Goal: Task Accomplishment & Management: Use online tool/utility

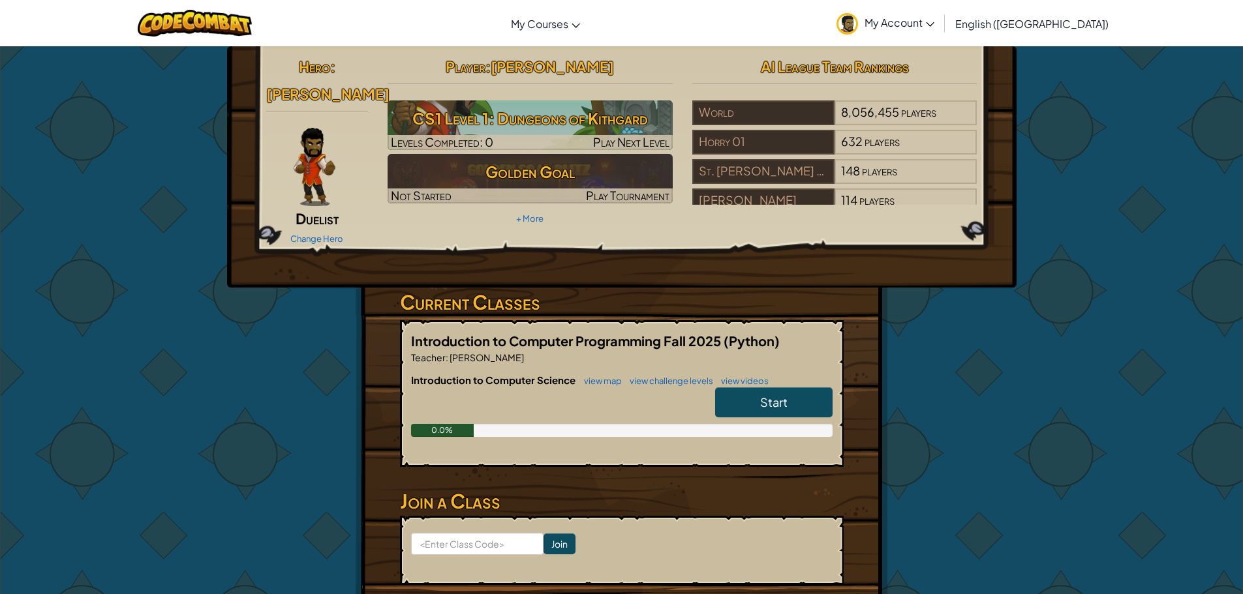
click at [765, 395] on span "Start" at bounding box center [773, 402] width 27 height 15
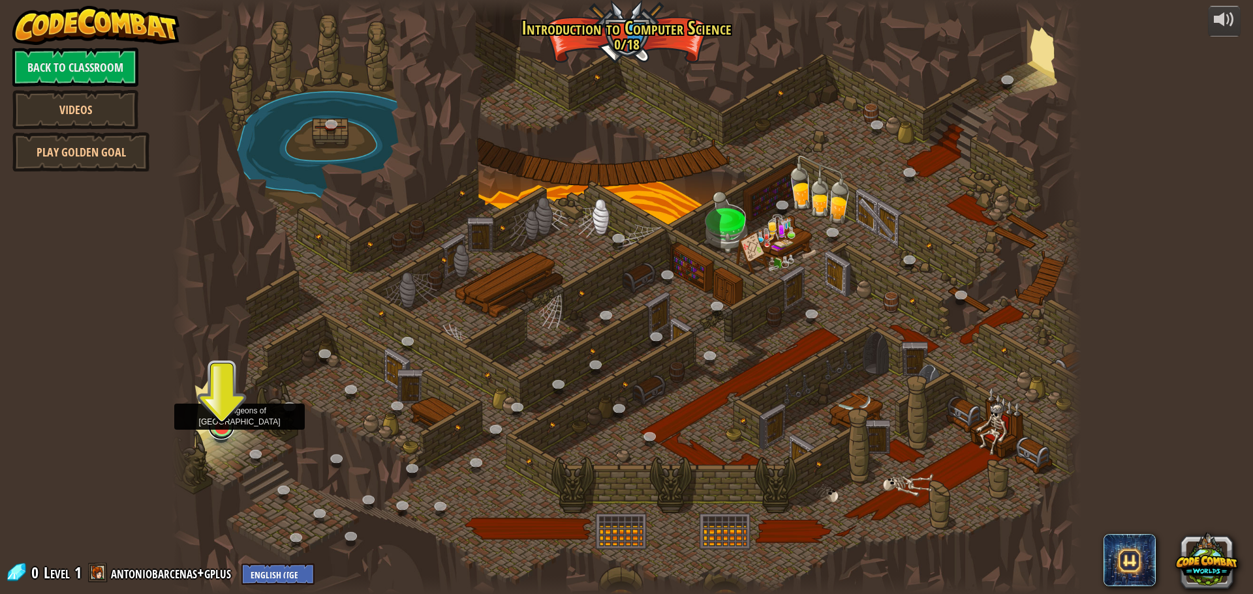
click at [231, 431] on link at bounding box center [221, 427] width 26 height 26
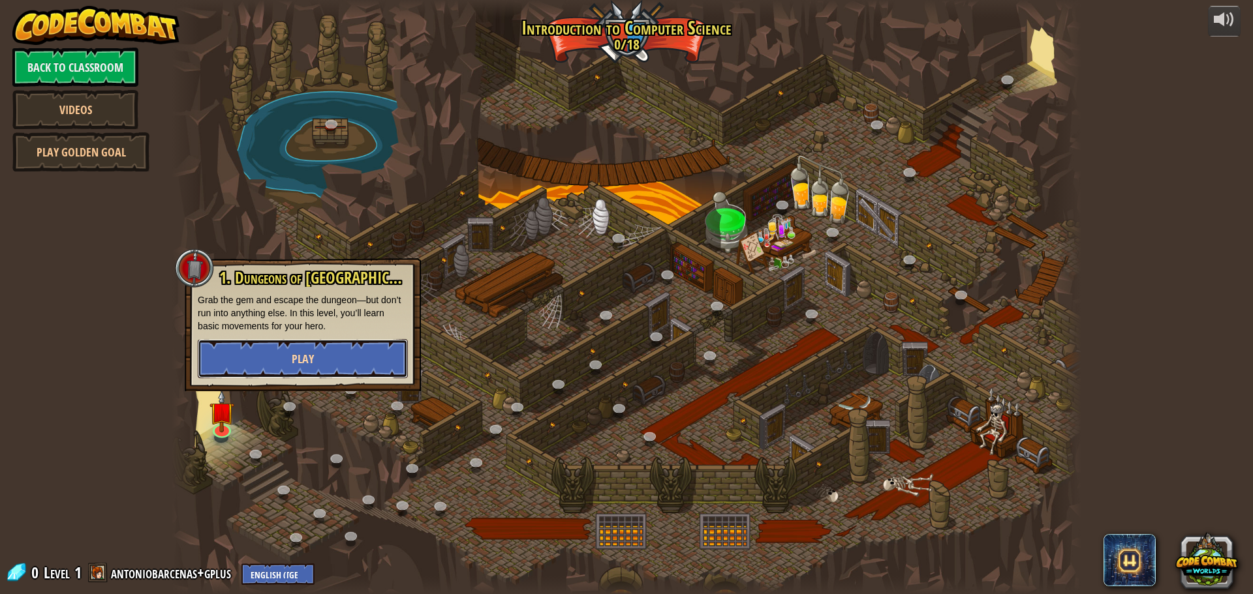
click at [265, 345] on button "Play" at bounding box center [303, 358] width 210 height 39
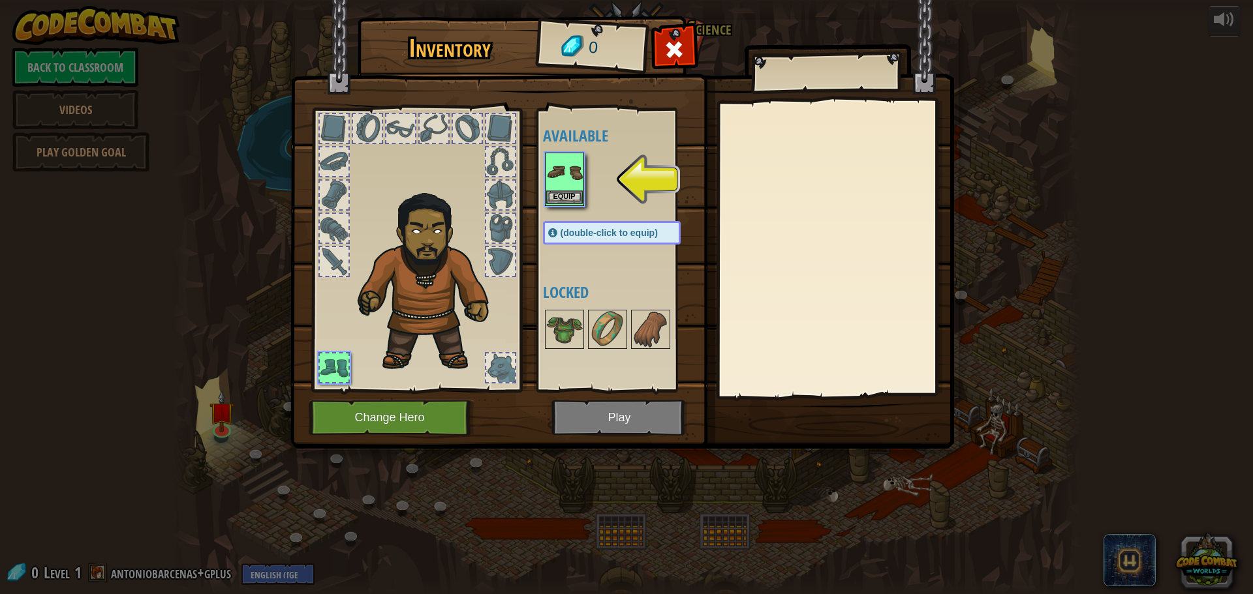
click at [559, 181] on img at bounding box center [564, 172] width 37 height 37
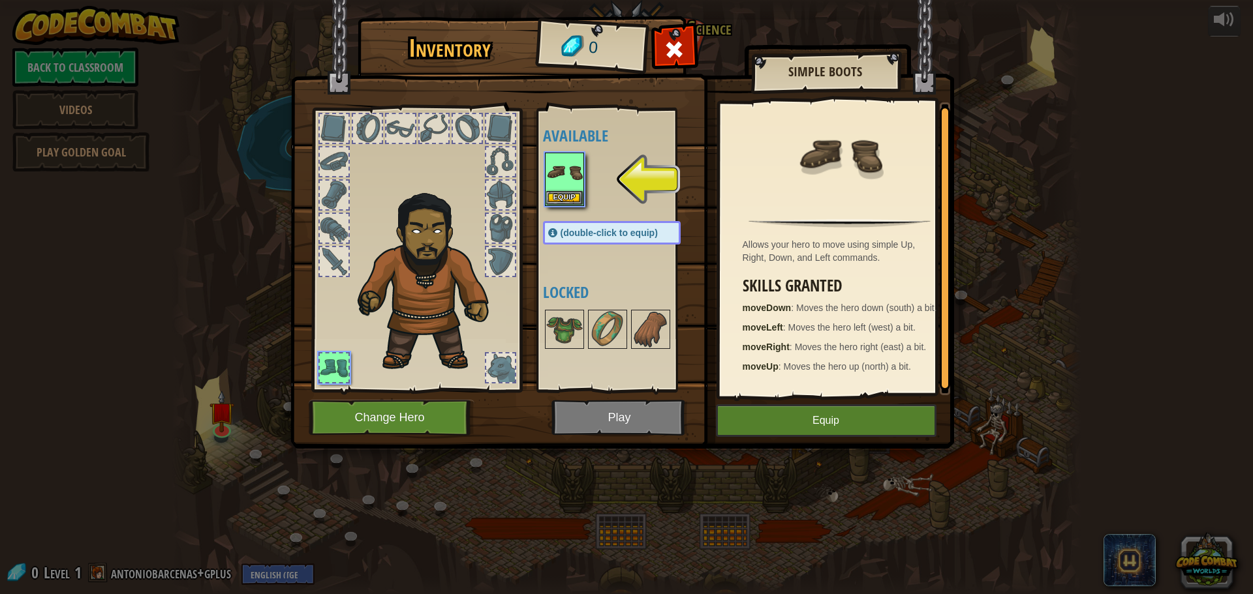
scroll to position [4, 0]
click at [572, 188] on img at bounding box center [564, 172] width 37 height 37
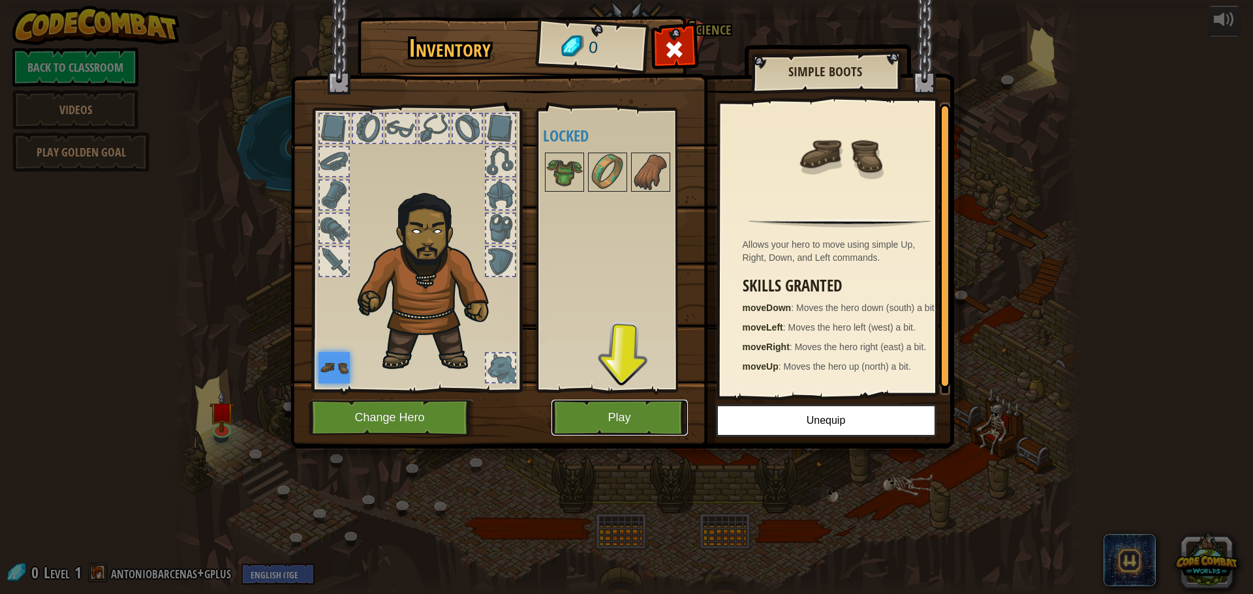
click at [632, 408] on button "Play" at bounding box center [619, 418] width 136 height 36
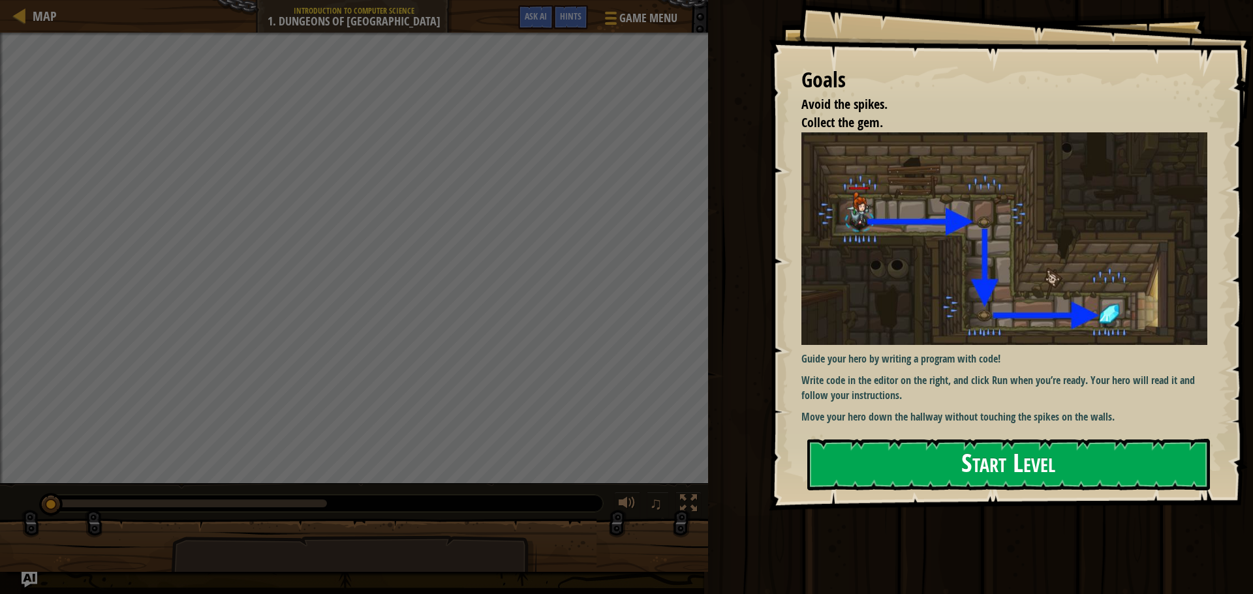
click at [1052, 469] on button "Start Level" at bounding box center [1008, 465] width 403 height 52
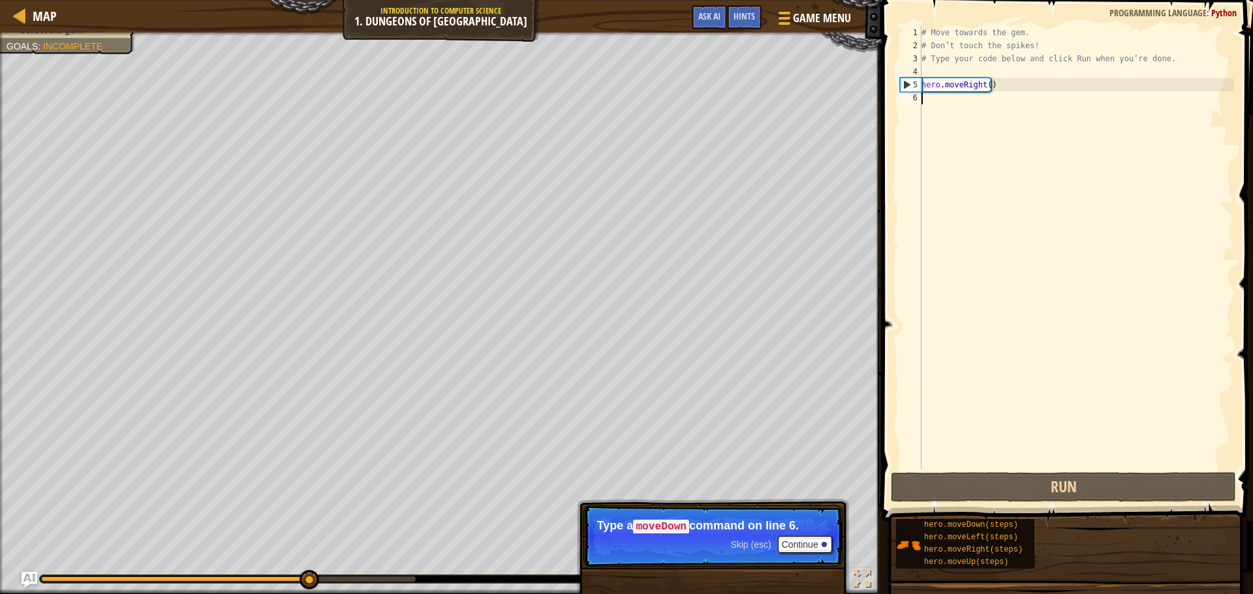
scroll to position [6, 0]
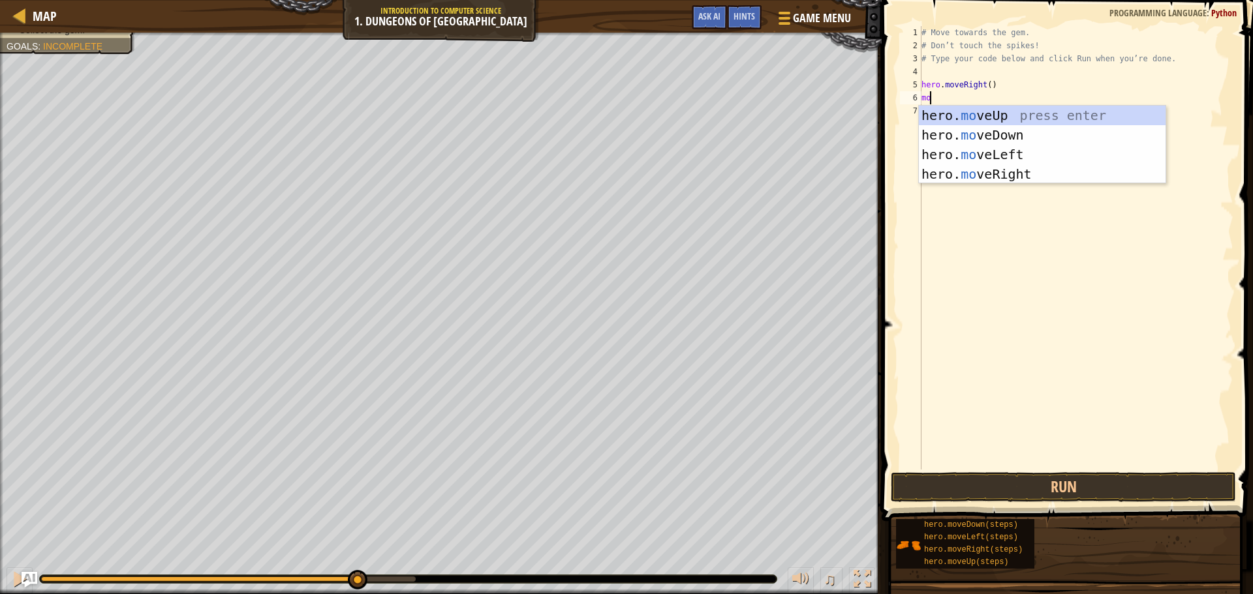
type textarea "mov"
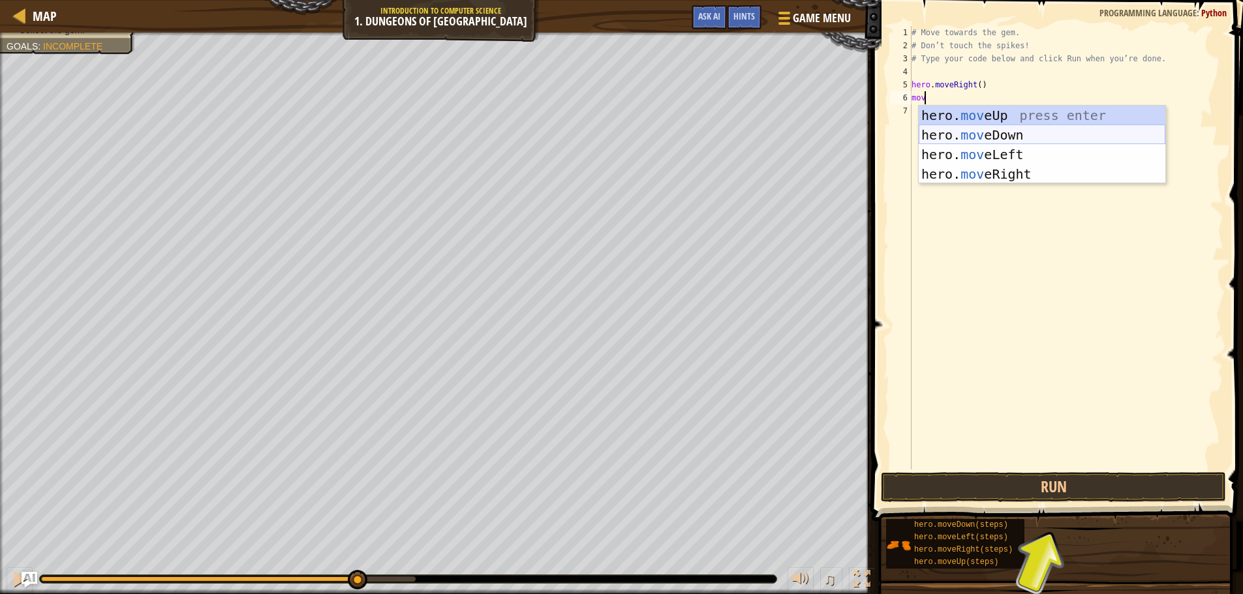
click at [1036, 141] on div "hero. mov eUp press enter hero. mov eDown press enter hero. mov eLeft press ent…" at bounding box center [1042, 164] width 247 height 117
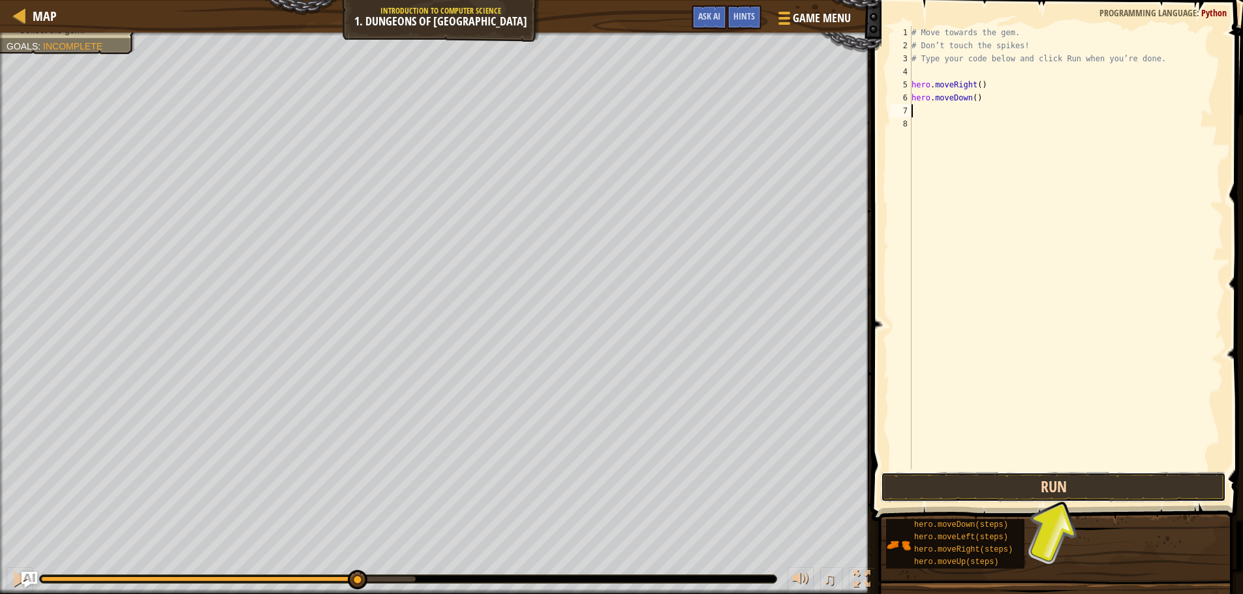
click at [958, 483] on button "Run" at bounding box center [1053, 487] width 345 height 30
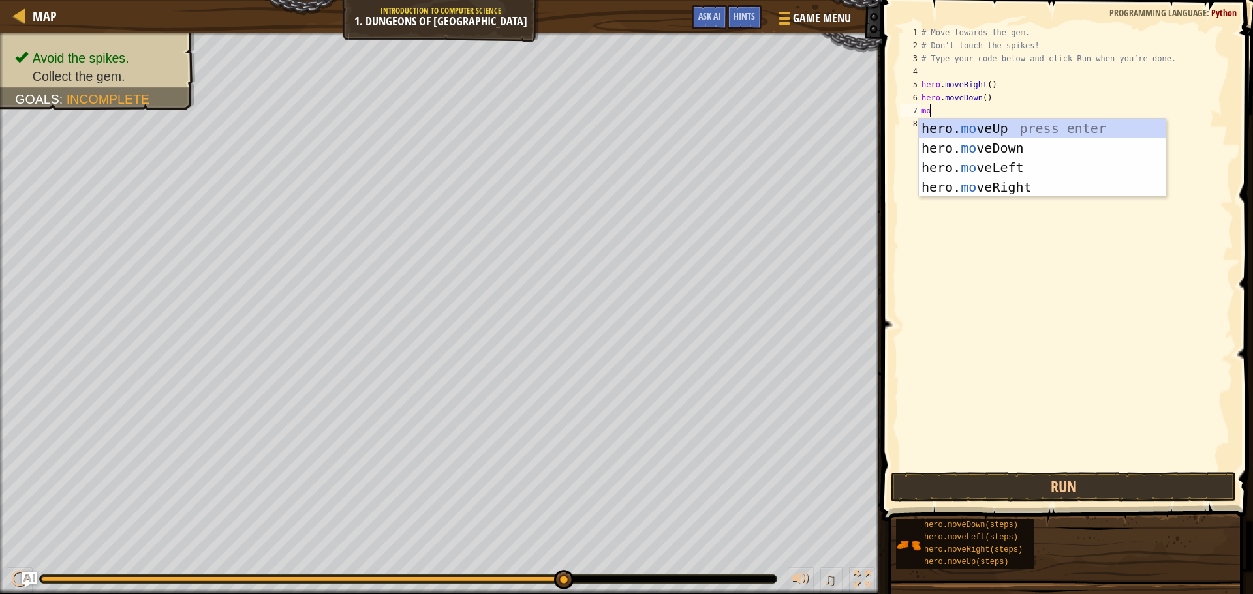
type textarea "mov"
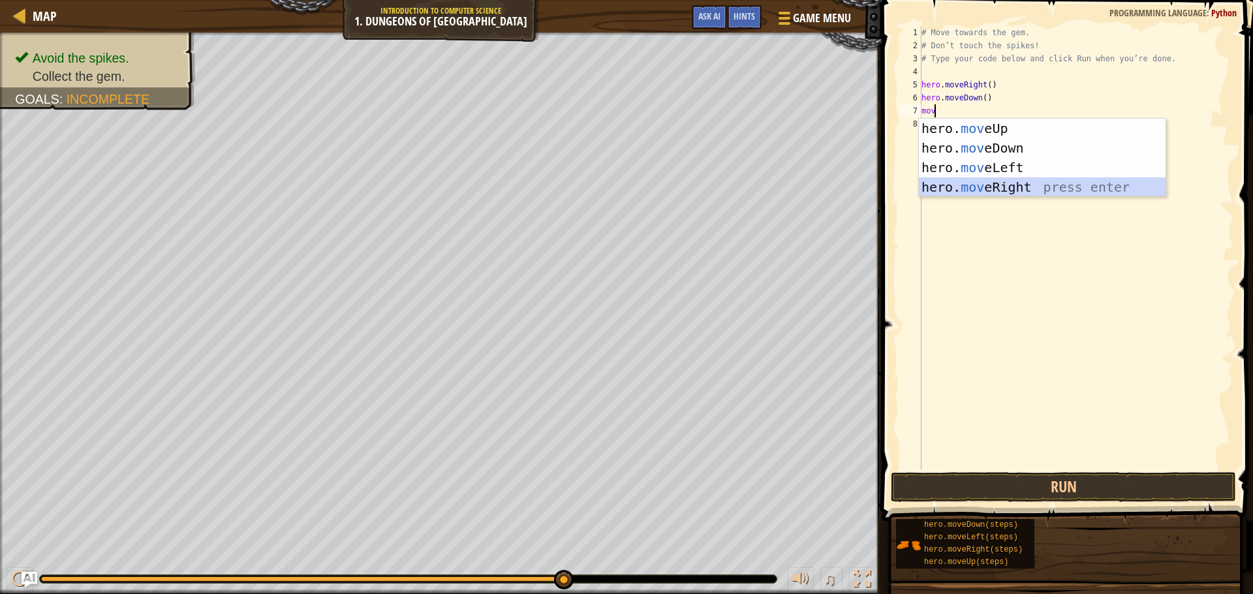
click at [1006, 179] on div "hero. mov eUp press enter hero. mov eDown press enter hero. mov eLeft press ent…" at bounding box center [1042, 177] width 247 height 117
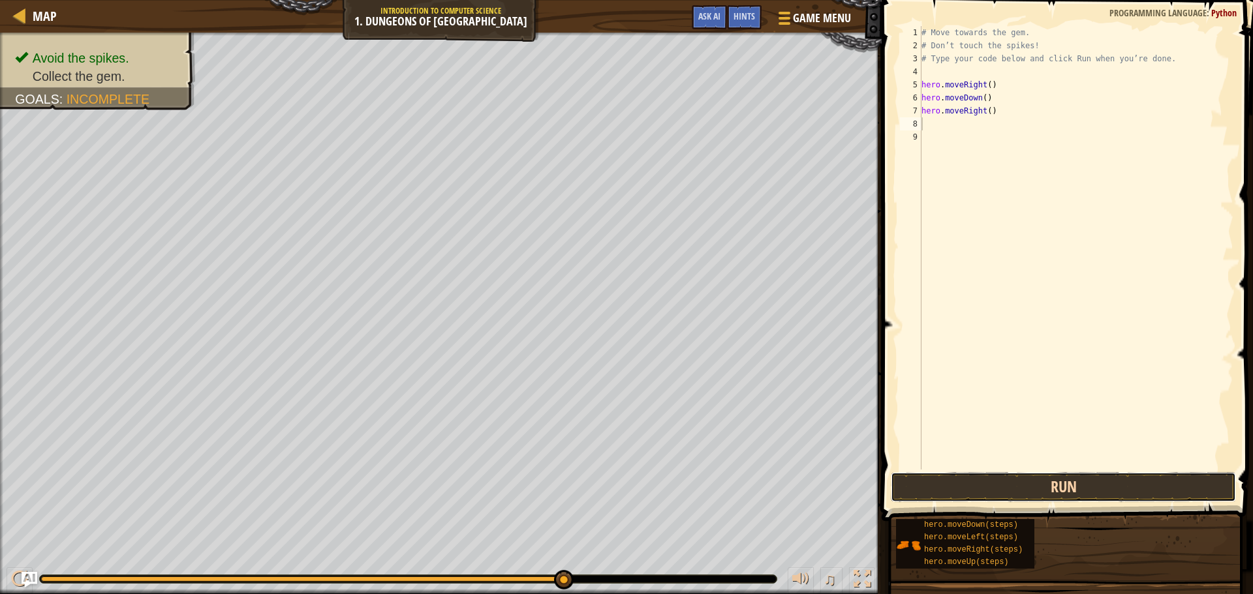
click at [1032, 487] on button "Run" at bounding box center [1063, 487] width 345 height 30
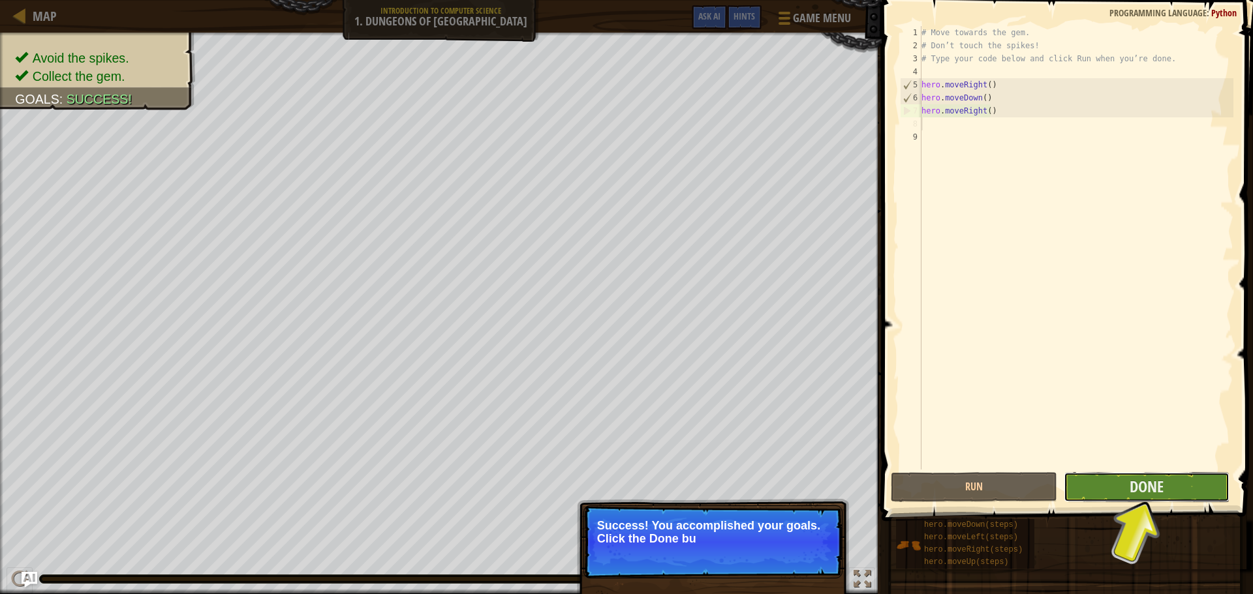
click at [1073, 491] on button "Done" at bounding box center [1147, 487] width 166 height 30
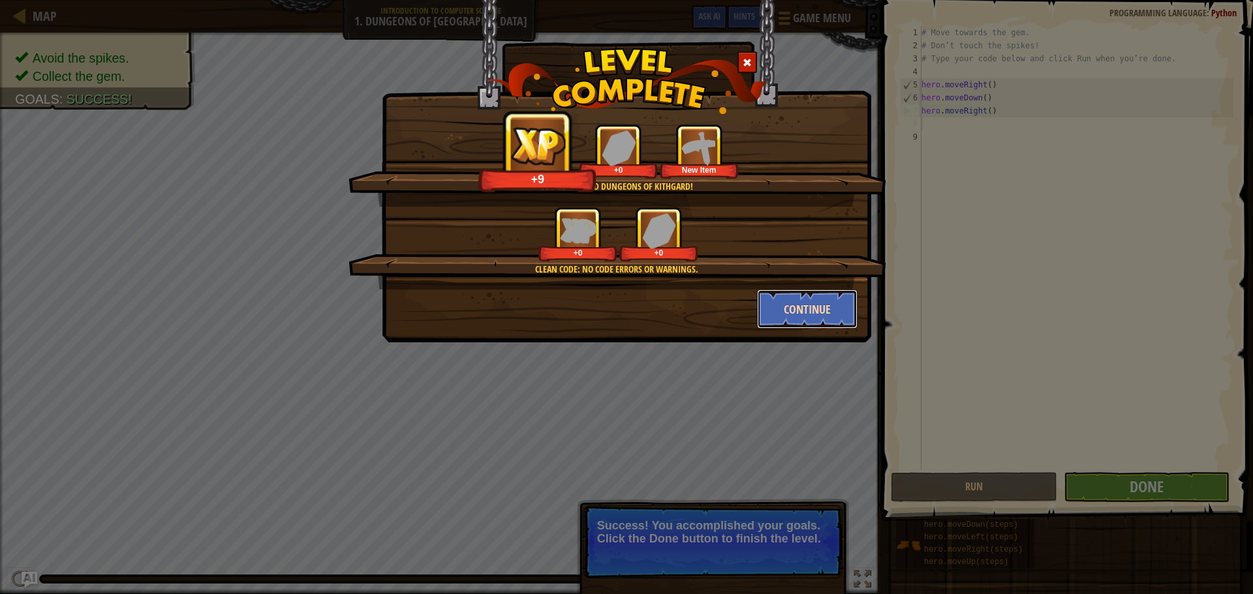
click at [827, 305] on button "Continue" at bounding box center [807, 309] width 101 height 39
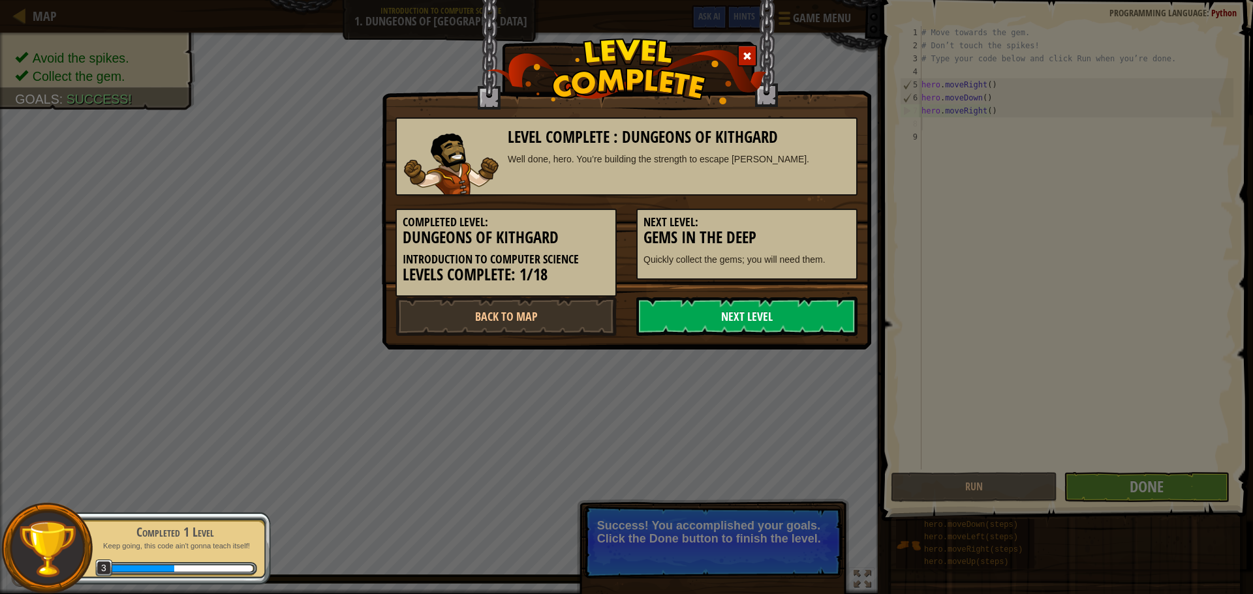
click at [716, 316] on link "Next Level" at bounding box center [746, 316] width 221 height 39
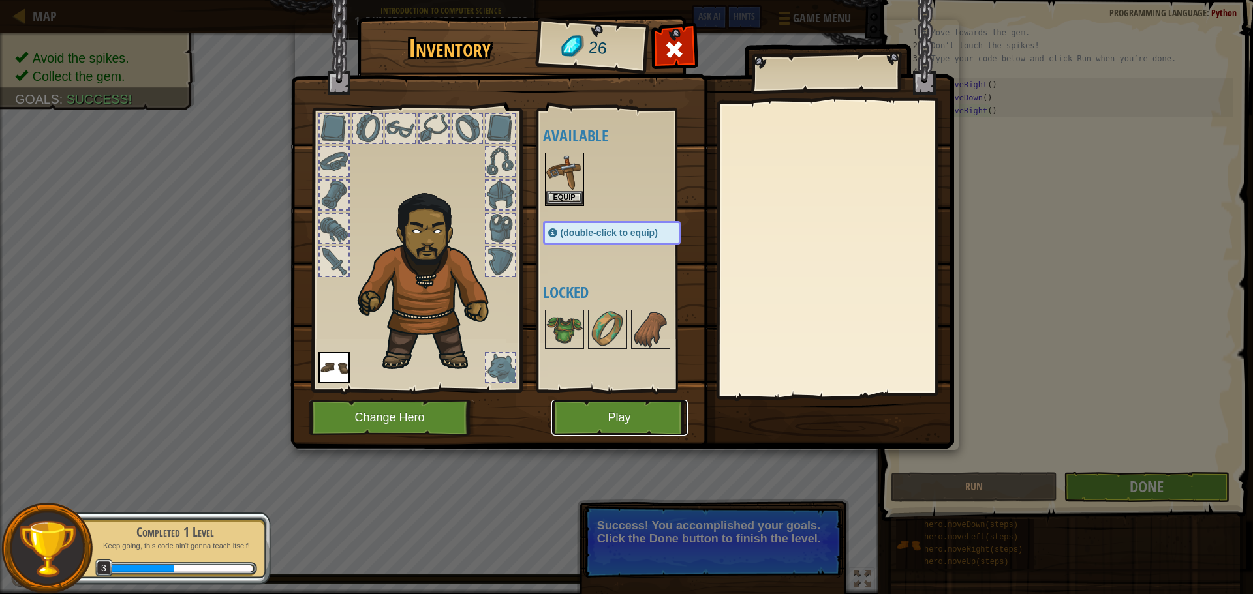
click at [653, 405] on button "Play" at bounding box center [619, 418] width 136 height 36
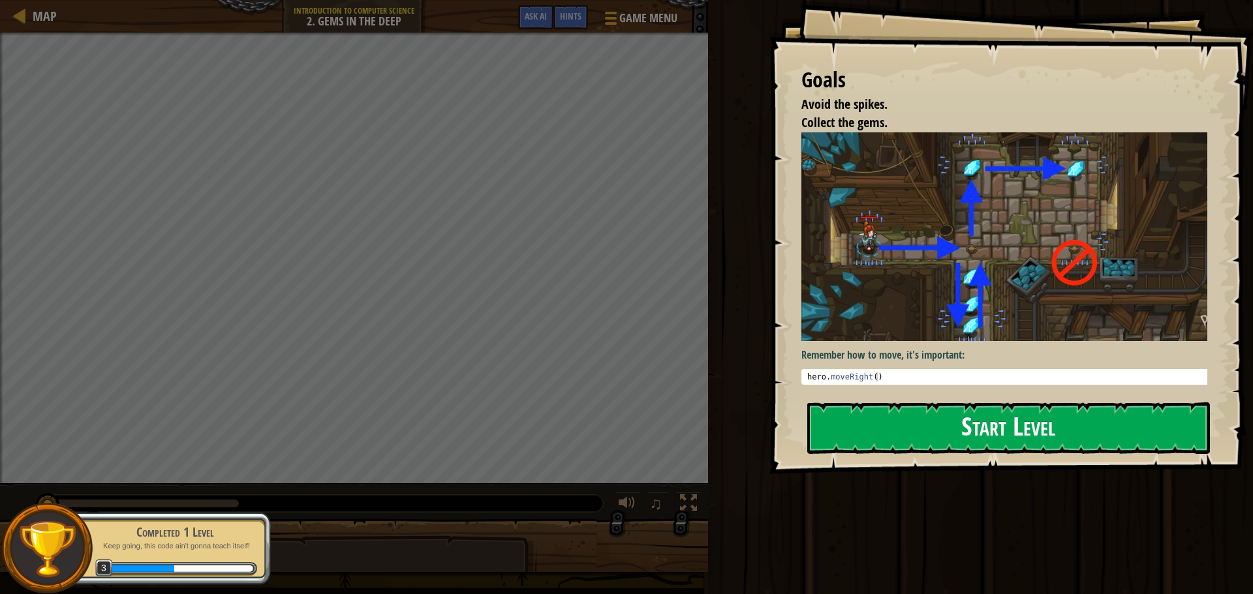
click at [839, 423] on button "Start Level" at bounding box center [1008, 429] width 403 height 52
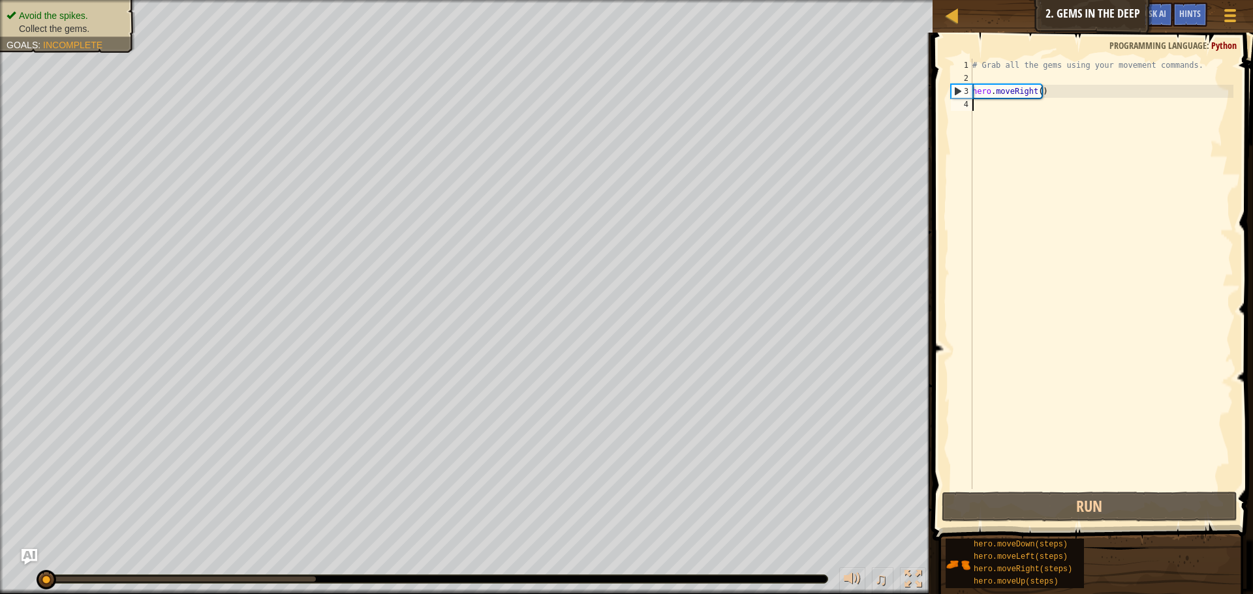
scroll to position [6, 0]
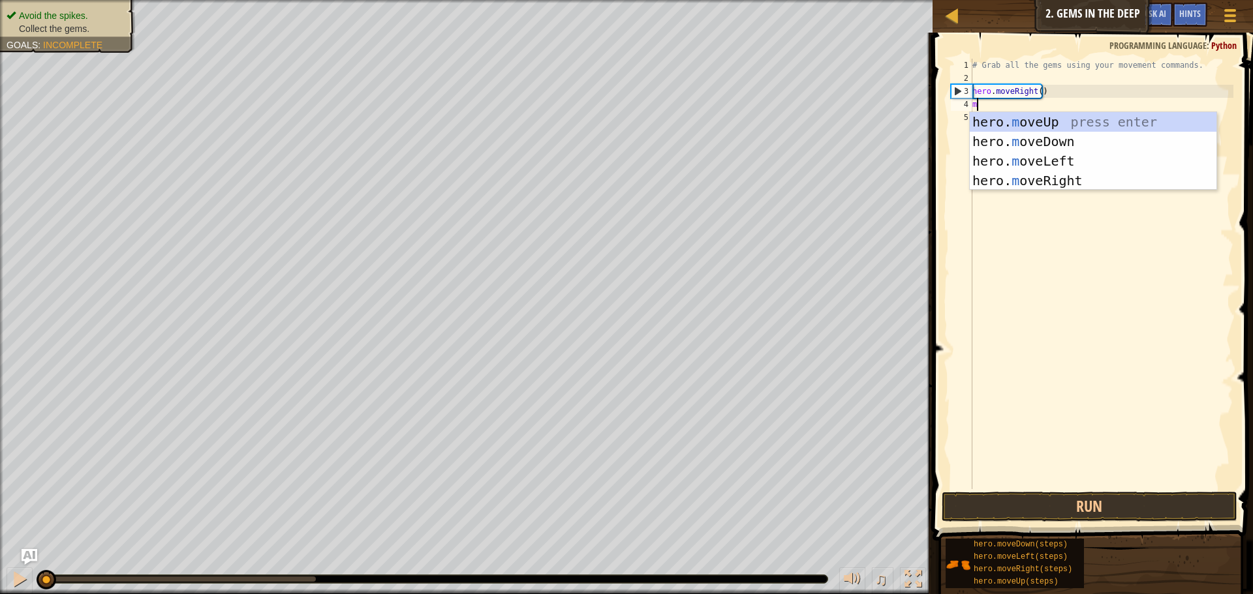
type textarea "mo"
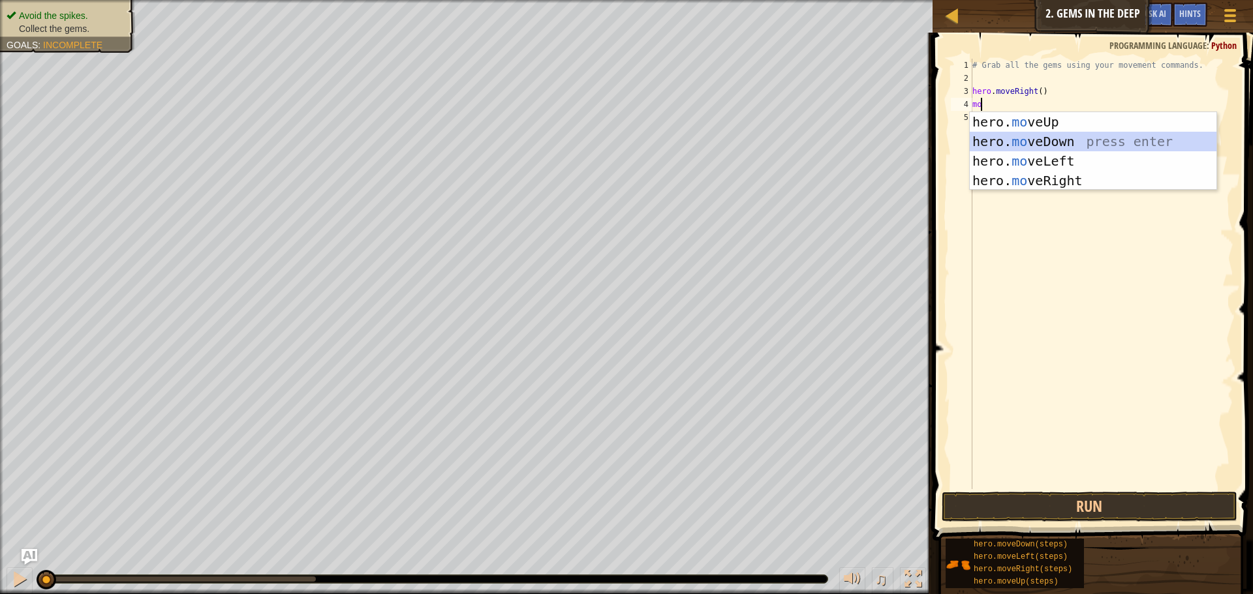
click at [1060, 137] on div "hero. mo veUp press enter hero. mo veDown press enter hero. mo veLeft press ent…" at bounding box center [1093, 170] width 247 height 117
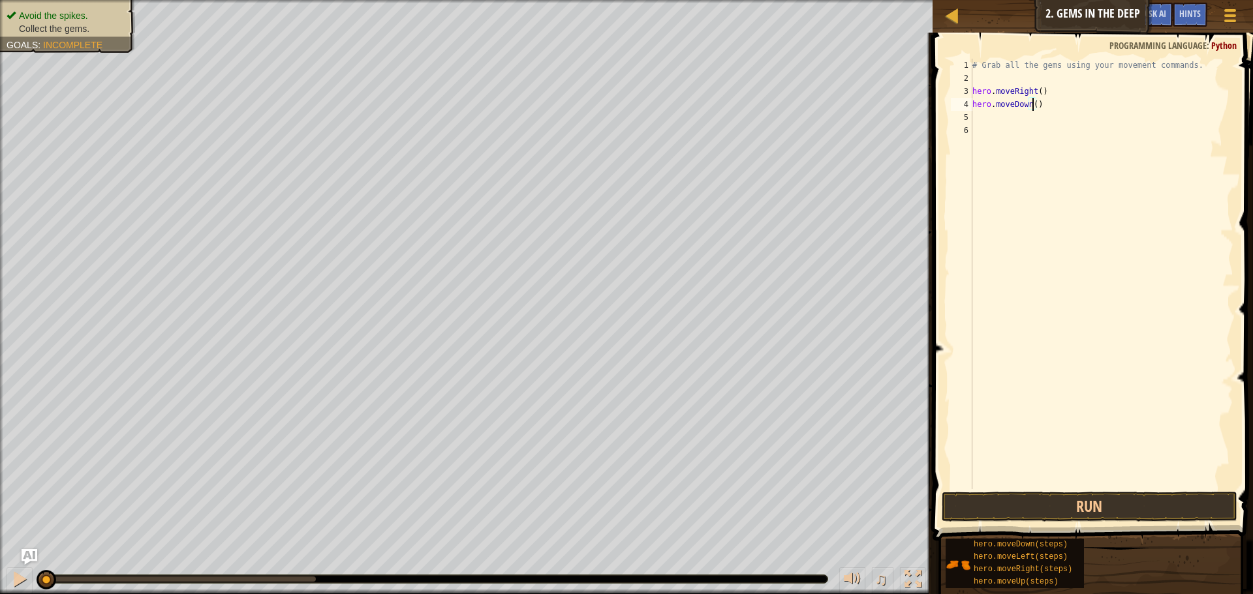
click at [1032, 102] on div "# Grab all the gems using your movement commands. hero . moveRight ( ) hero . m…" at bounding box center [1102, 287] width 264 height 457
type textarea "hero.moveDown()"
click at [1001, 121] on div "# Grab all the gems using your movement commands. hero . moveRight ( ) hero . m…" at bounding box center [1102, 287] width 264 height 457
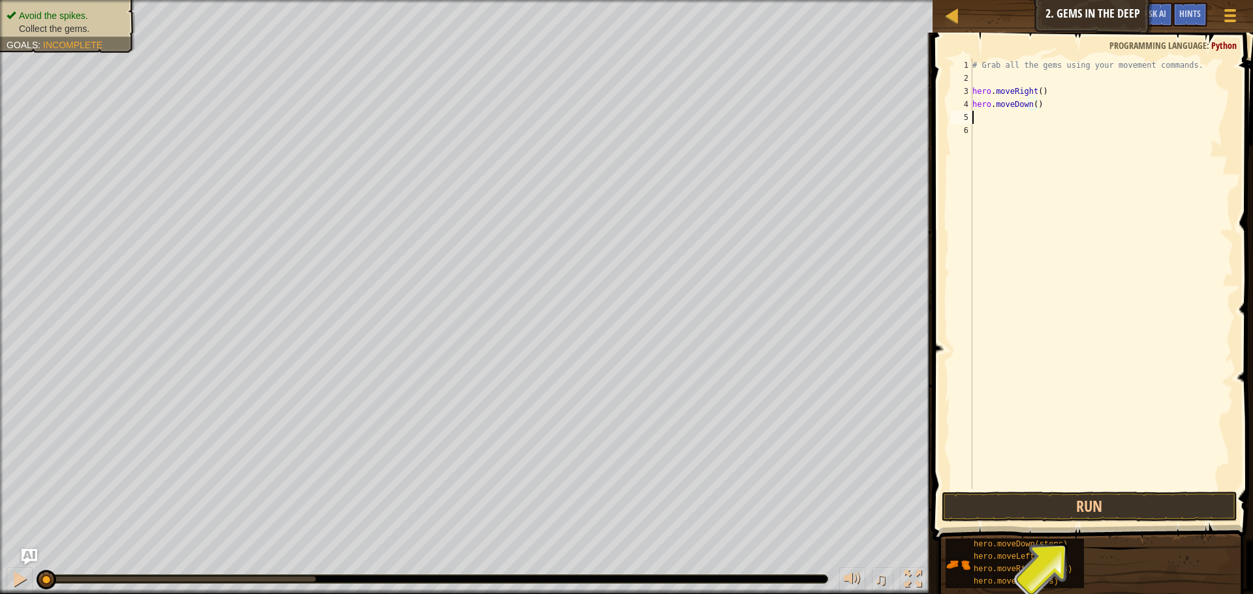
scroll to position [6, 0]
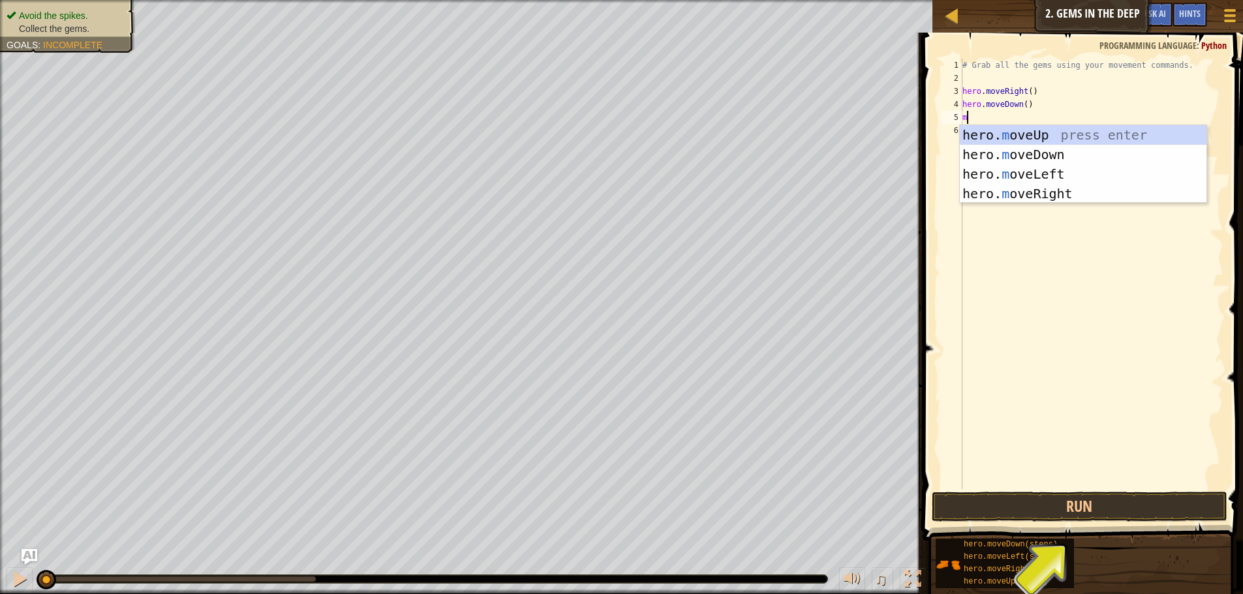
type textarea "mo"
click at [1008, 136] on div "hero. mo veUp press enter hero. mo veDown press enter hero. mo veLeft press ent…" at bounding box center [1083, 183] width 247 height 117
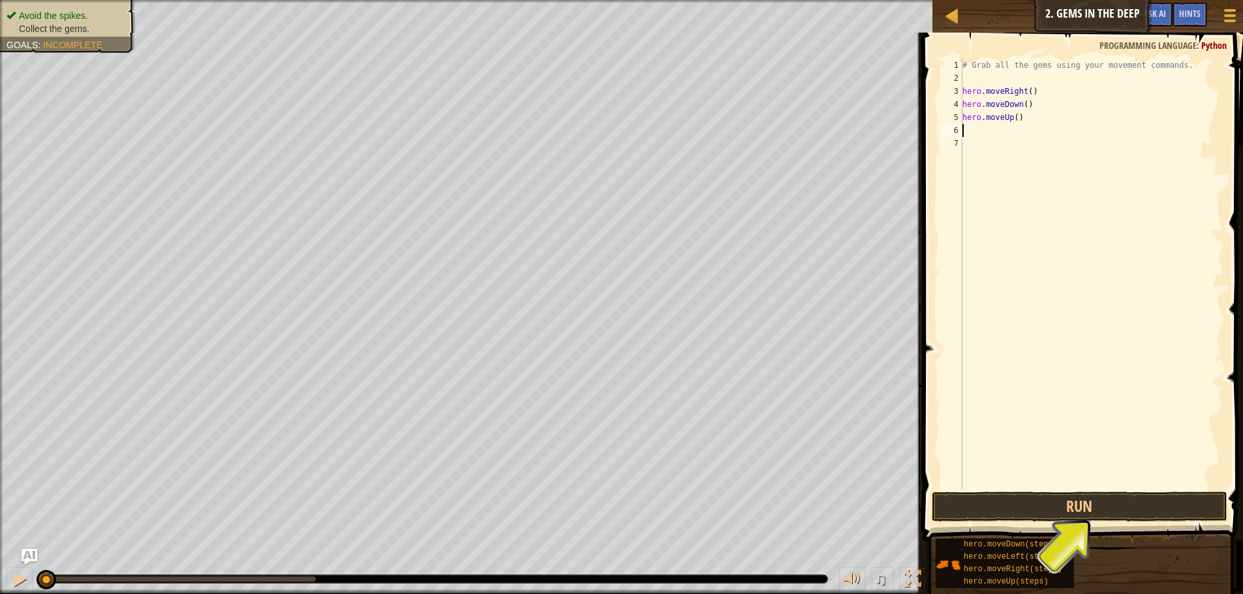
type textarea "m"
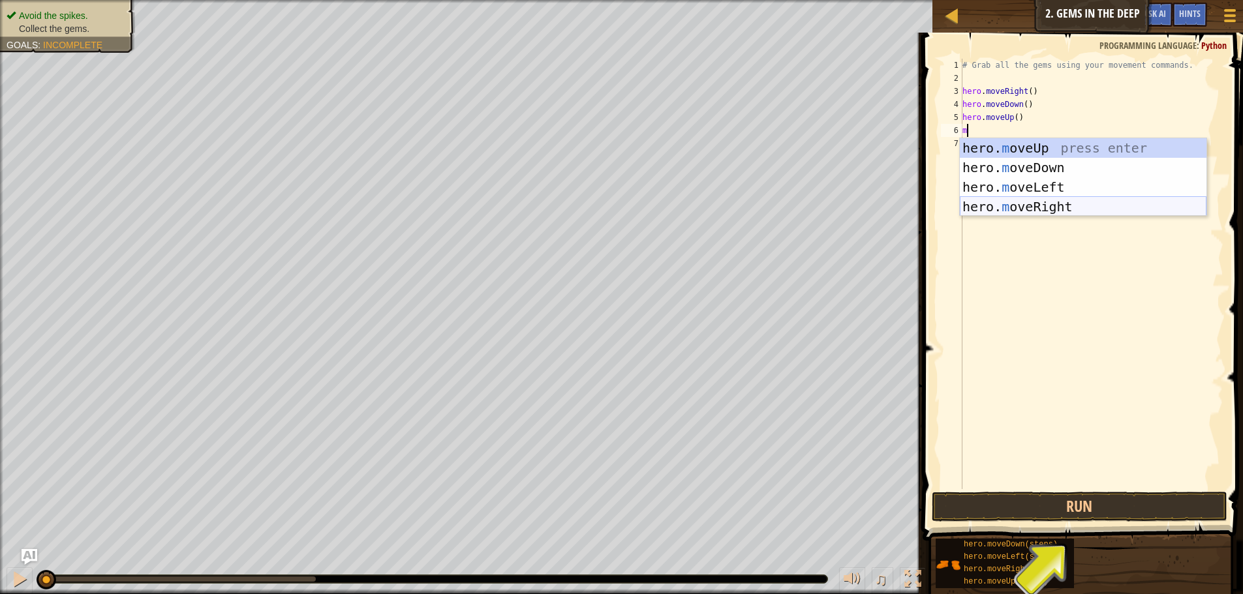
click at [1017, 204] on div "hero. m oveUp press enter hero. m oveDown press enter hero. m oveLeft press ent…" at bounding box center [1083, 196] width 247 height 117
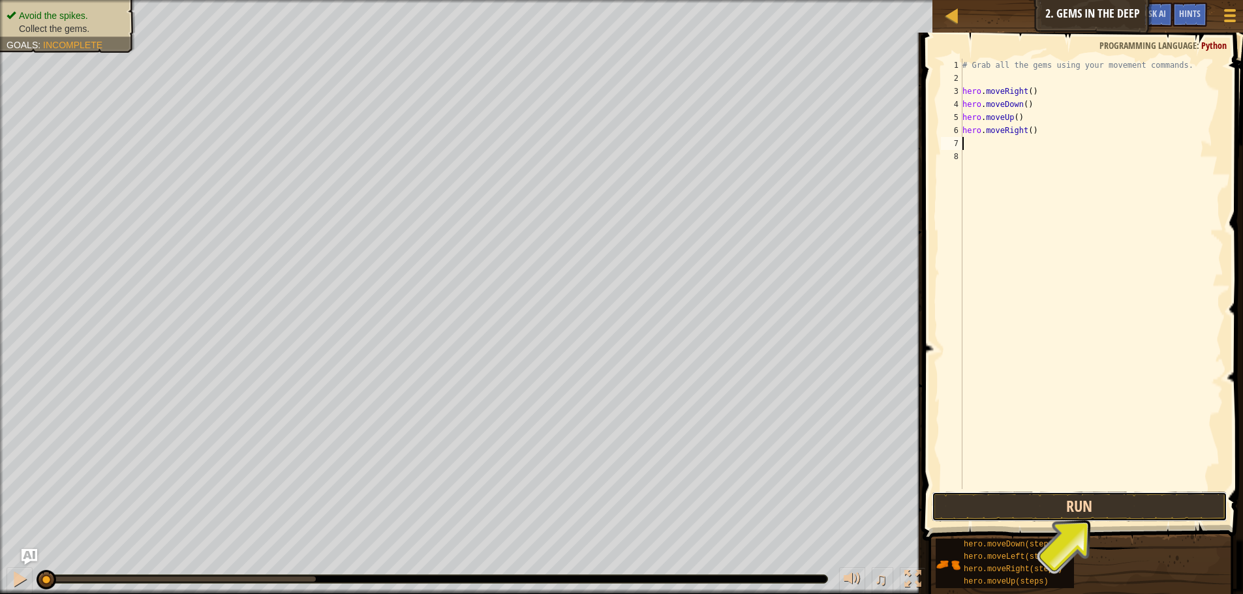
click at [1092, 506] on button "Run" at bounding box center [1080, 507] width 296 height 30
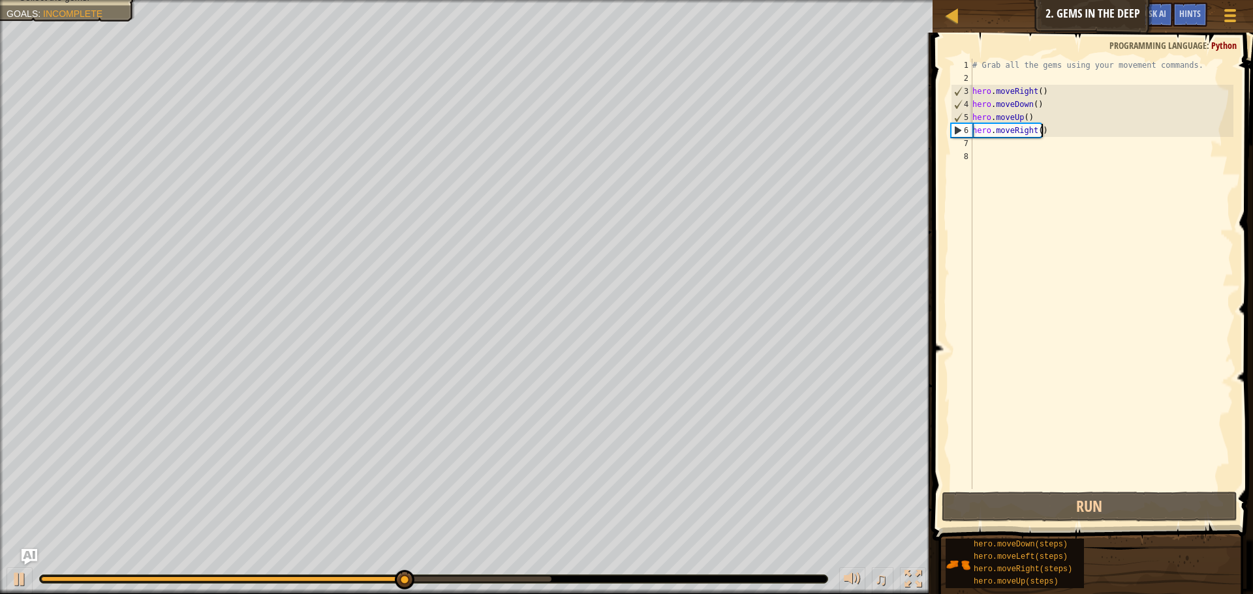
click at [1055, 132] on div "# Grab all the gems using your movement commands. hero . moveRight ( ) hero . m…" at bounding box center [1102, 287] width 264 height 457
type textarea "hero.moveRight()"
click at [1006, 142] on div "# Grab all the gems using your movement commands. hero . moveRight ( ) hero . m…" at bounding box center [1102, 287] width 264 height 457
type textarea "m"
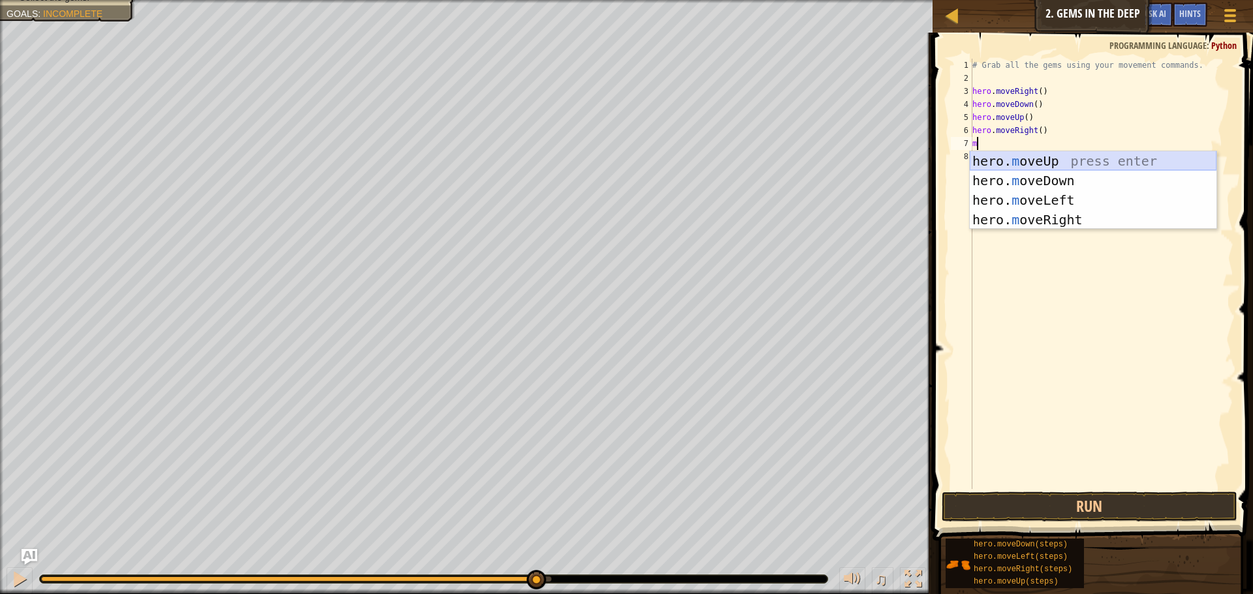
click at [1015, 166] on div "hero. m oveUp press enter hero. m oveDown press enter hero. m oveLeft press ent…" at bounding box center [1093, 209] width 247 height 117
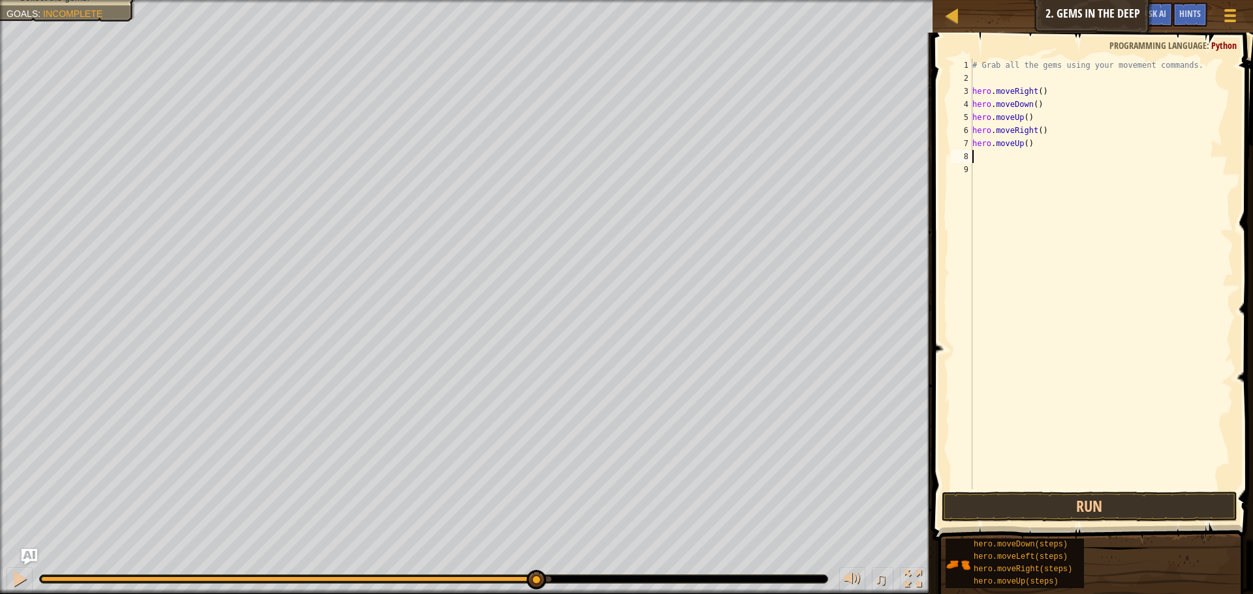
click at [1015, 166] on div "# Grab all the gems using your movement commands. hero . moveRight ( ) hero . m…" at bounding box center [1102, 287] width 264 height 457
click at [1028, 147] on div "# Grab all the gems using your movement commands. hero . moveRight ( ) hero . m…" at bounding box center [1102, 287] width 264 height 457
type textarea "h"
type textarea "hero.m"
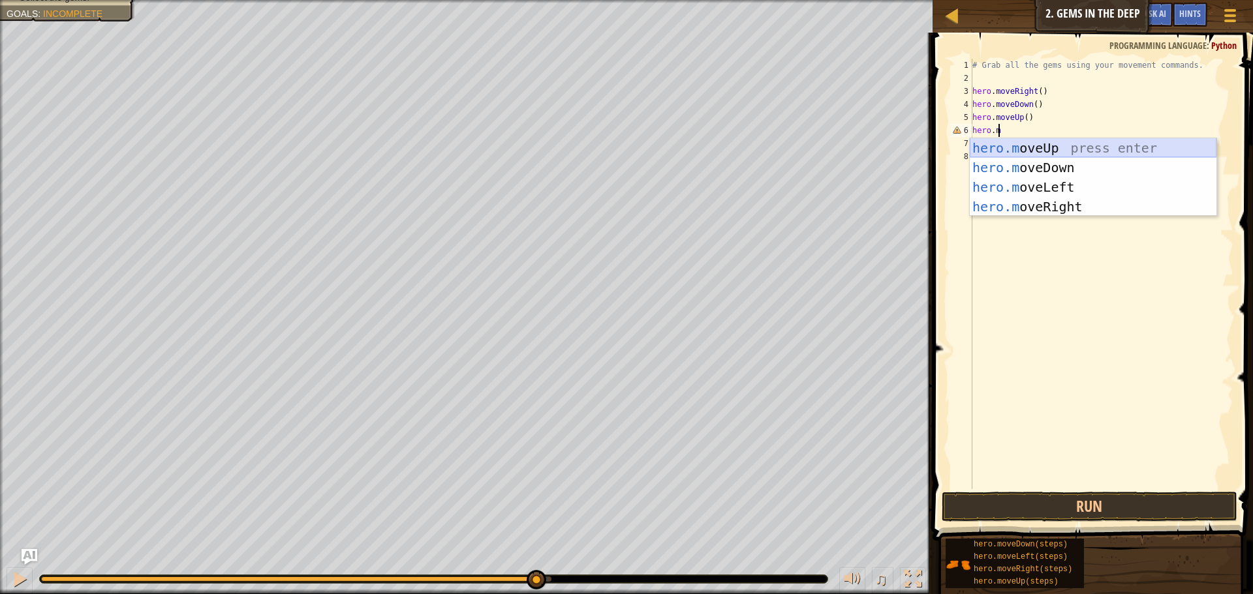
click at [1041, 150] on div "hero.m oveUp press enter hero.m oveDown press enter hero.m oveLeft press enter …" at bounding box center [1093, 196] width 247 height 117
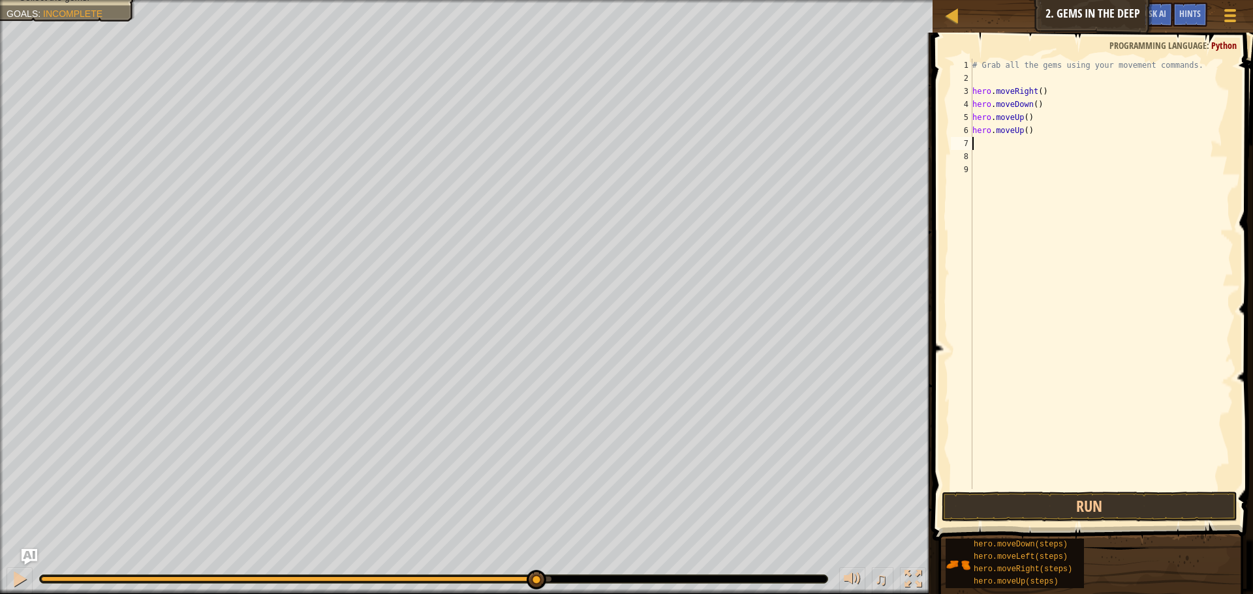
scroll to position [6, 0]
type textarea "m"
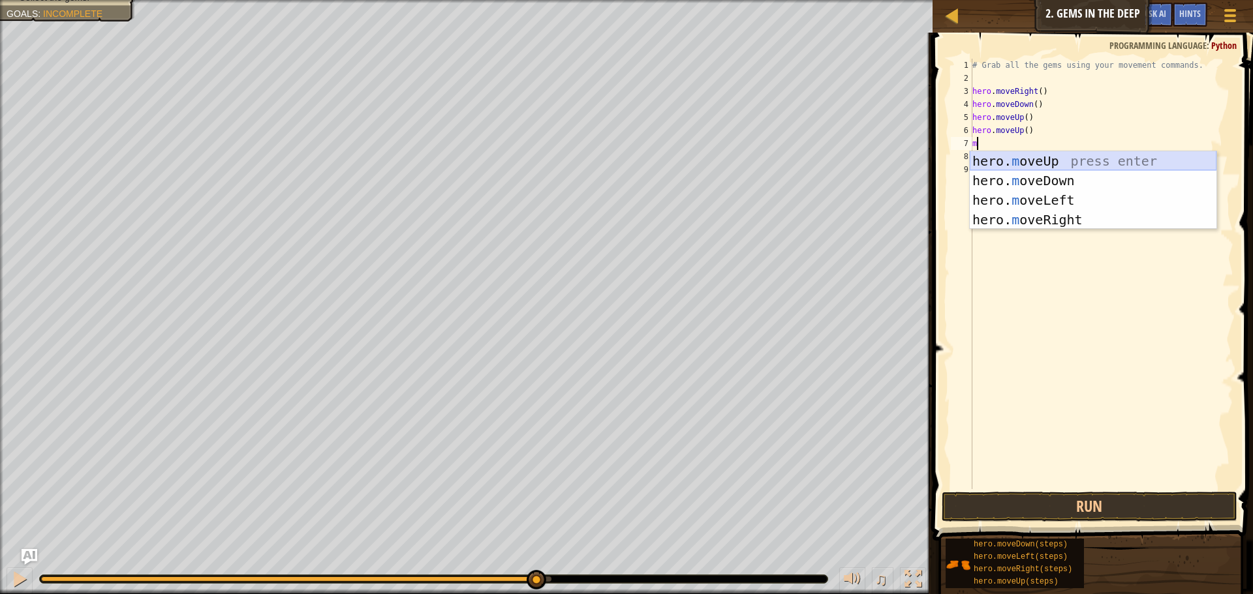
click at [1059, 157] on div "hero. m oveUp press enter hero. m oveDown press enter hero. m oveLeft press ent…" at bounding box center [1093, 209] width 247 height 117
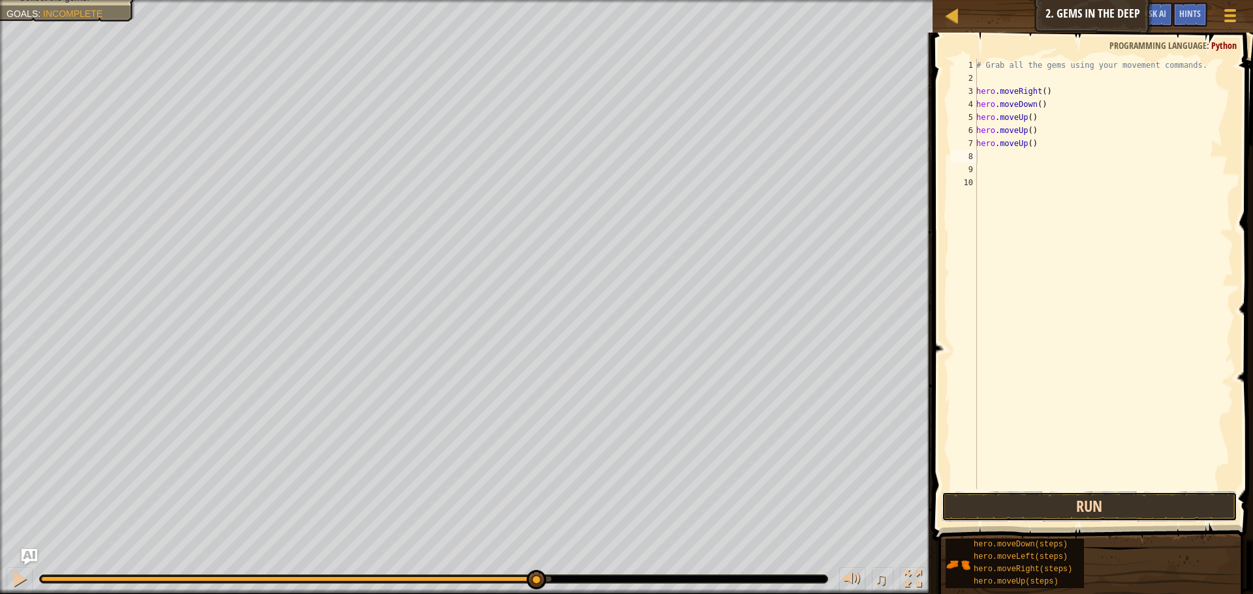
click at [1062, 500] on button "Run" at bounding box center [1090, 507] width 296 height 30
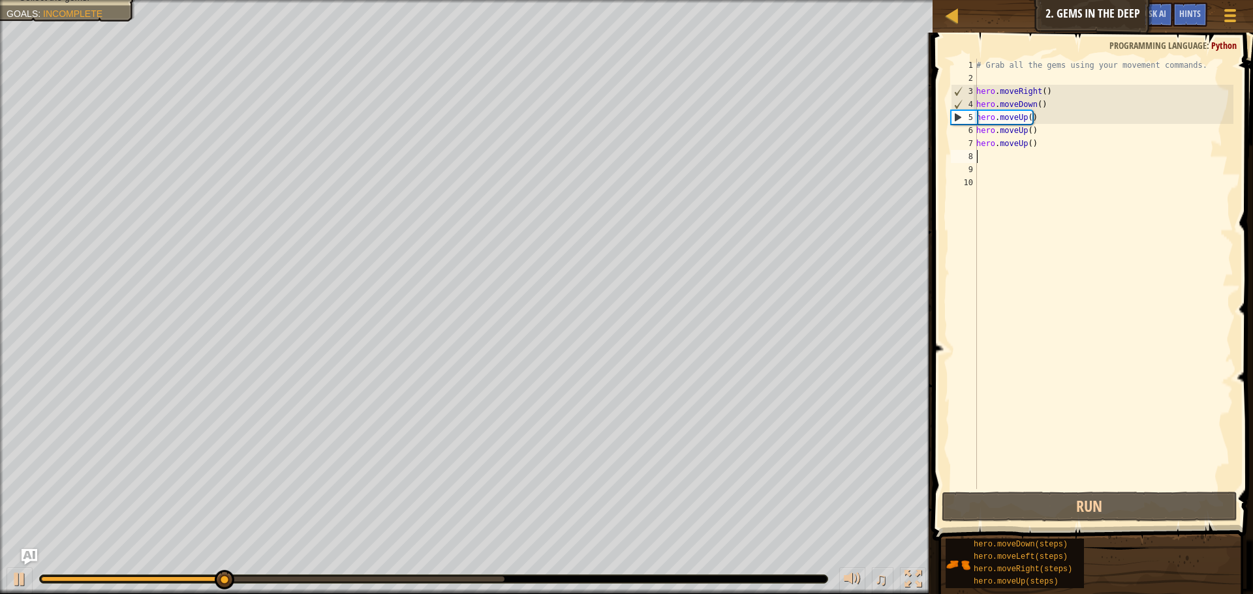
click at [1028, 151] on div "# Grab all the gems using your movement commands. hero . moveRight ( ) hero . m…" at bounding box center [1104, 287] width 260 height 457
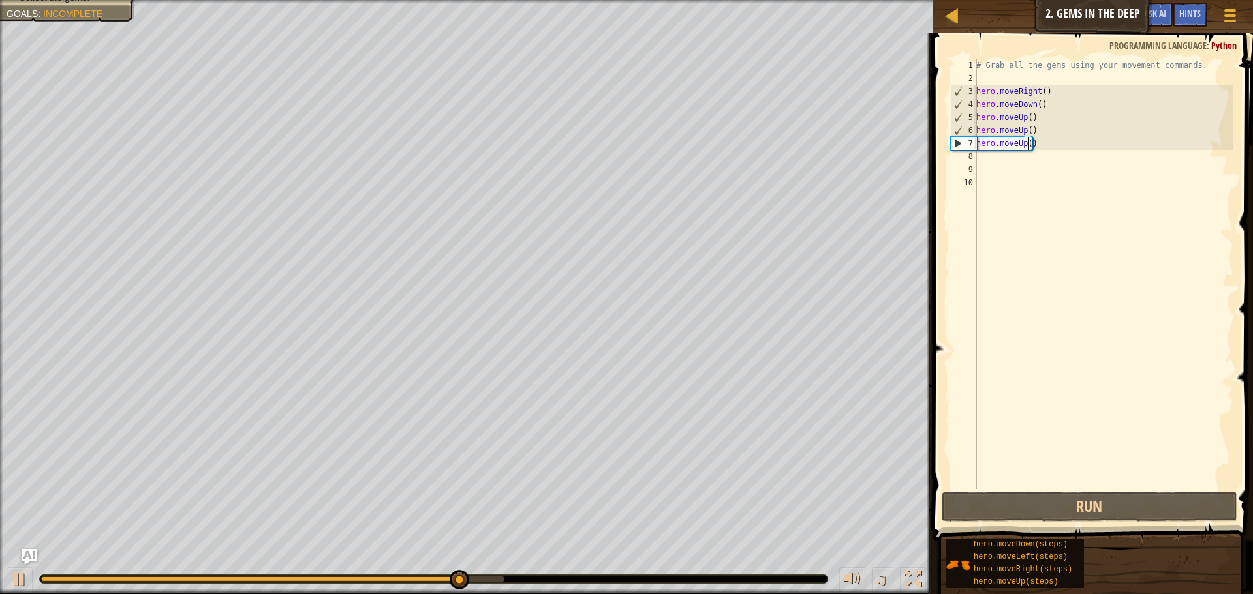
click at [1027, 145] on div "# Grab all the gems using your movement commands. hero . moveRight ( ) hero . m…" at bounding box center [1104, 287] width 260 height 457
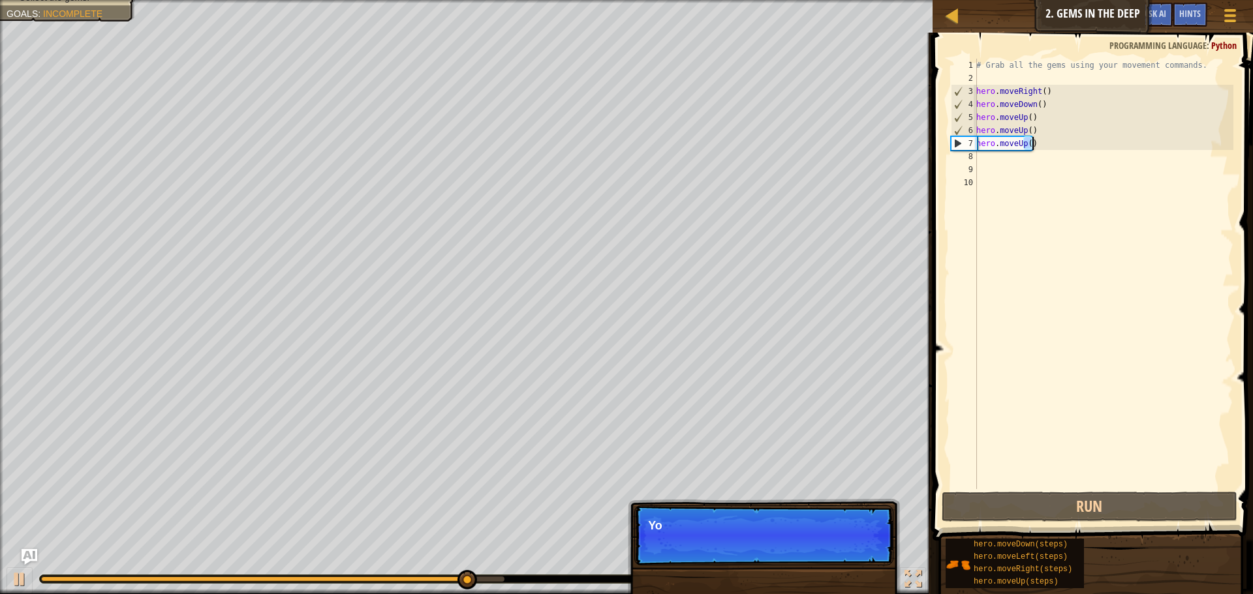
click at [1027, 145] on div "# Grab all the gems using your movement commands. hero . moveRight ( ) hero . m…" at bounding box center [1104, 287] width 260 height 457
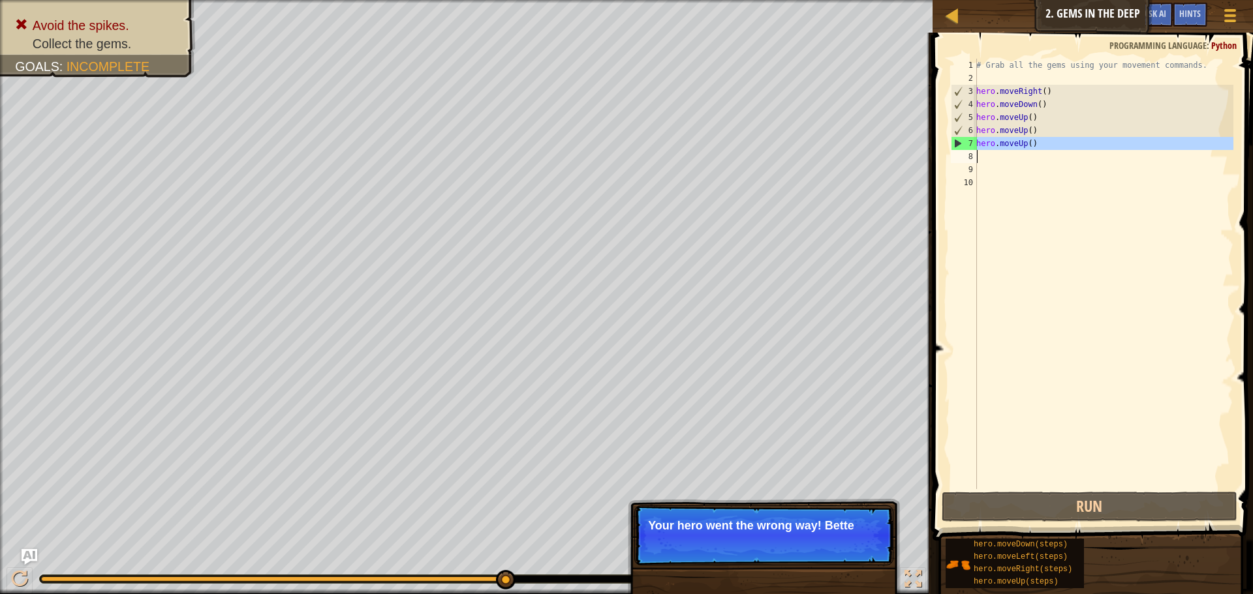
type textarea "mo"
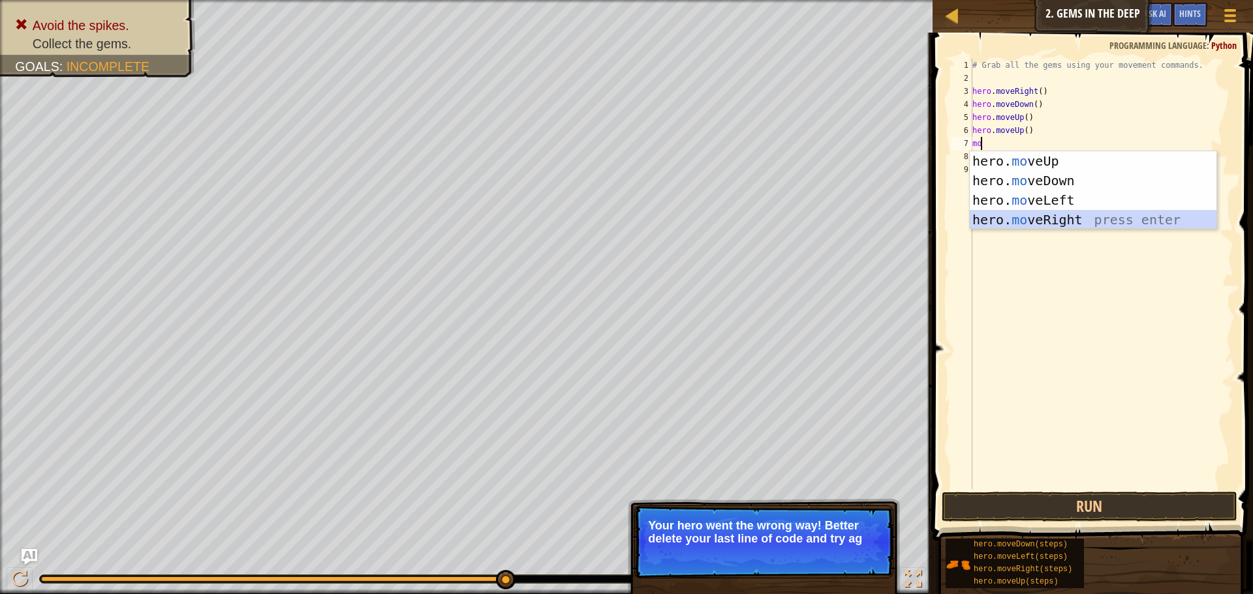
click at [1038, 217] on div "hero. mo veUp press enter hero. mo veDown press enter hero. mo veLeft press ent…" at bounding box center [1093, 209] width 247 height 117
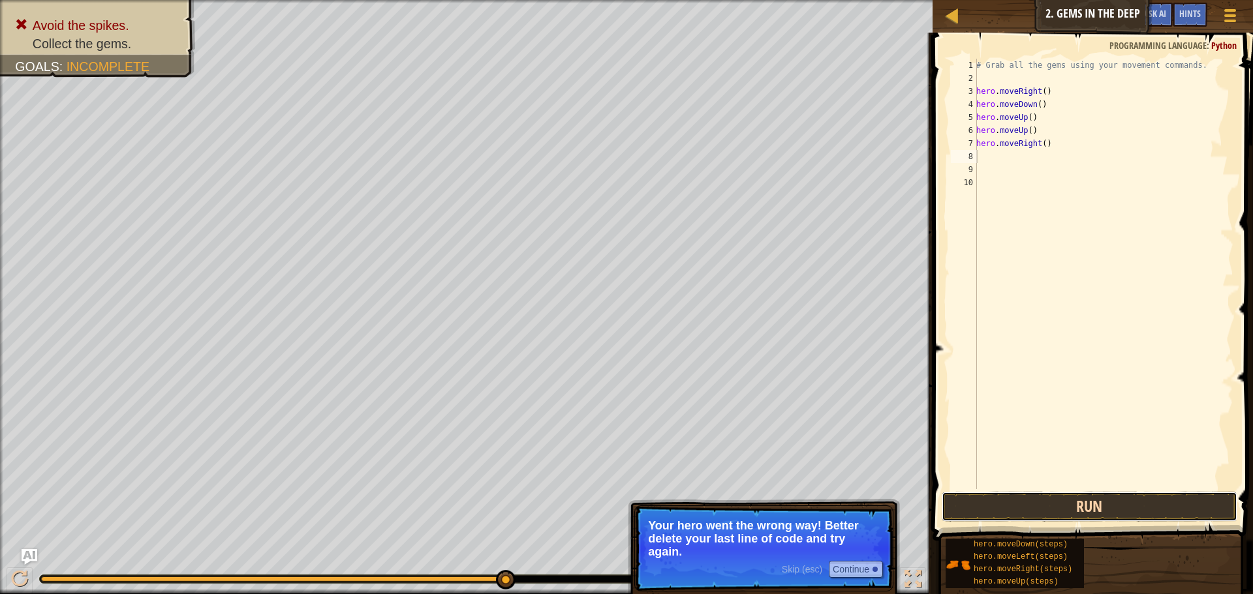
click at [1076, 511] on button "Run" at bounding box center [1090, 507] width 296 height 30
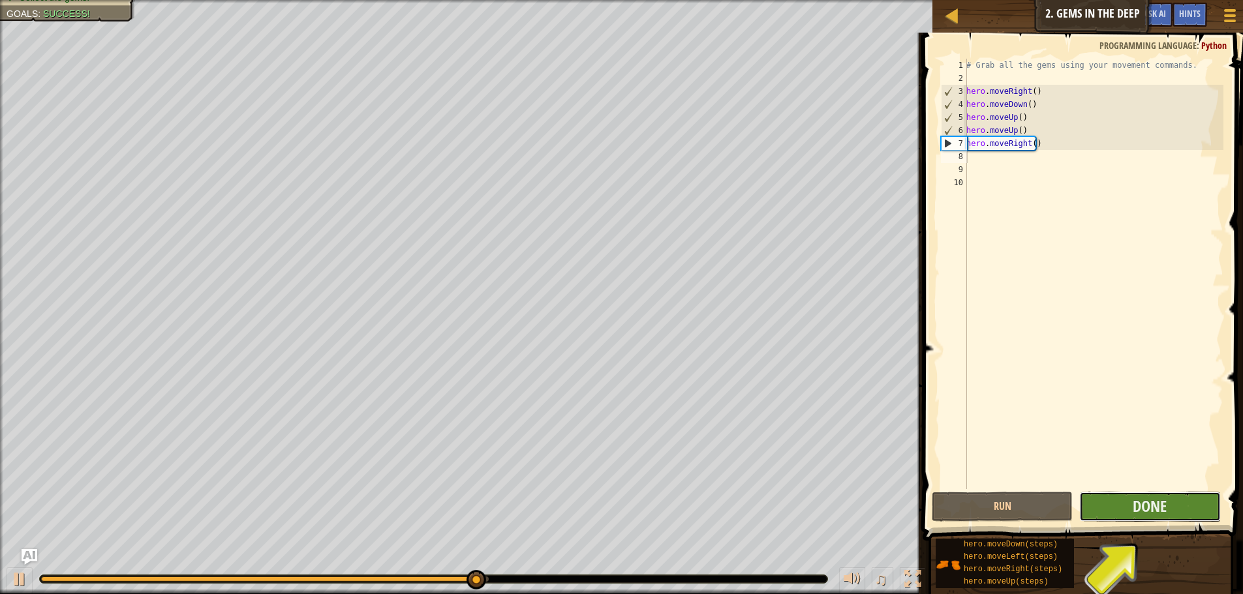
click at [1178, 516] on button "Done" at bounding box center [1149, 507] width 141 height 30
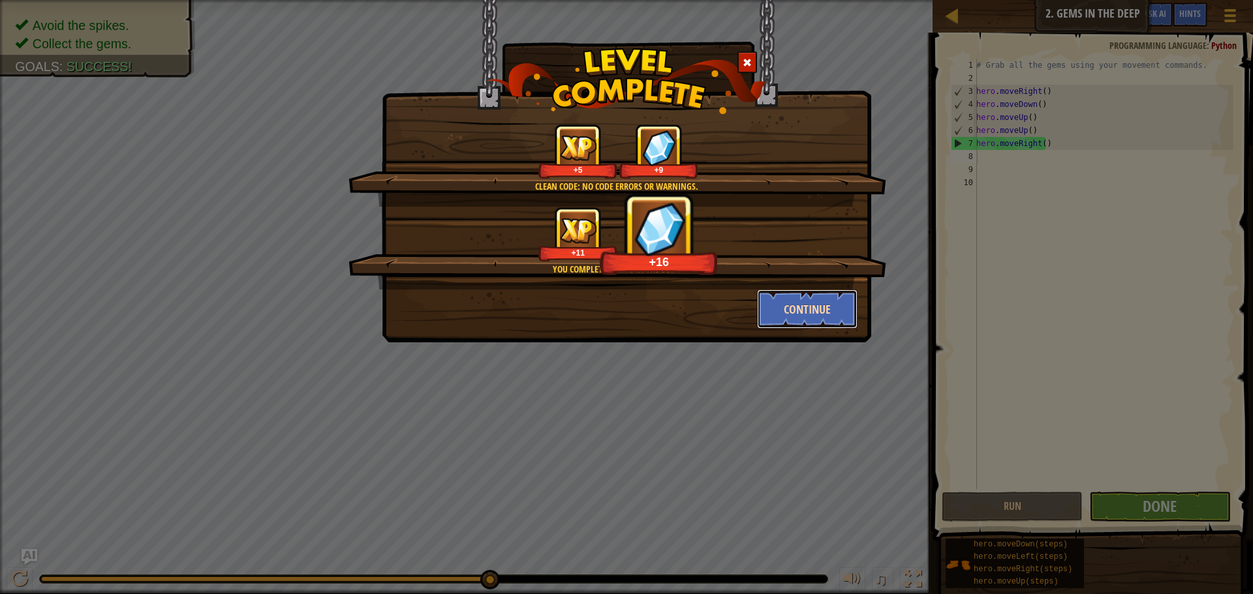
click at [778, 299] on button "Continue" at bounding box center [807, 309] width 101 height 39
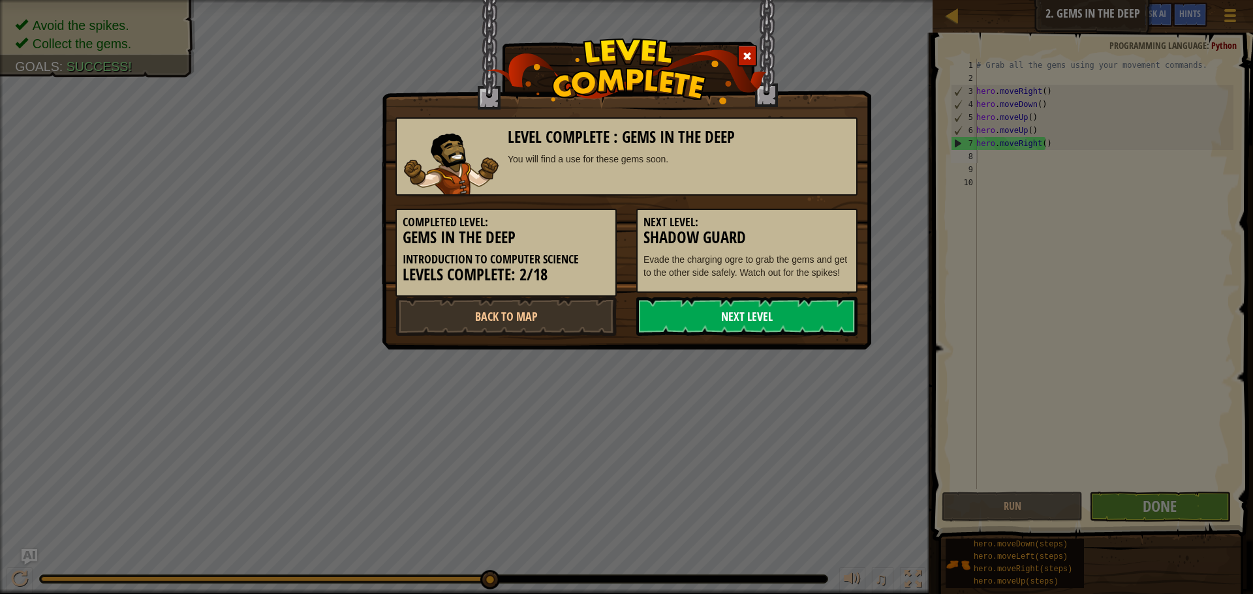
click at [769, 304] on link "Next Level" at bounding box center [746, 316] width 221 height 39
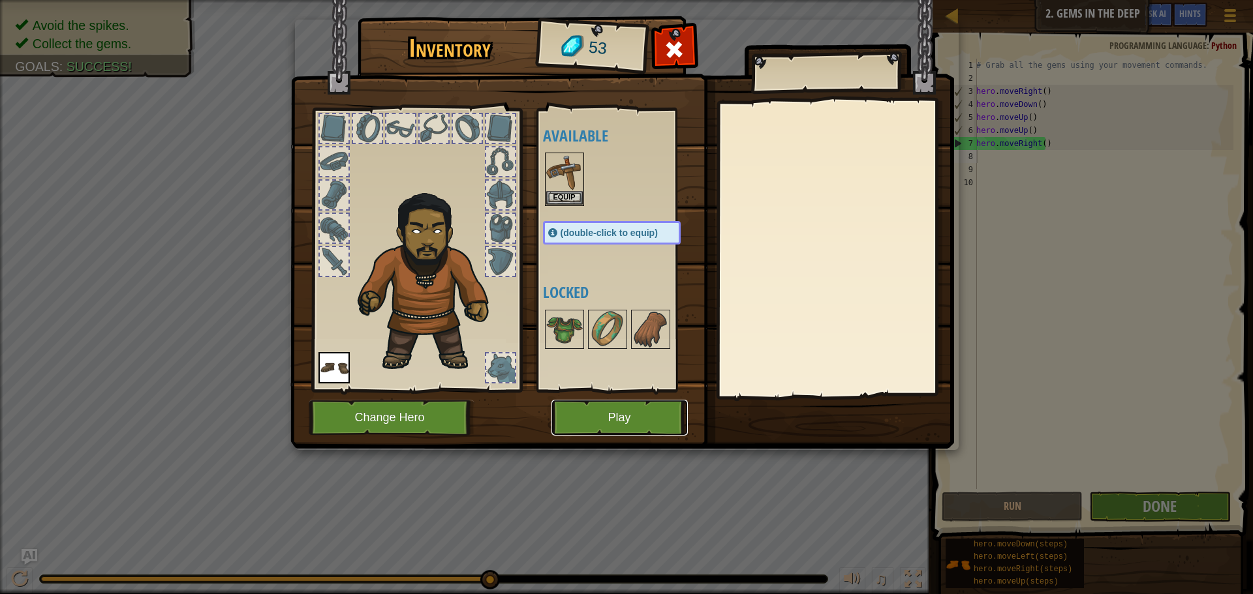
click at [624, 412] on button "Play" at bounding box center [619, 418] width 136 height 36
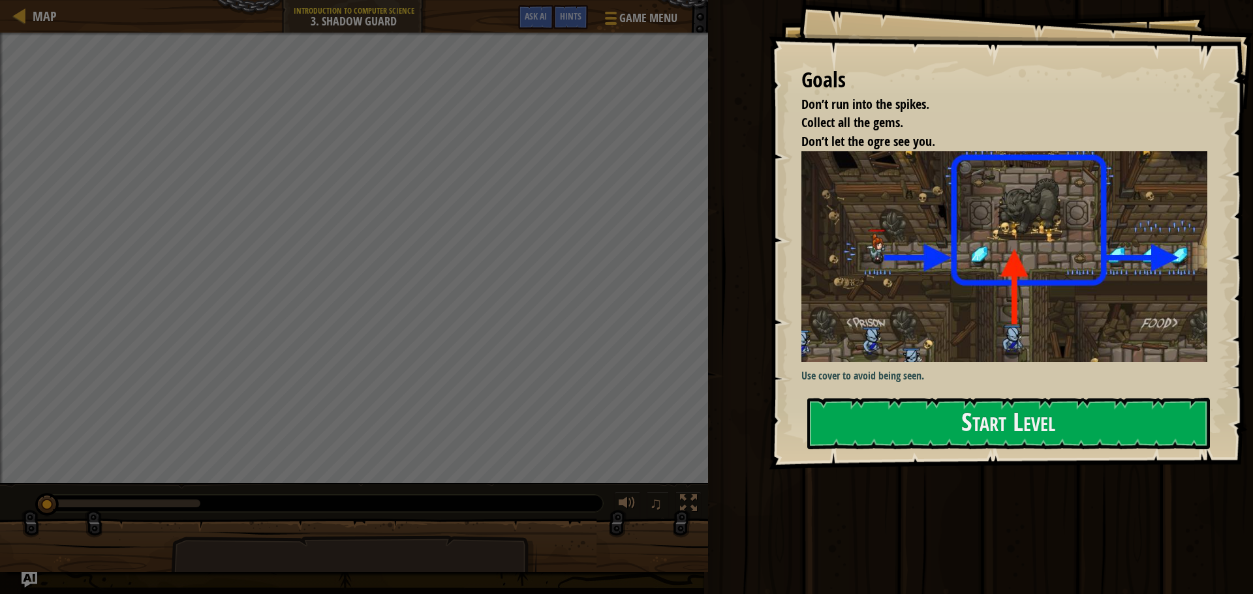
click at [873, 396] on div "Goals Don’t run into the spikes. Collect all the gems. Don’t let the ogre see y…" at bounding box center [1011, 235] width 484 height 470
click at [876, 410] on button "Start Level" at bounding box center [1008, 424] width 403 height 52
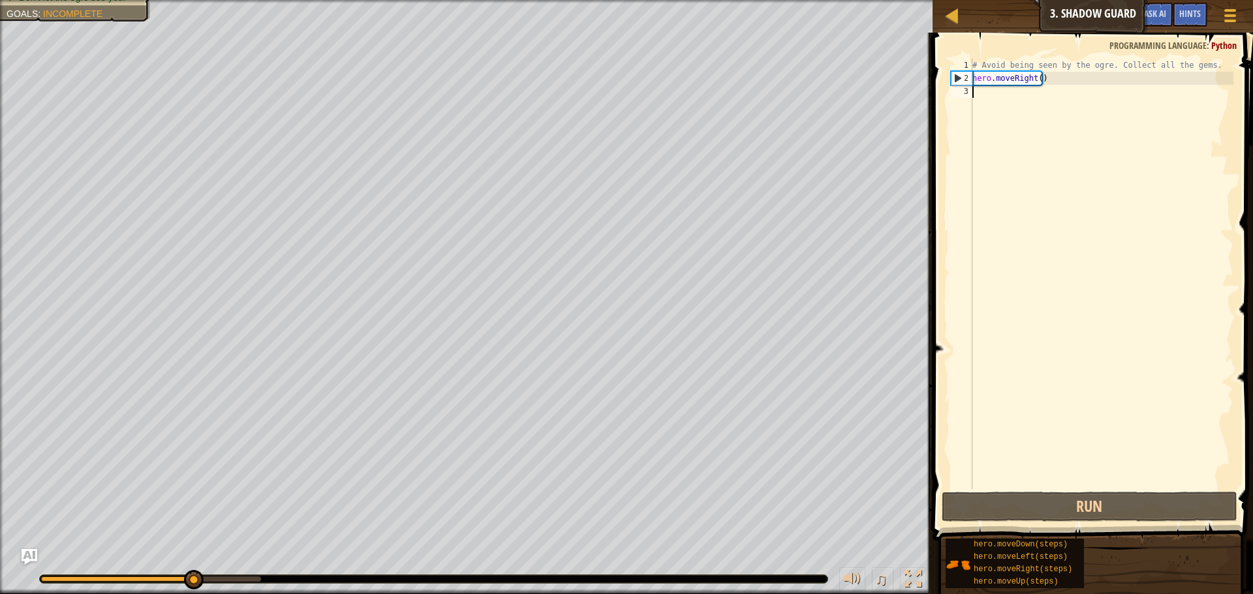
click at [1017, 131] on div "# Avoid being seen by the ogre. Collect all the gems. hero . moveRight ( )" at bounding box center [1102, 287] width 264 height 457
type textarea "m"
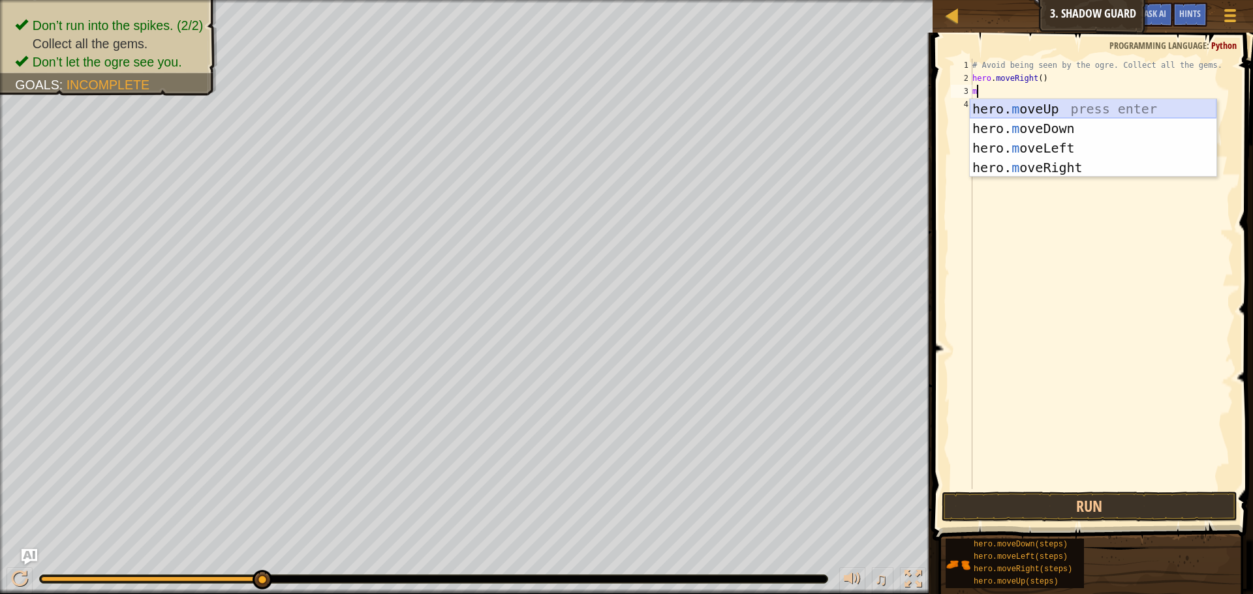
click at [1025, 115] on div "hero. m oveUp press enter hero. m oveDown press enter hero. m oveLeft press ent…" at bounding box center [1093, 157] width 247 height 117
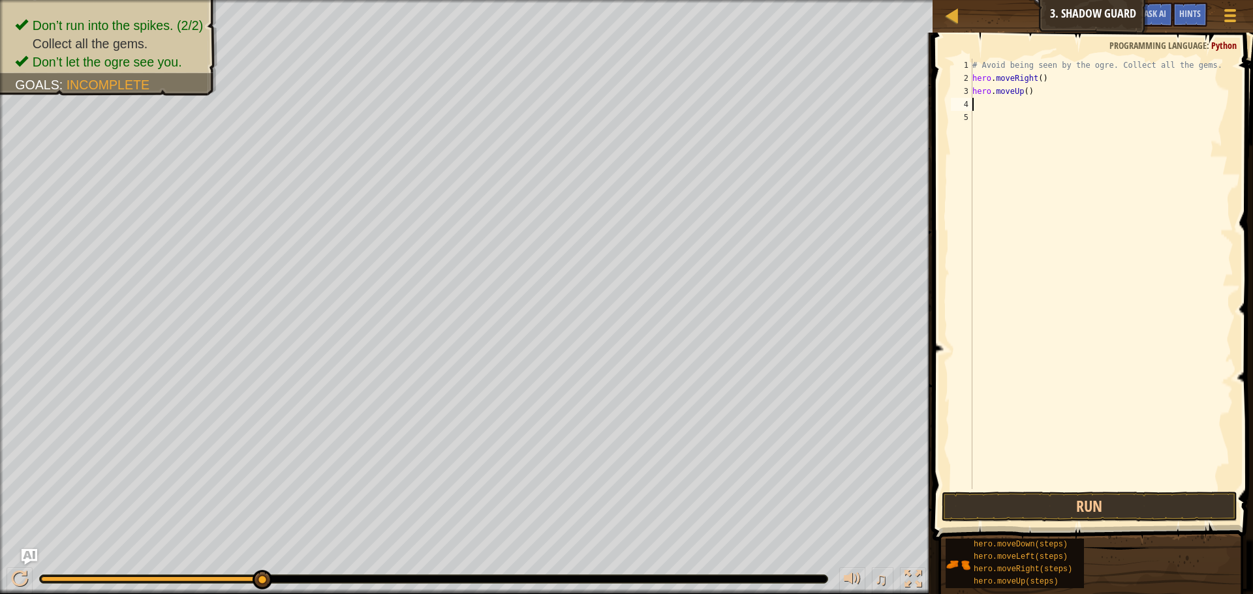
type textarea "m"
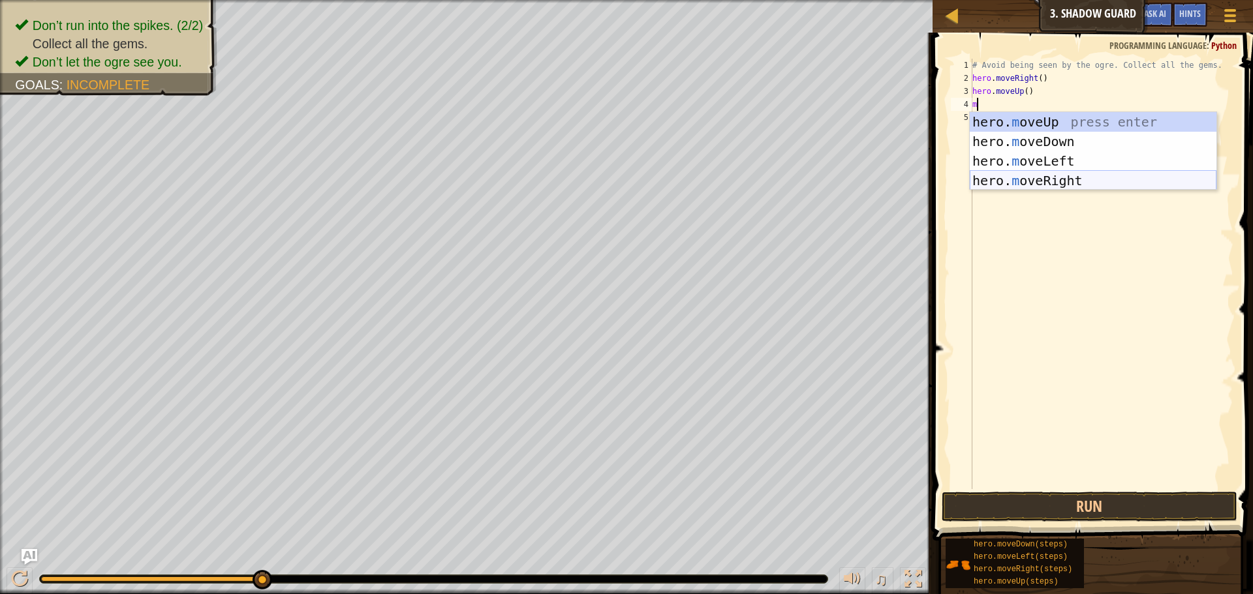
click at [1049, 174] on div "hero. m oveUp press enter hero. m oveDown press enter hero. m oveLeft press ent…" at bounding box center [1093, 170] width 247 height 117
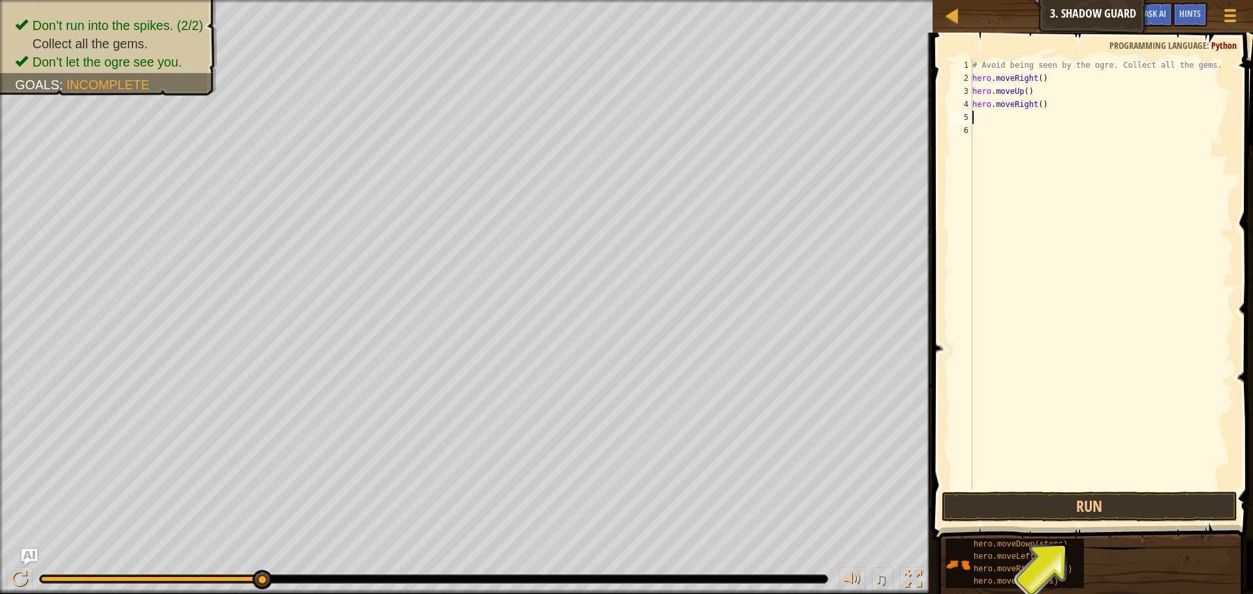
type textarea "d"
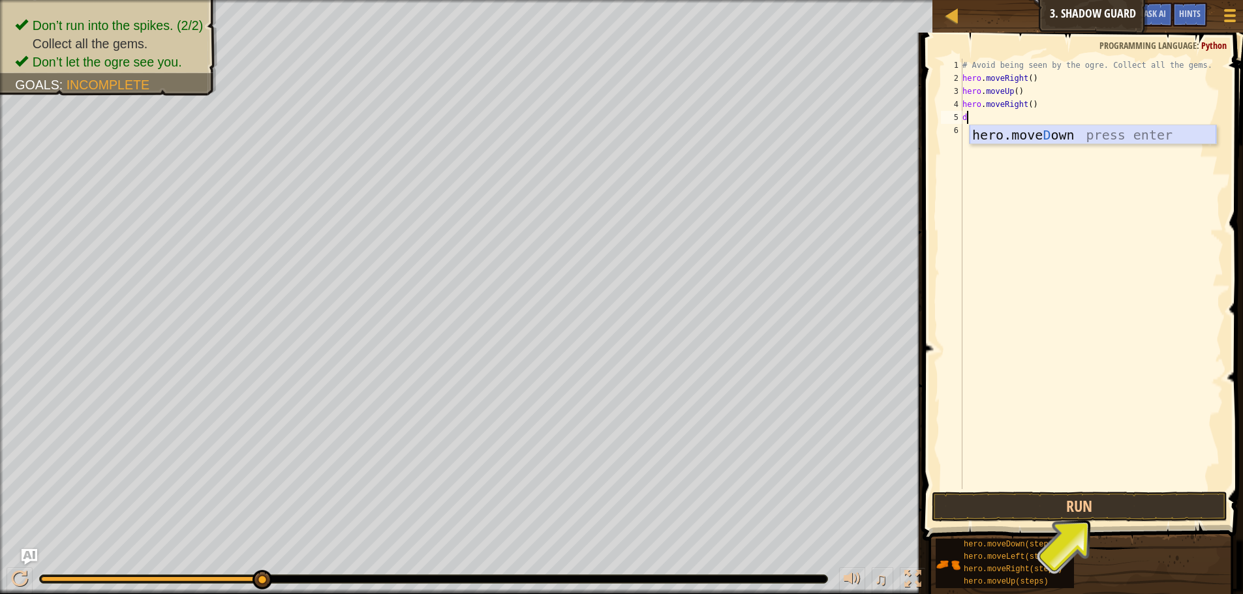
click at [1000, 132] on div "hero.[PERSON_NAME] own press enter" at bounding box center [1093, 154] width 247 height 59
type textarea "d"
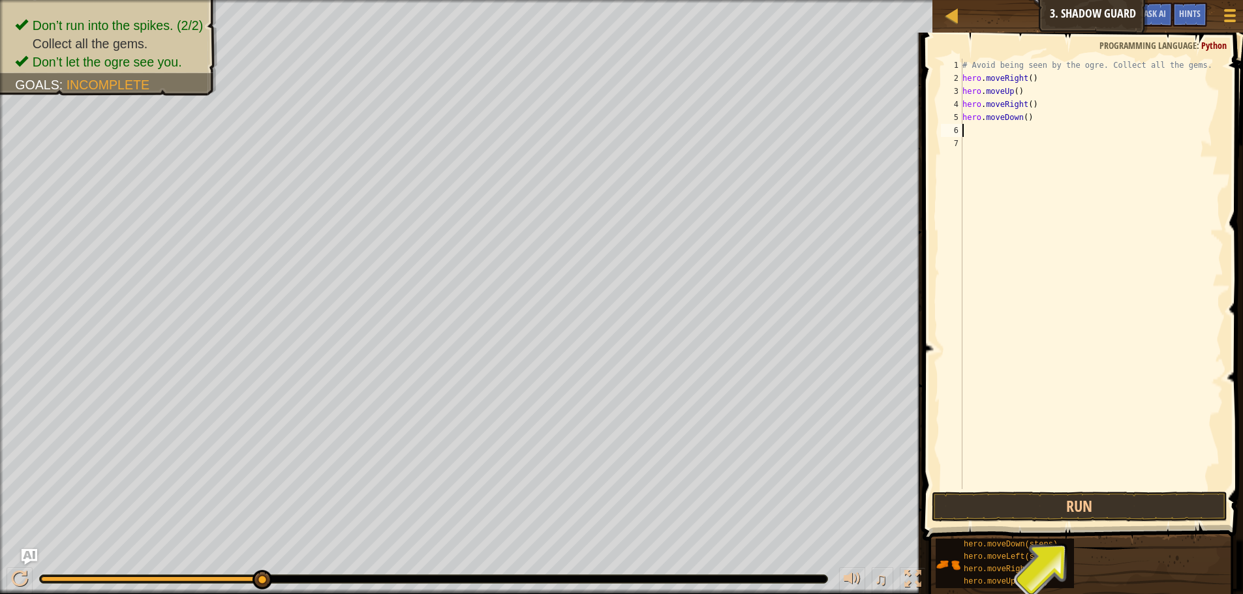
type textarea "r"
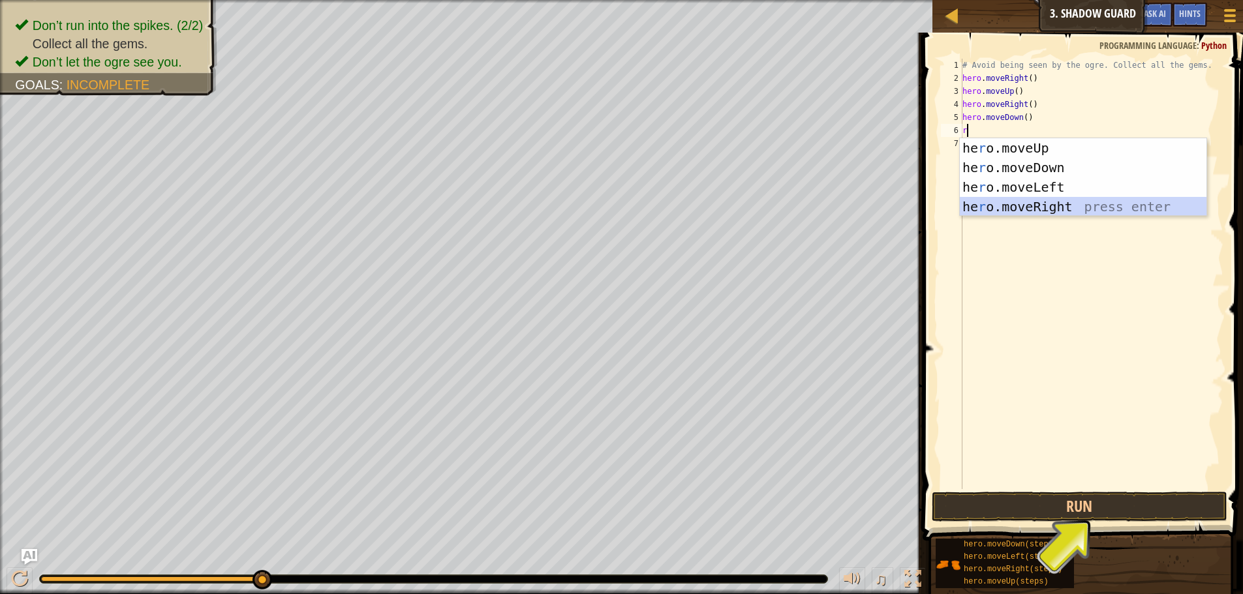
click at [1015, 202] on div "he r o.moveUp press enter he r o.moveDown press enter he r o.moveLeft press ent…" at bounding box center [1083, 196] width 247 height 117
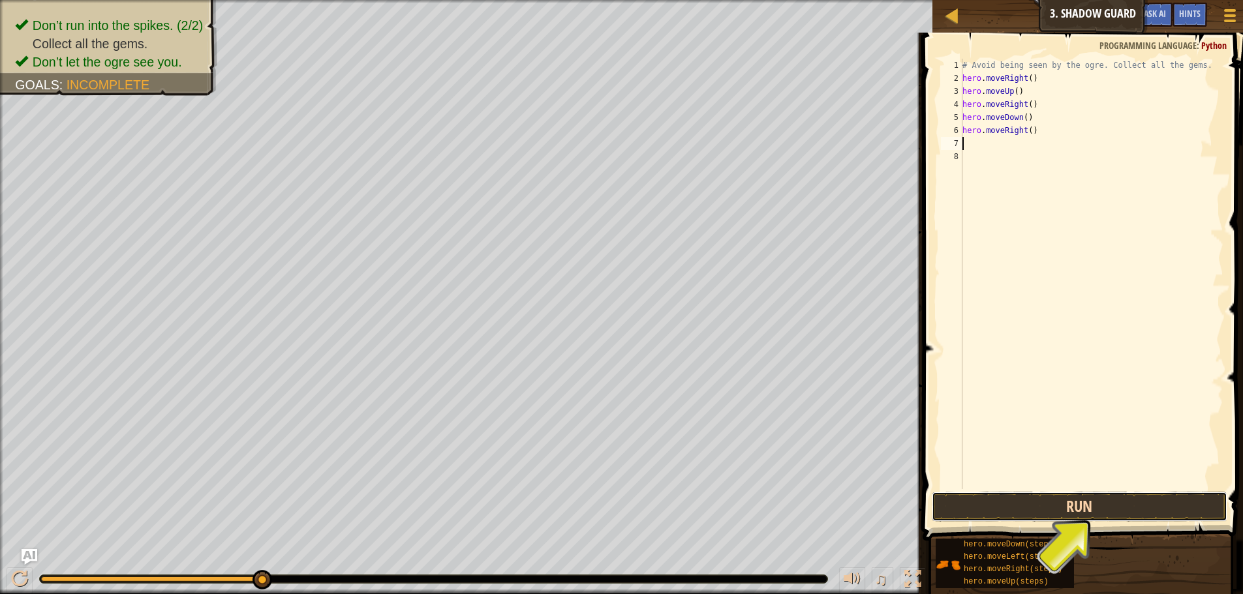
click at [1086, 510] on button "Run" at bounding box center [1080, 507] width 296 height 30
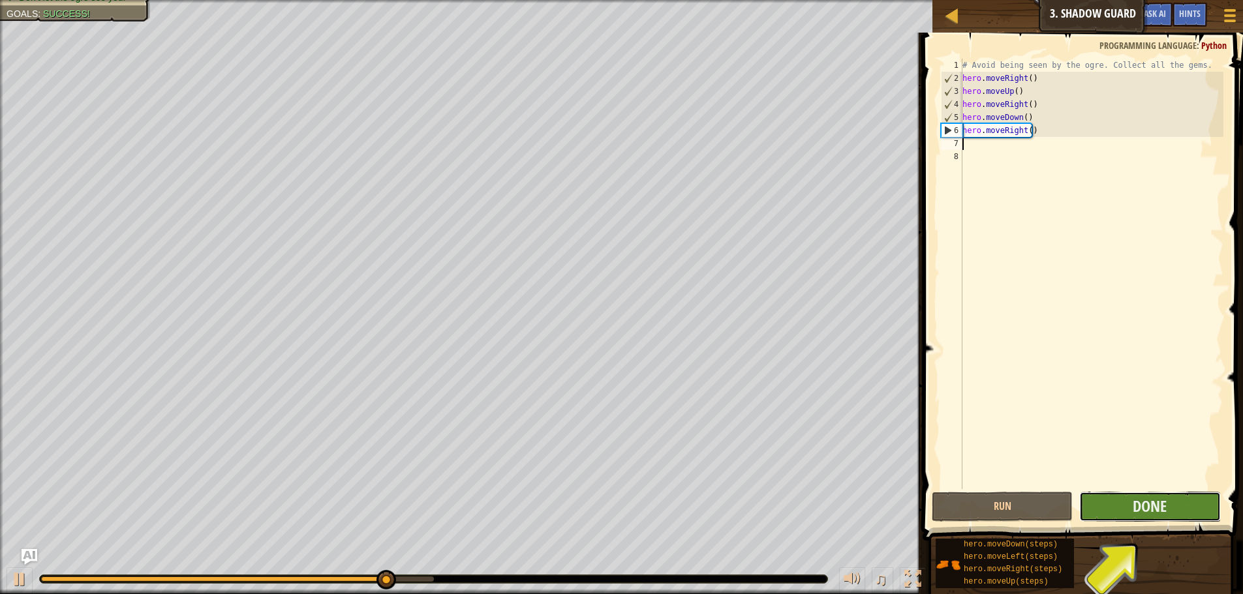
click at [1096, 505] on button "Done" at bounding box center [1149, 507] width 141 height 30
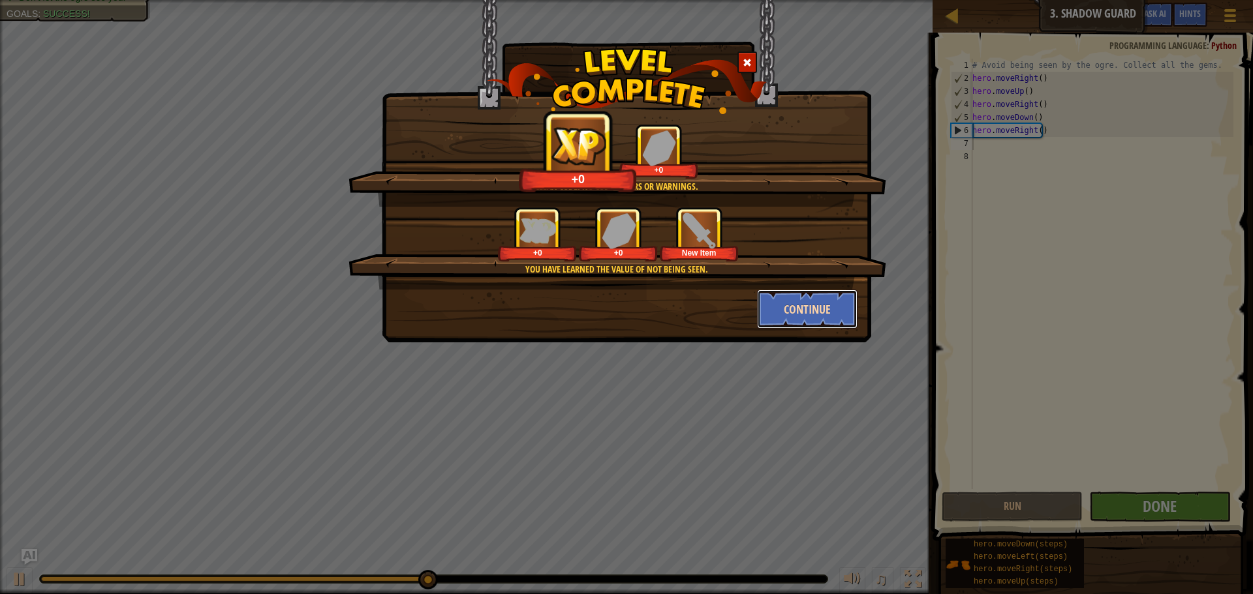
click at [786, 318] on button "Continue" at bounding box center [807, 309] width 101 height 39
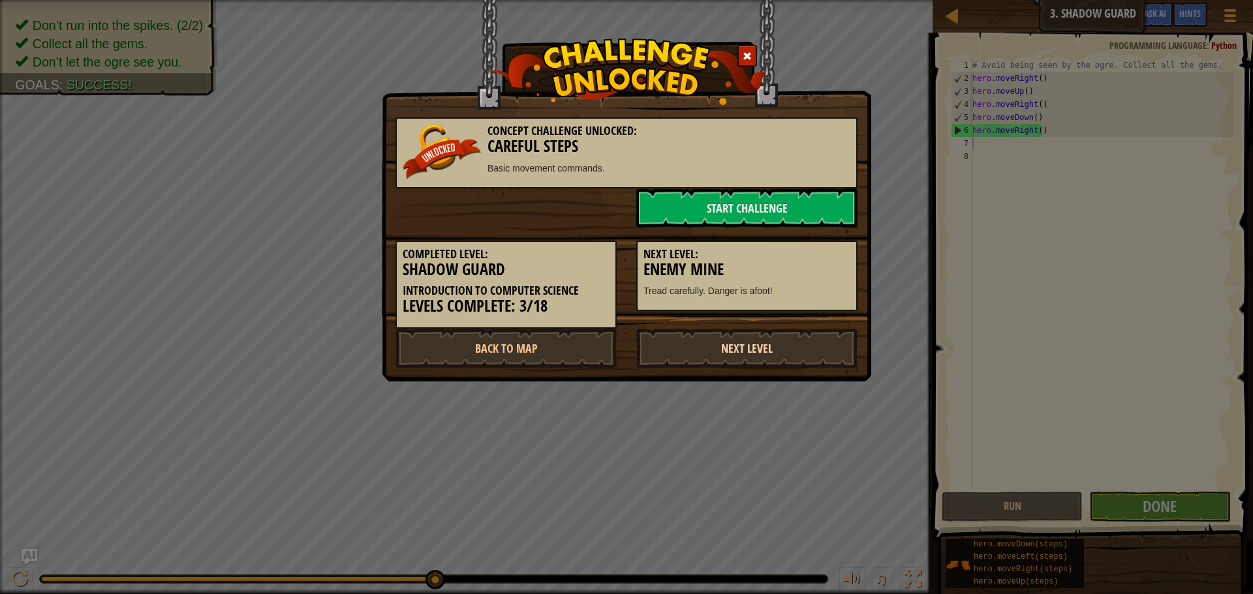
click at [702, 342] on link "Next Level" at bounding box center [746, 348] width 221 height 39
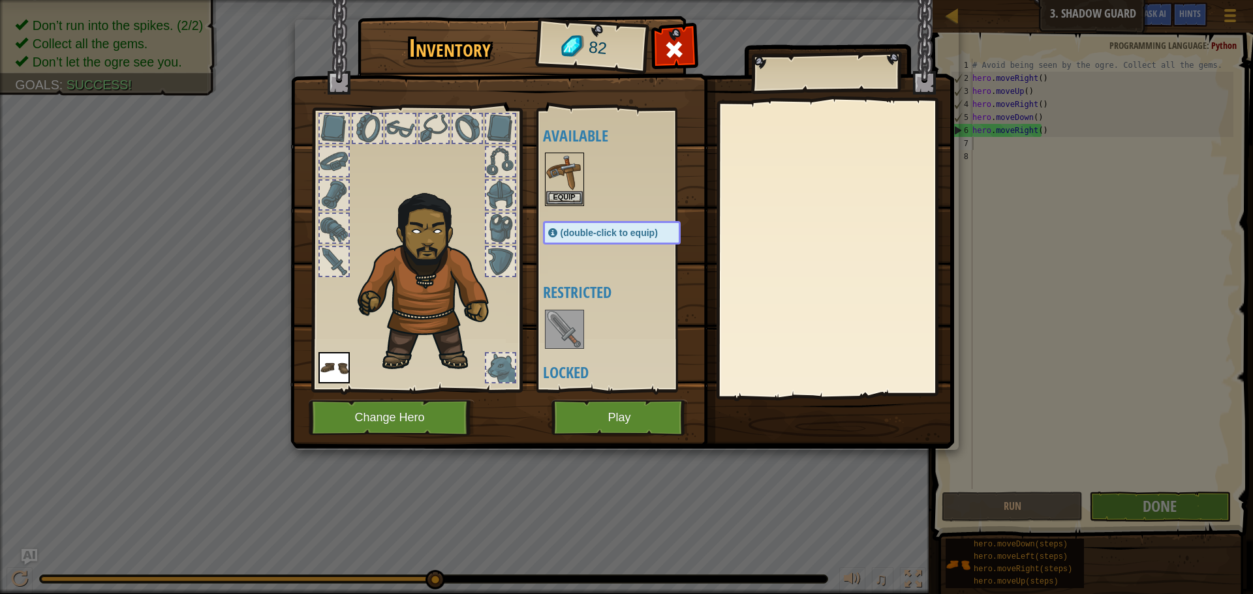
click at [559, 329] on img at bounding box center [564, 329] width 37 height 37
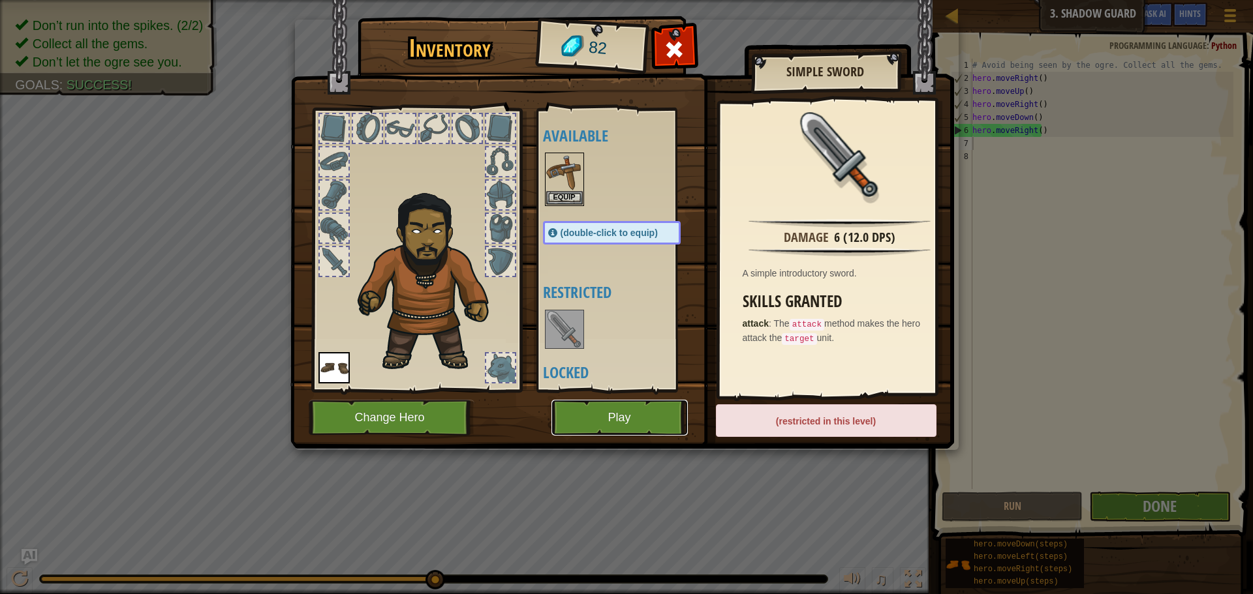
click at [602, 423] on button "Play" at bounding box center [619, 418] width 136 height 36
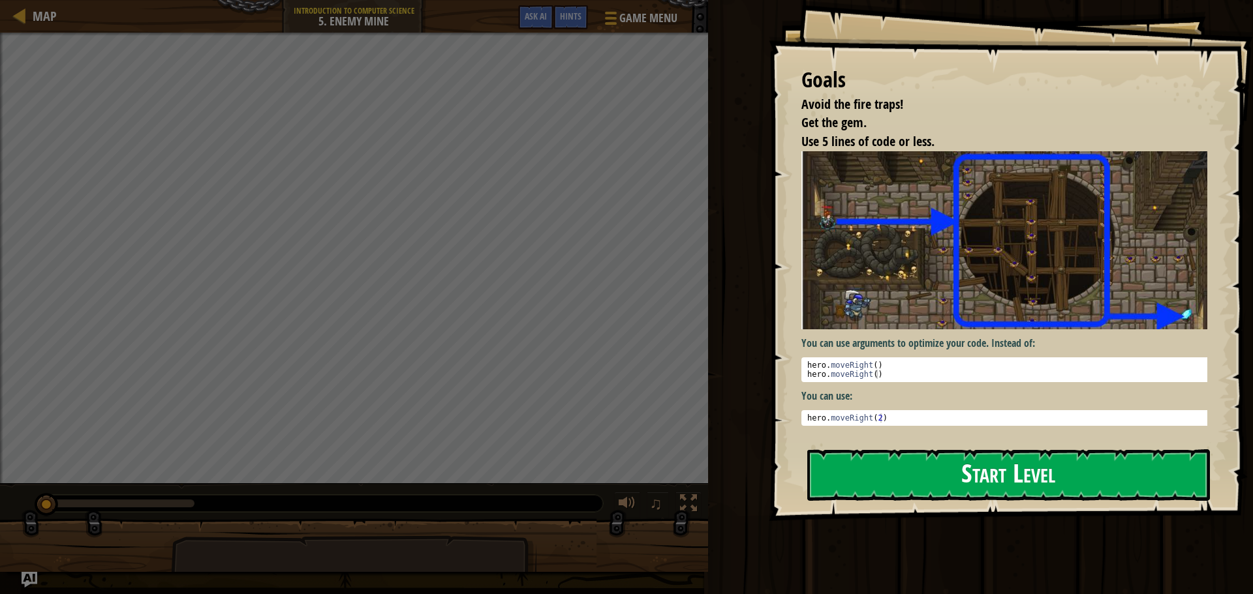
click at [891, 465] on button "Start Level" at bounding box center [1008, 476] width 403 height 52
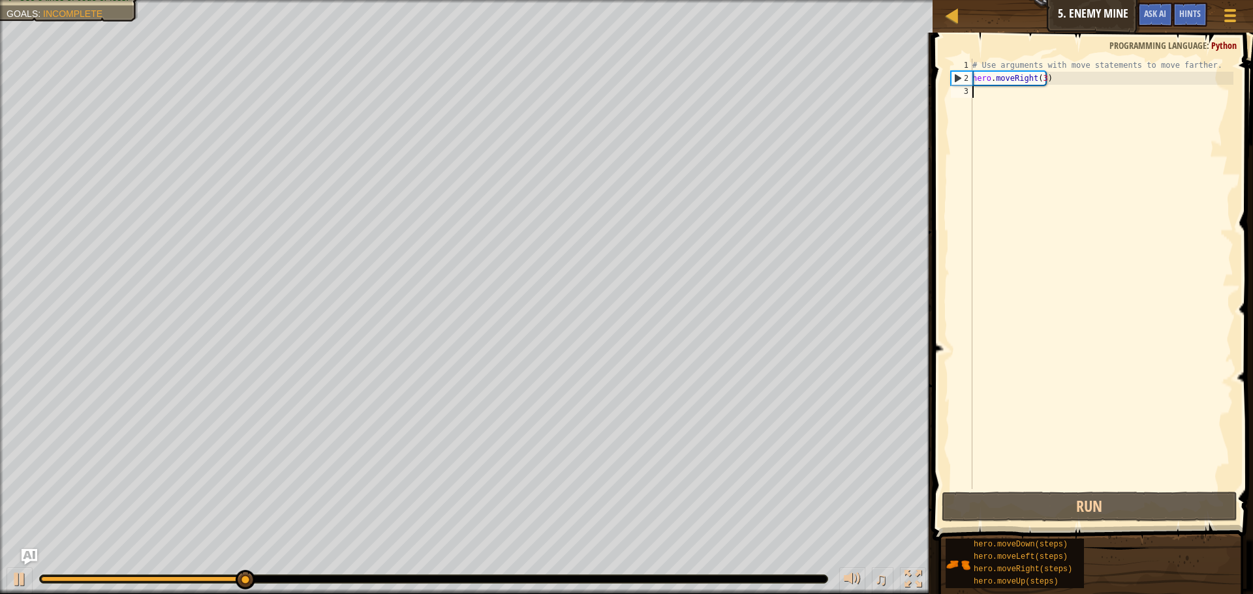
click at [1023, 198] on div "# Use arguments with move statements to move farther. hero . moveRight ( 3 )" at bounding box center [1102, 287] width 264 height 457
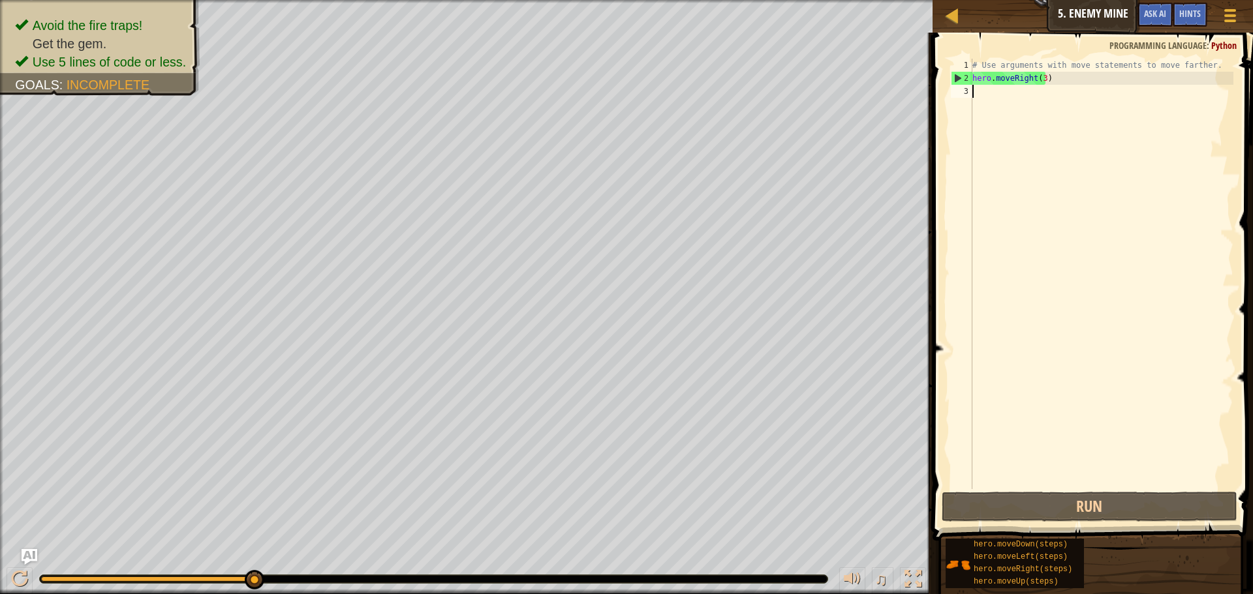
type textarea "u"
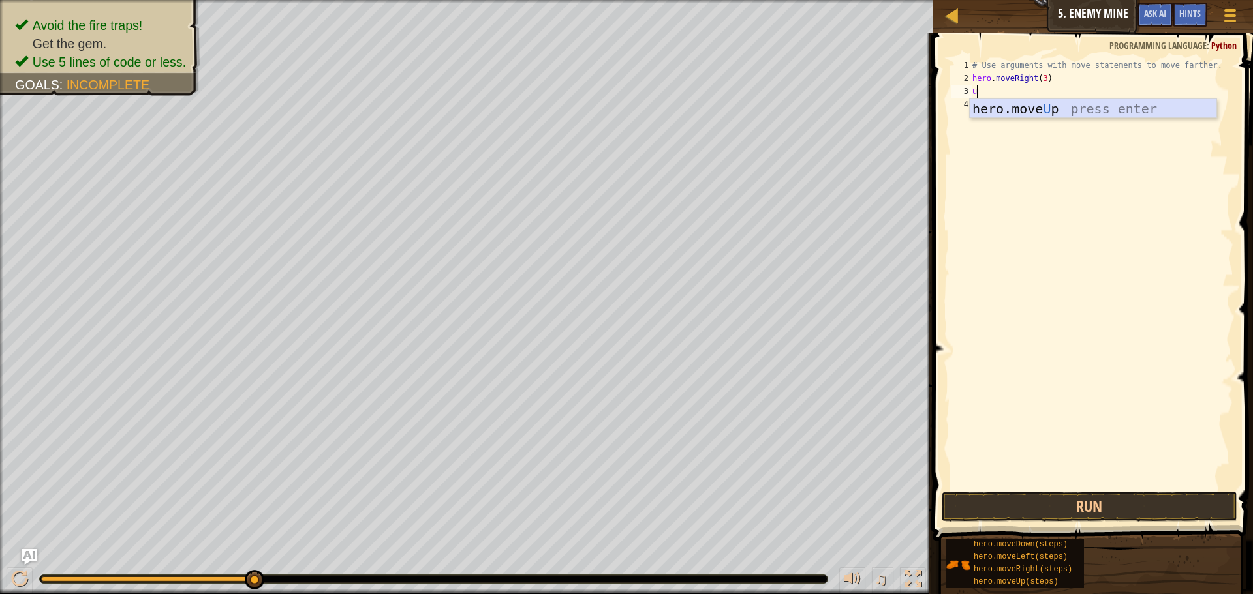
click at [1065, 111] on div "hero.move U p press enter" at bounding box center [1093, 128] width 247 height 59
type textarea "r"
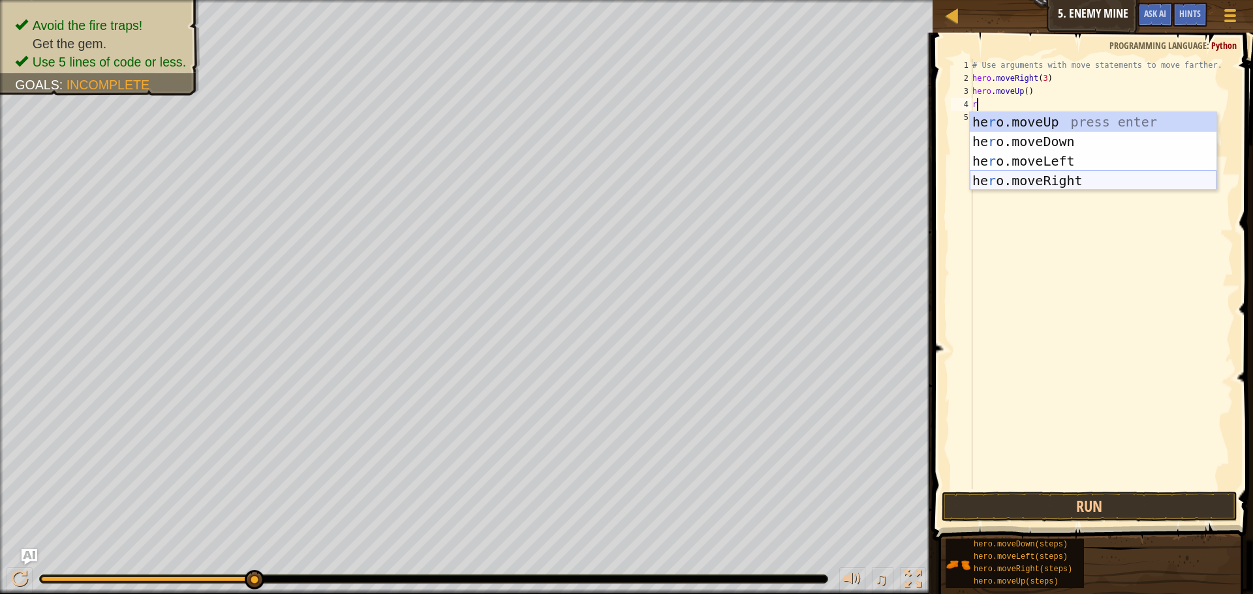
click at [1056, 174] on div "he r o.moveUp press enter he r o.moveDown press enter he r o.moveLeft press ent…" at bounding box center [1093, 170] width 247 height 117
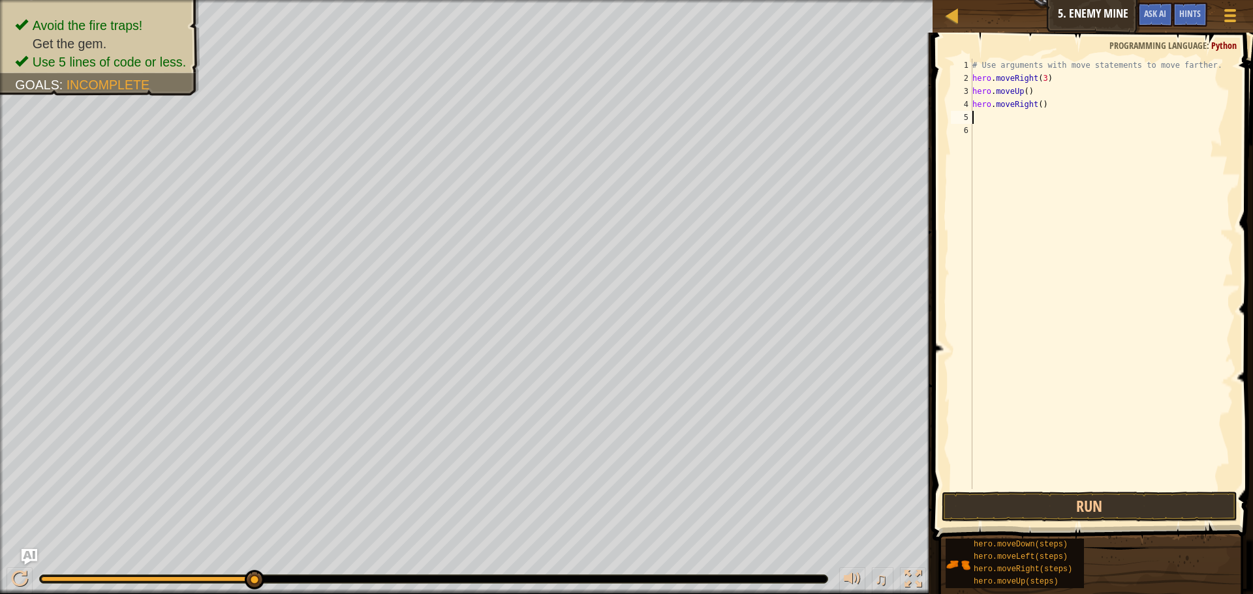
type textarea "d"
click at [1051, 145] on div "# Use arguments with move statements to move farther. hero . moveRight ( 3 ) he…" at bounding box center [1102, 287] width 264 height 457
click at [998, 122] on div "# Use arguments with move statements to move farther. hero . moveRight ( 3 ) he…" at bounding box center [1102, 287] width 264 height 457
type textarea "do"
click at [1015, 131] on div "hero.move Do wn press enter" at bounding box center [1093, 154] width 247 height 59
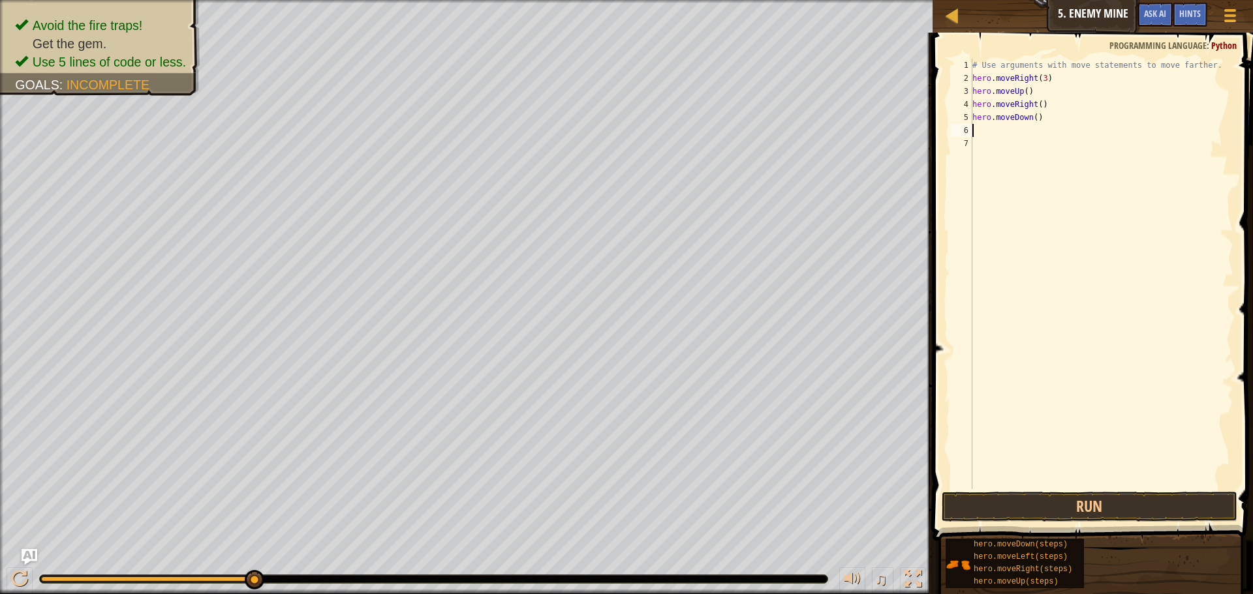
click at [1033, 118] on div "# Use arguments with move statements to move farther. hero . moveRight ( 3 ) he…" at bounding box center [1102, 287] width 264 height 457
type textarea "hero.moveDown(3)"
click at [1026, 127] on div "# Use arguments with move statements to move farther. hero . moveRight ( 3 ) he…" at bounding box center [1102, 287] width 264 height 457
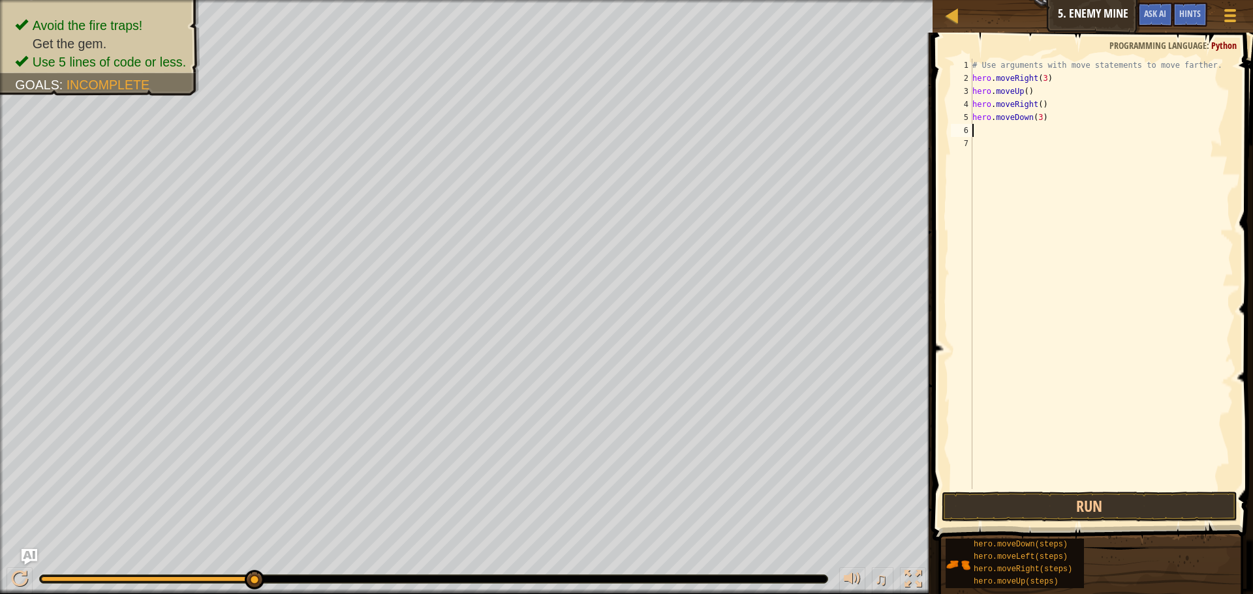
type textarea "r"
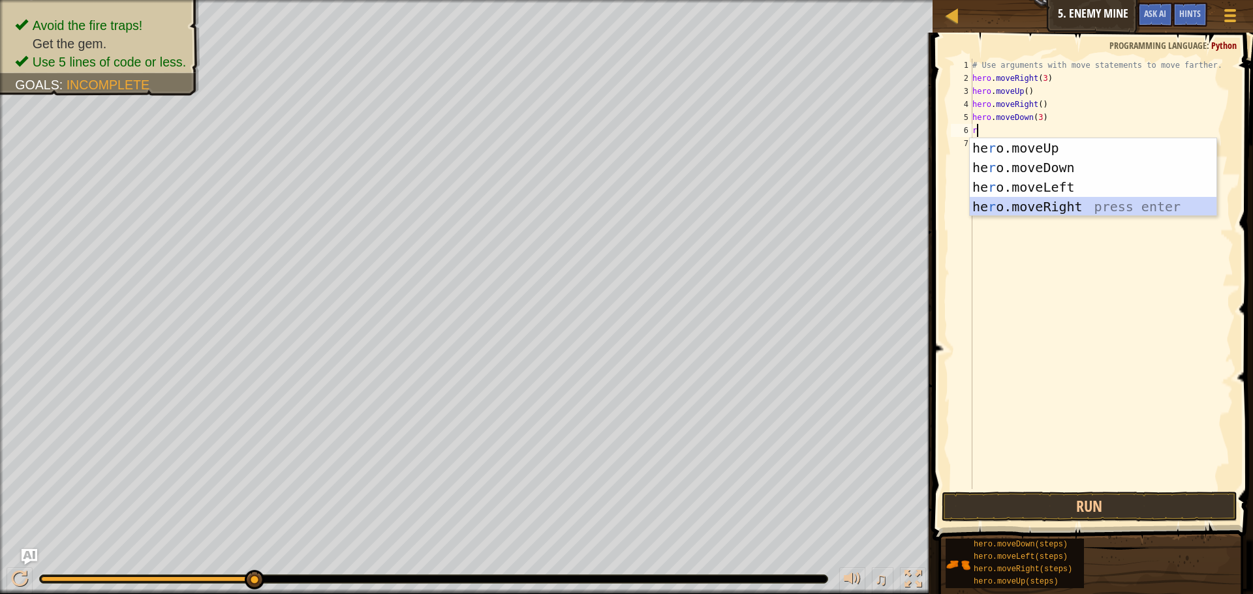
click at [1156, 208] on div "he r o.moveUp press enter he r o.moveDown press enter he r o.moveLeft press ent…" at bounding box center [1093, 196] width 247 height 117
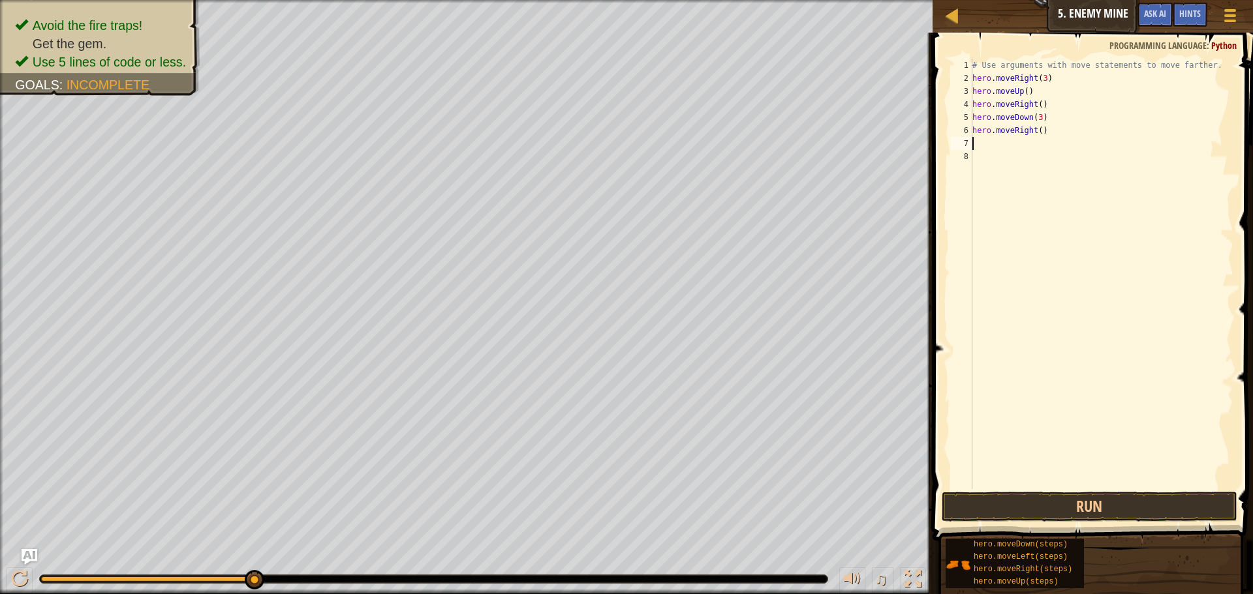
click at [1034, 130] on div "# Use arguments with move statements to move farther. hero . moveRight ( 3 ) he…" at bounding box center [1102, 287] width 264 height 457
click at [1038, 134] on div "# Use arguments with move statements to move farther. hero . moveRight ( 3 ) he…" at bounding box center [1102, 287] width 264 height 457
type textarea "hero.moveRight(2)"
click at [1133, 520] on button "Run" at bounding box center [1090, 507] width 296 height 30
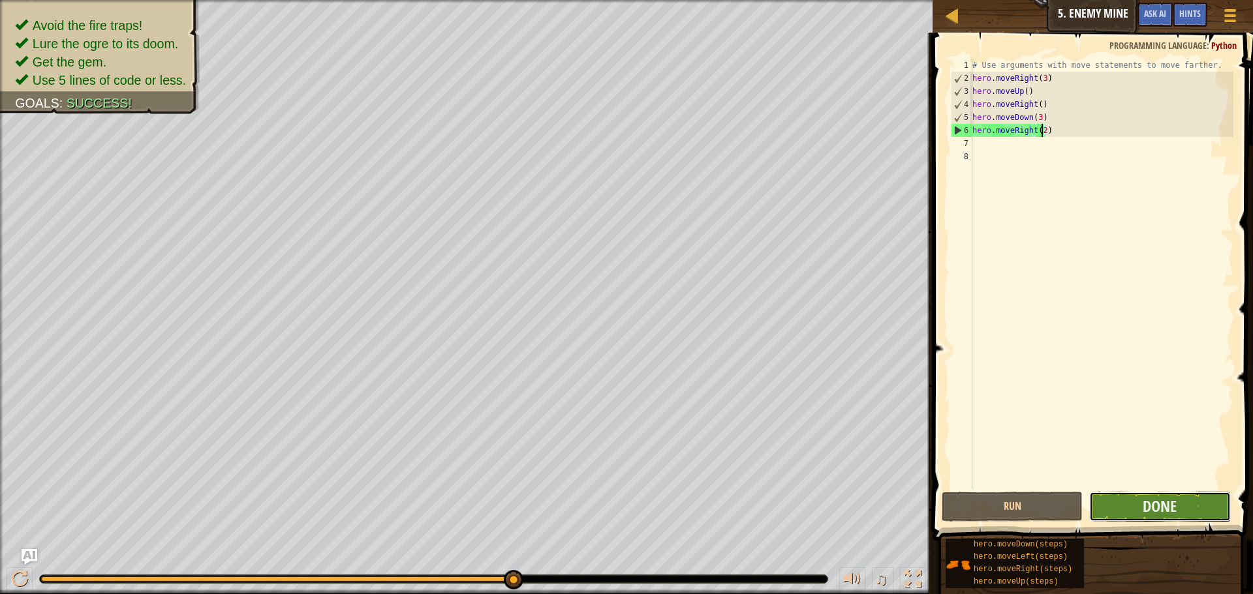
click at [1120, 496] on button "Done" at bounding box center [1159, 507] width 141 height 30
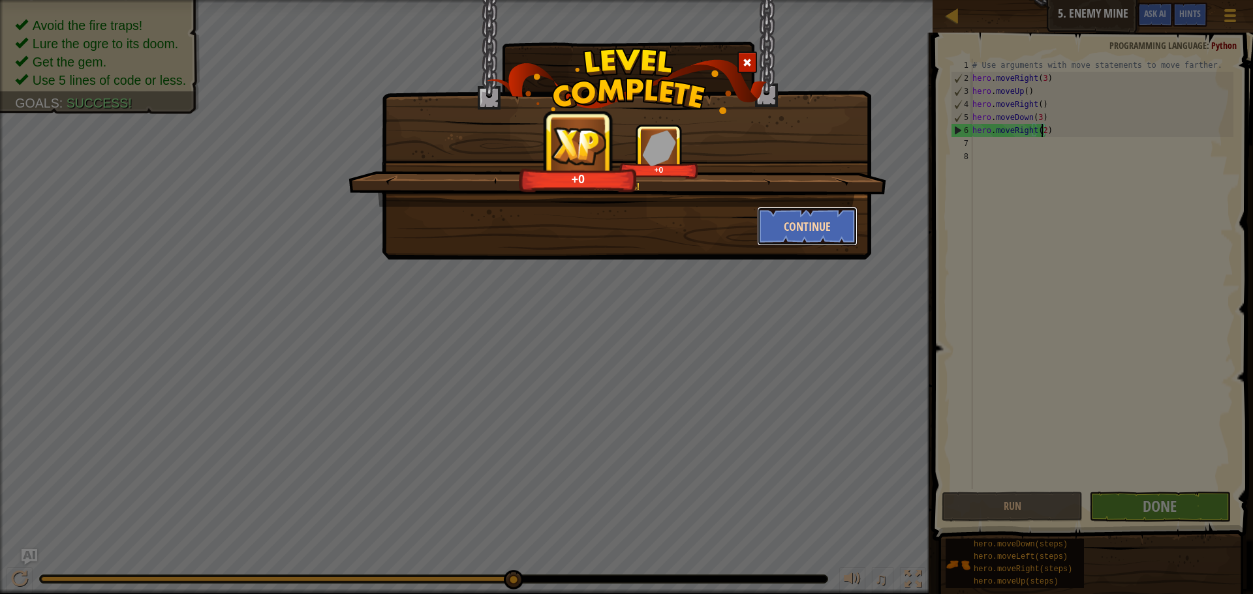
click at [855, 229] on button "Continue" at bounding box center [807, 226] width 101 height 39
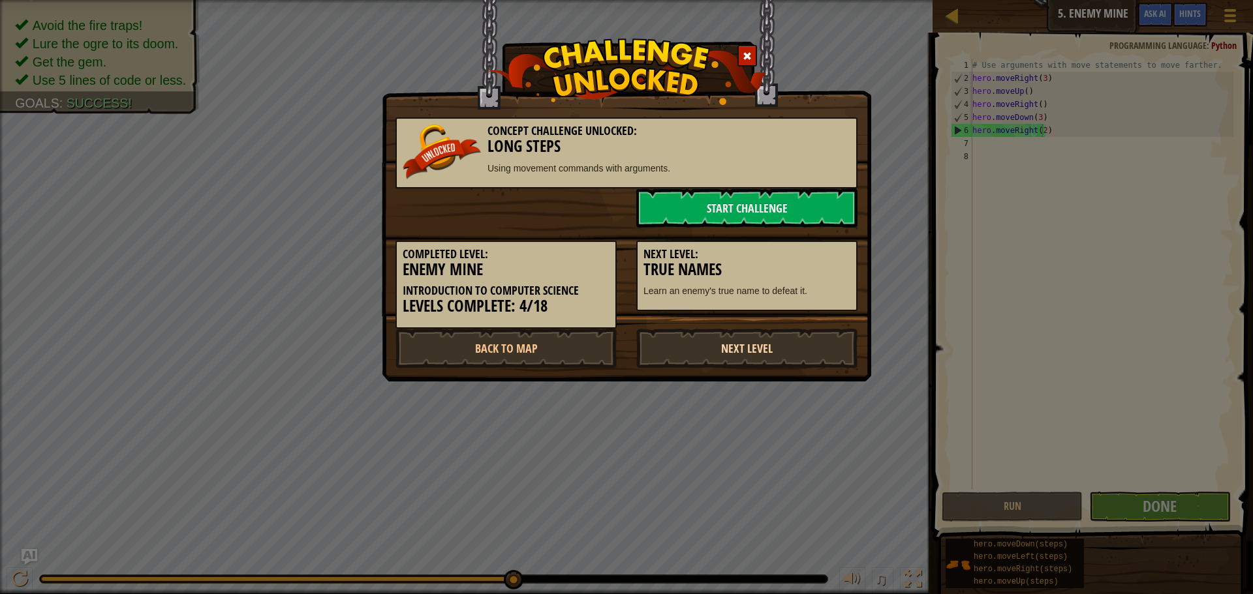
drag, startPoint x: 745, startPoint y: 360, endPoint x: 751, endPoint y: 358, distance: 6.8
click at [751, 358] on link "Next Level" at bounding box center [746, 348] width 221 height 39
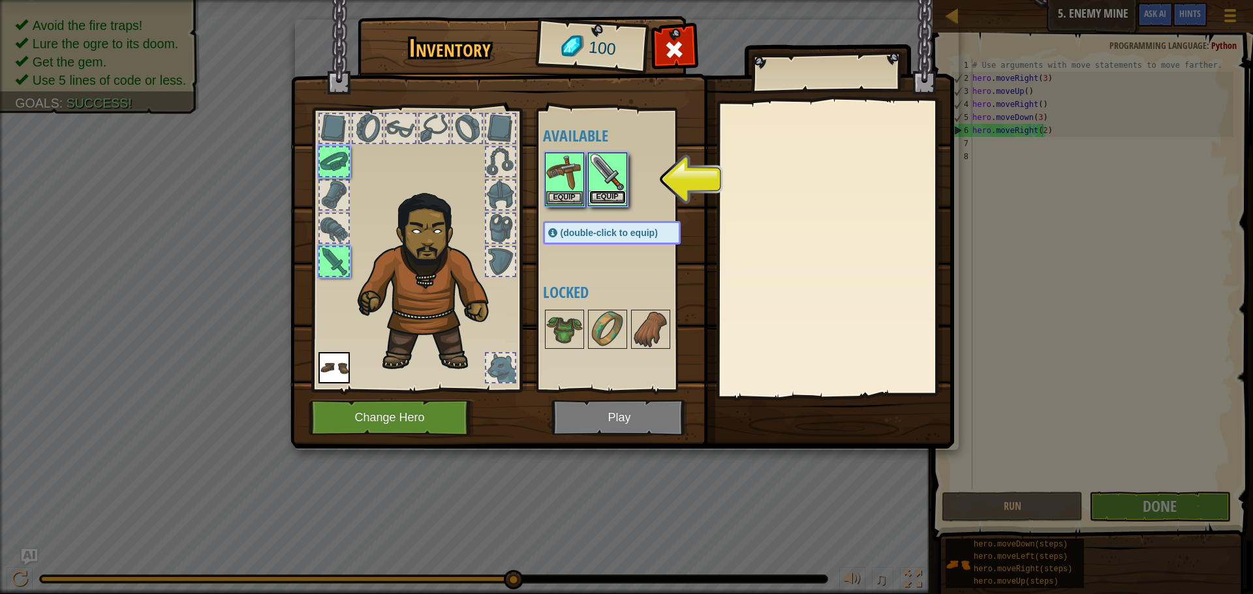
click at [600, 204] on button "Equip" at bounding box center [607, 198] width 37 height 14
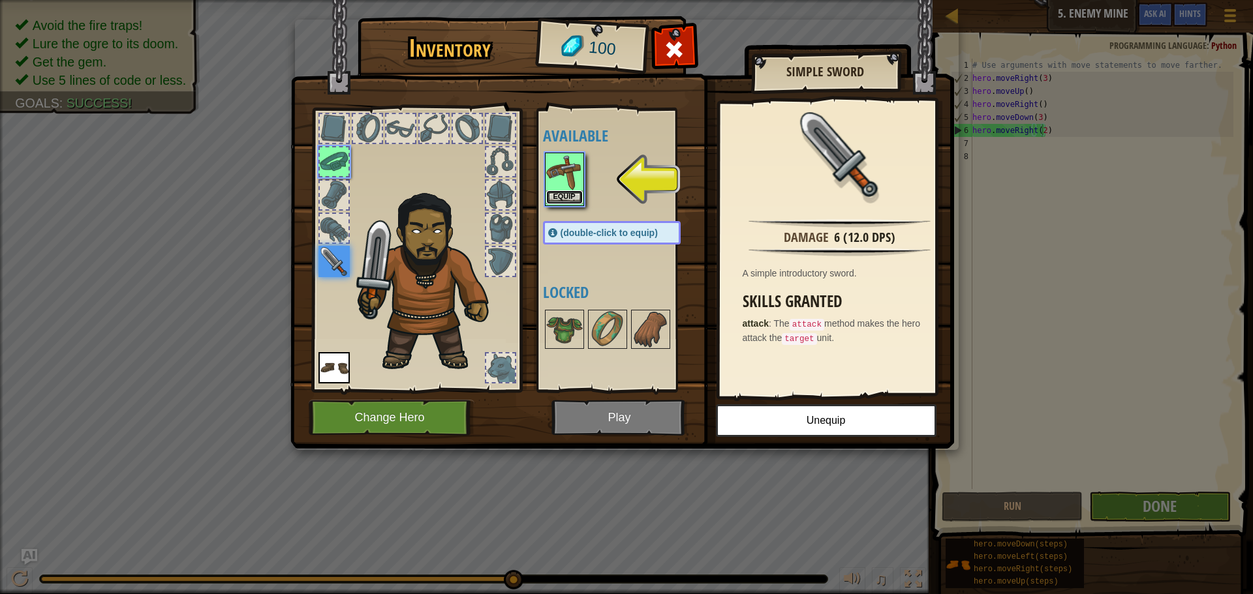
click at [555, 192] on button "Equip" at bounding box center [564, 198] width 37 height 14
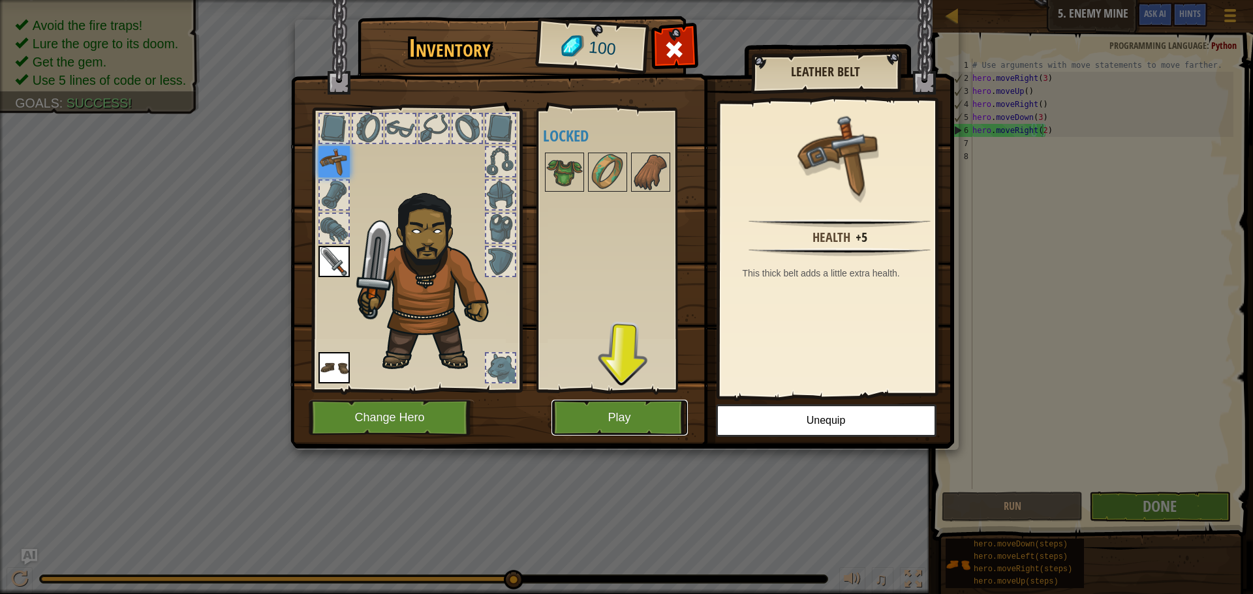
click at [655, 401] on button "Play" at bounding box center [619, 418] width 136 height 36
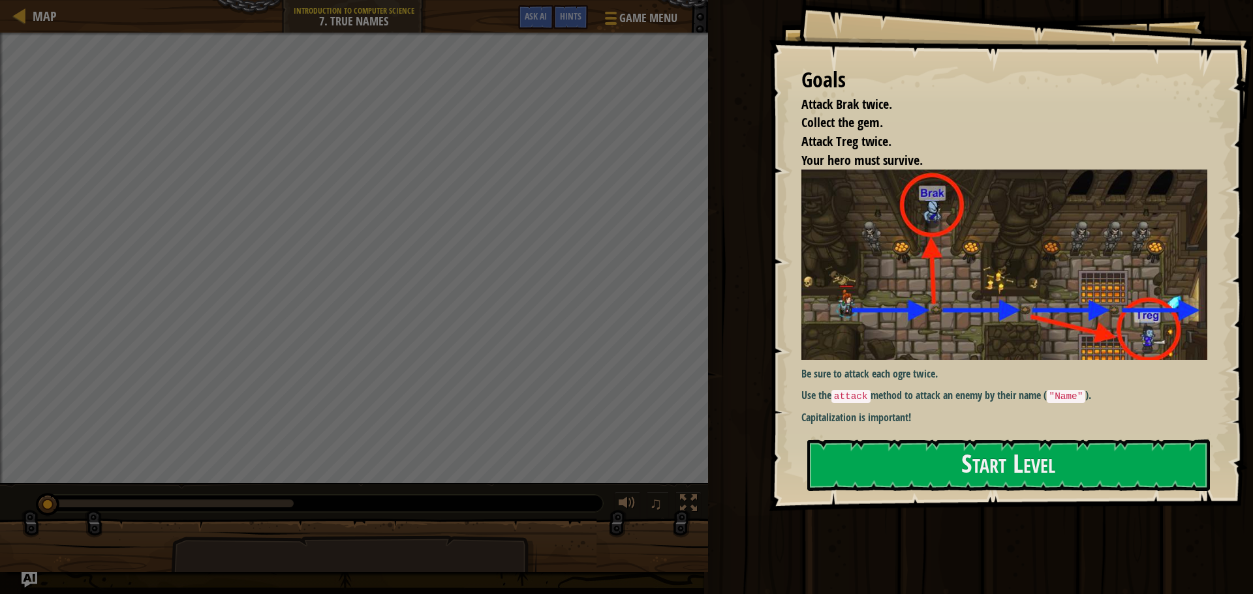
click at [882, 430] on div "Goals Attack Brak twice. Collect the gem. Attack Treg twice. Your hero must sur…" at bounding box center [1011, 256] width 484 height 512
click at [884, 440] on div "Goals Attack Brak twice. Collect the gem. Attack Treg twice. Your hero must sur…" at bounding box center [1011, 256] width 484 height 512
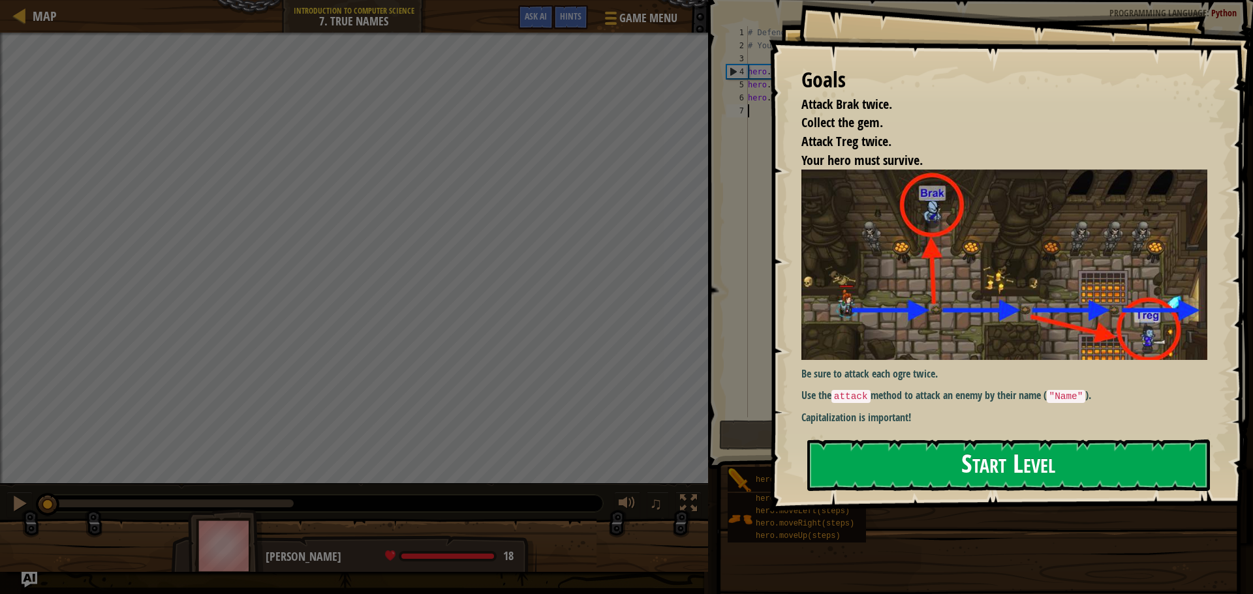
click at [871, 458] on button "Start Level" at bounding box center [1008, 466] width 403 height 52
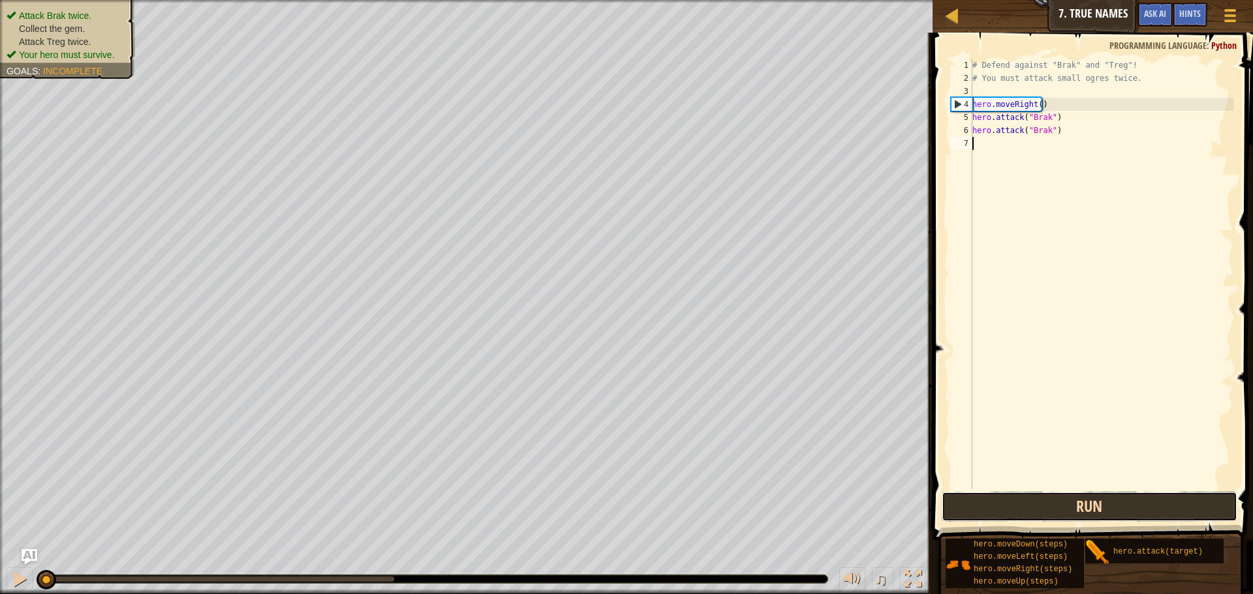
click at [1002, 497] on button "Run" at bounding box center [1090, 507] width 296 height 30
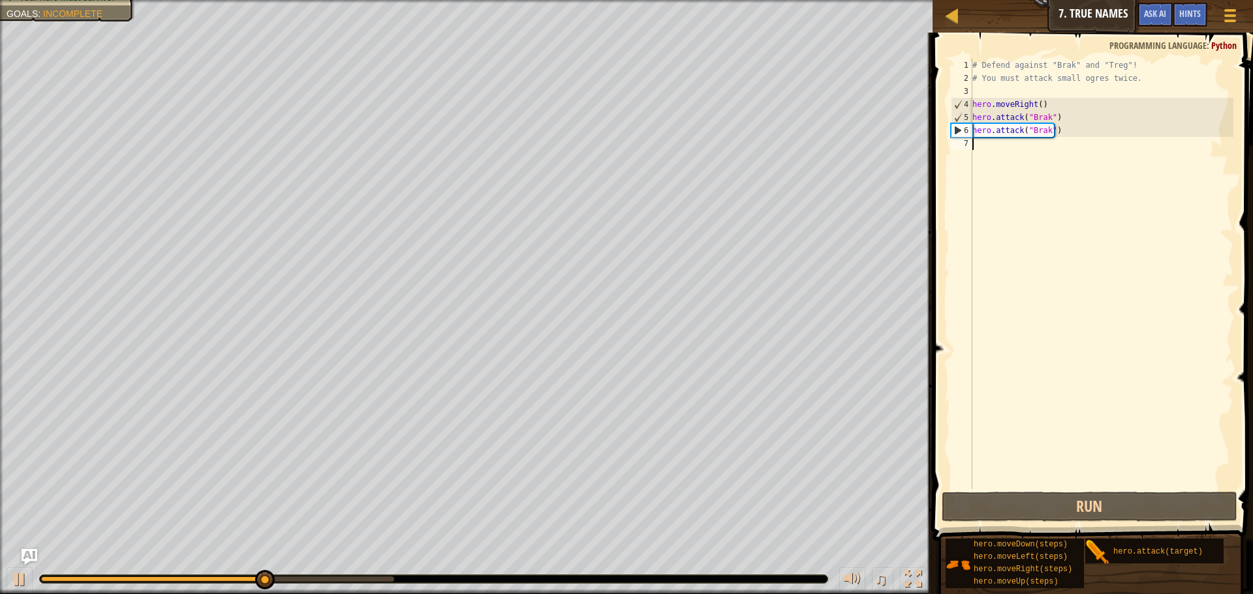
click at [1019, 226] on div "# Defend against "Brak" and "Treg"! # You must attack small ogres twice. hero .…" at bounding box center [1102, 287] width 264 height 457
type textarea "r"
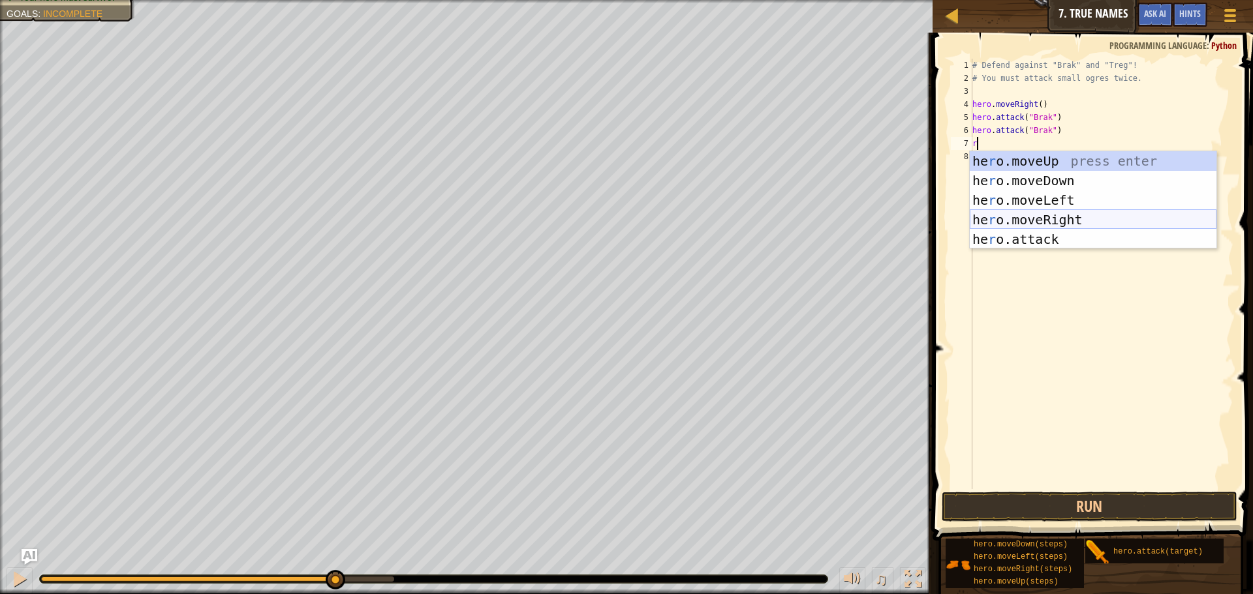
click at [1081, 223] on div "he r o.moveUp press enter he r o.moveDown press enter he r o.moveLeft press ent…" at bounding box center [1093, 219] width 247 height 137
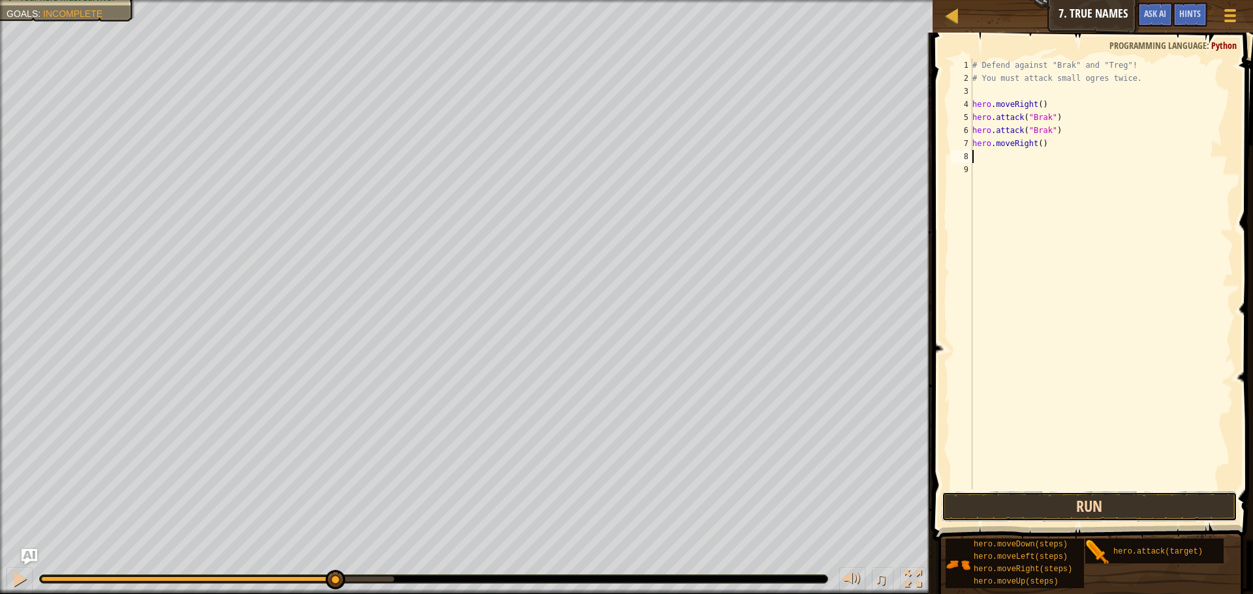
click at [1083, 514] on button "Run" at bounding box center [1090, 507] width 296 height 30
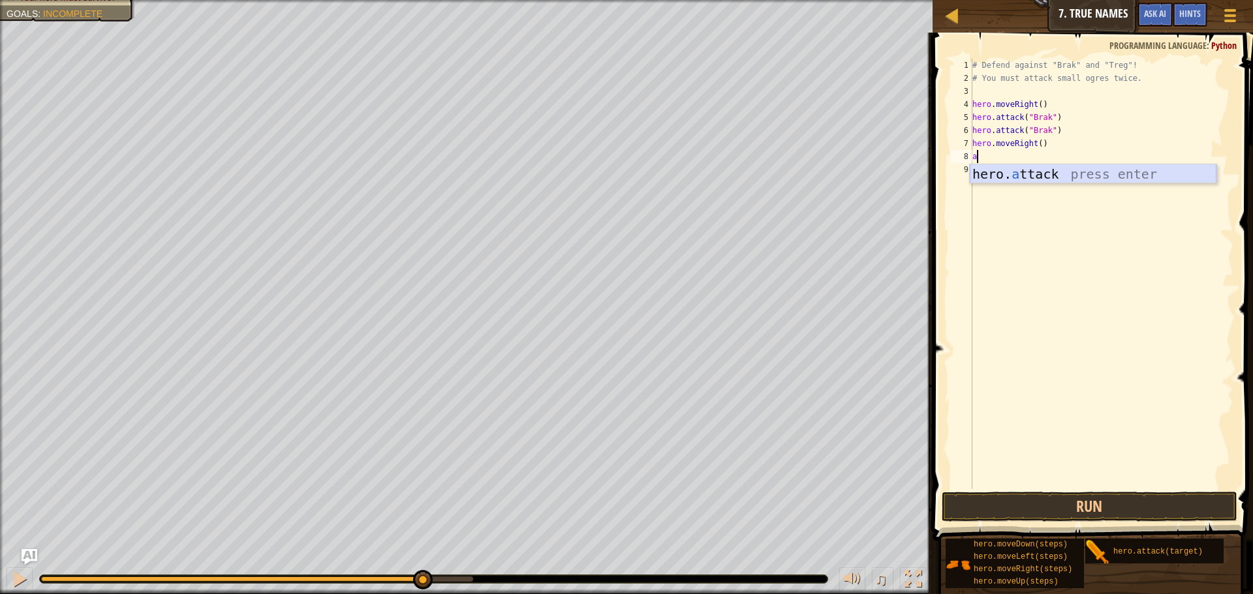
click at [1057, 176] on div "hero. a ttack press enter" at bounding box center [1093, 193] width 247 height 59
type textarea "hero.attack("Treg")"
click at [1068, 174] on div "# Defend against "Brak" and "Treg"! # You must attack small ogres twice. hero .…" at bounding box center [1102, 287] width 264 height 457
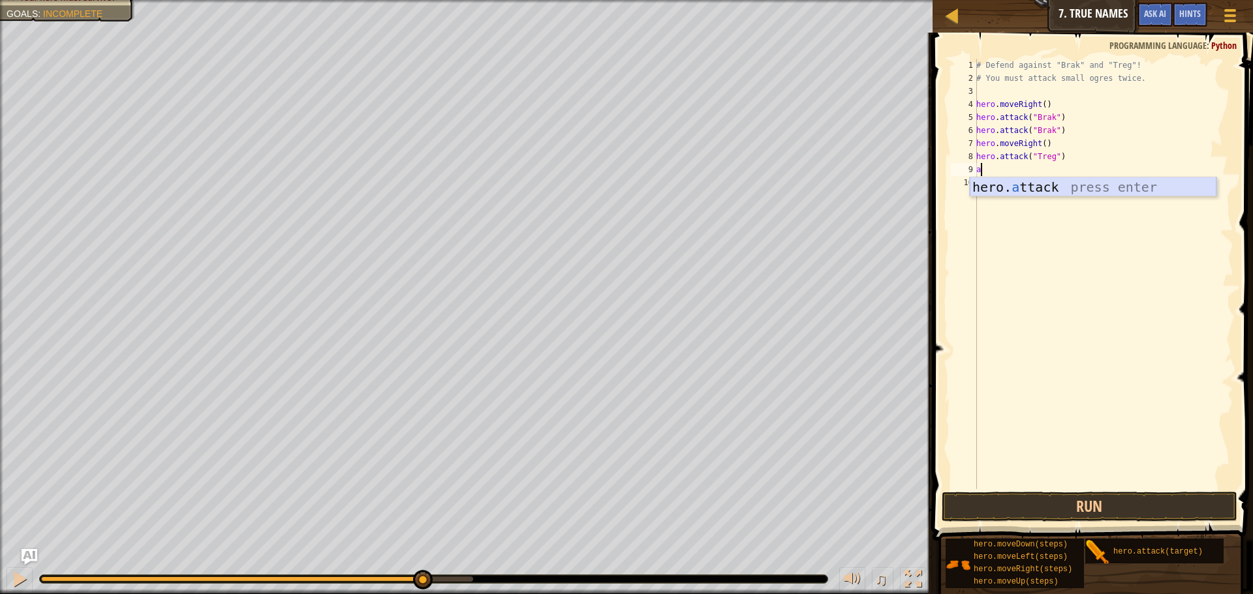
click at [1075, 192] on div "hero. a ttack press enter" at bounding box center [1093, 206] width 247 height 59
type textarea "hero.attack("Treg")"
click at [1090, 511] on button "Run" at bounding box center [1090, 507] width 296 height 30
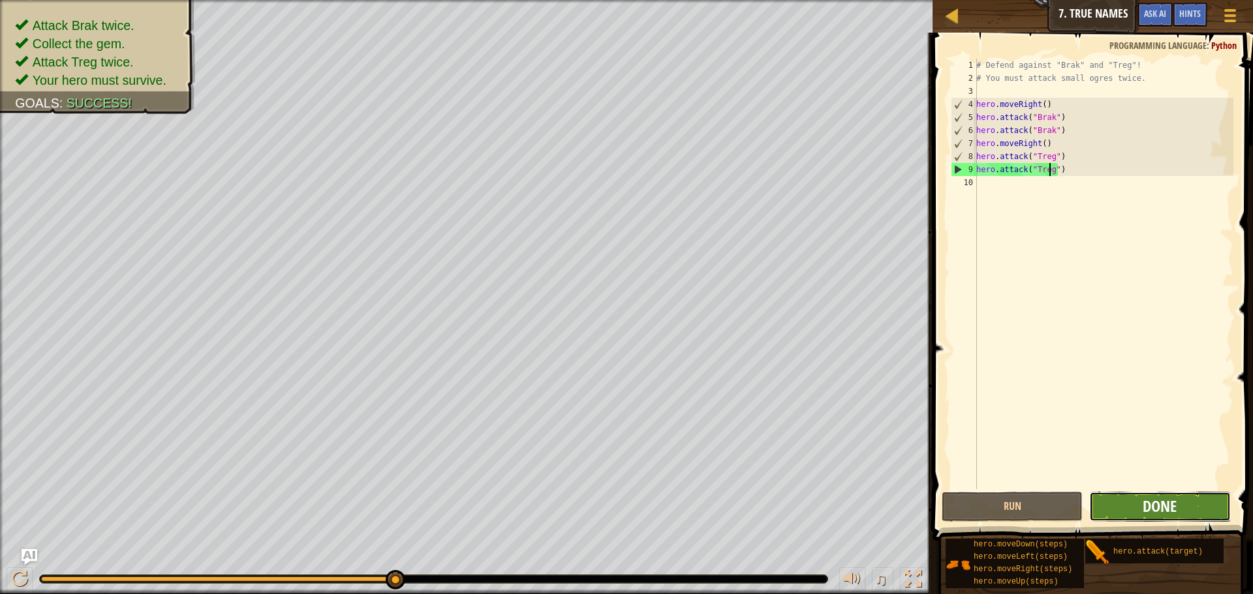
click at [1150, 506] on span "Done" at bounding box center [1160, 506] width 34 height 21
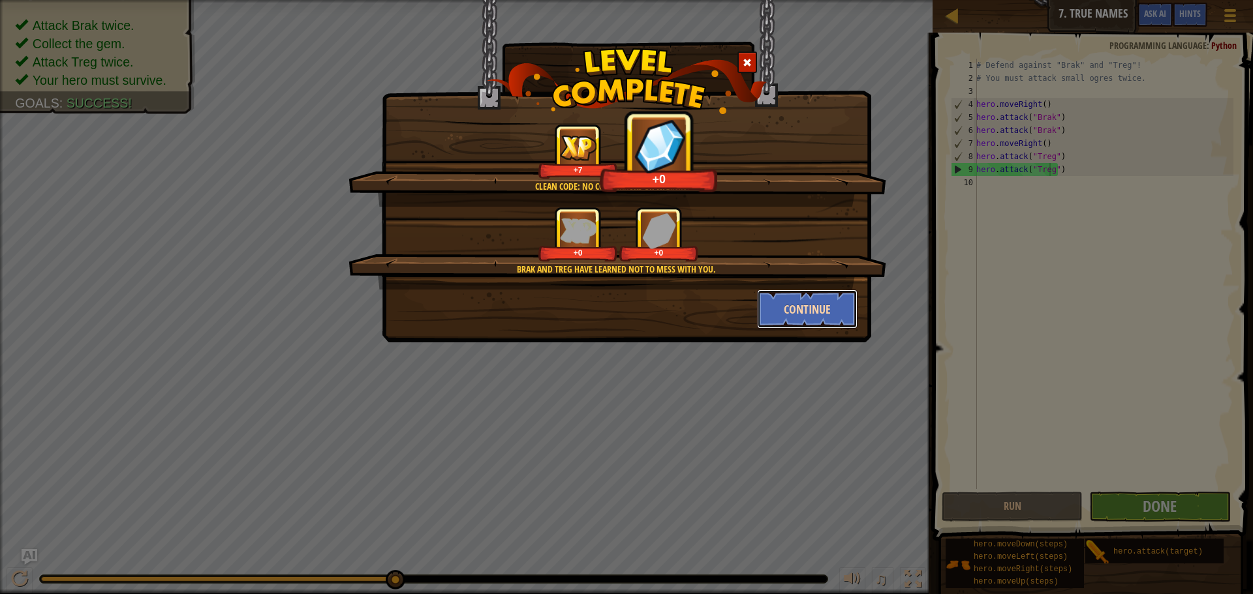
click at [817, 305] on button "Continue" at bounding box center [807, 309] width 101 height 39
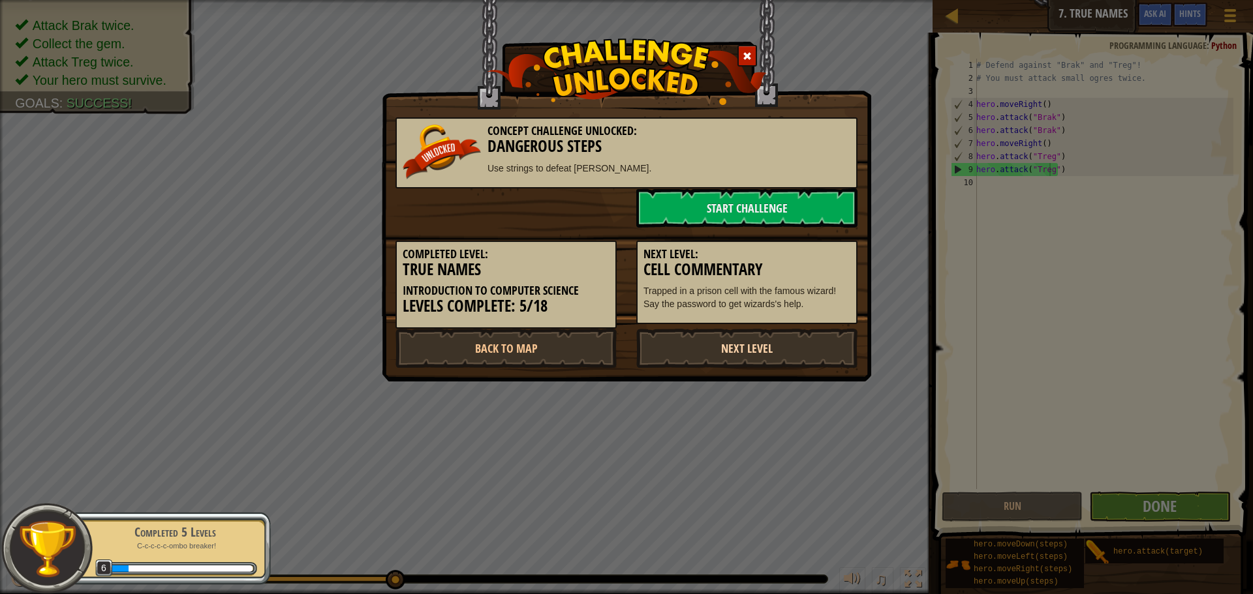
click at [752, 339] on link "Next Level" at bounding box center [746, 348] width 221 height 39
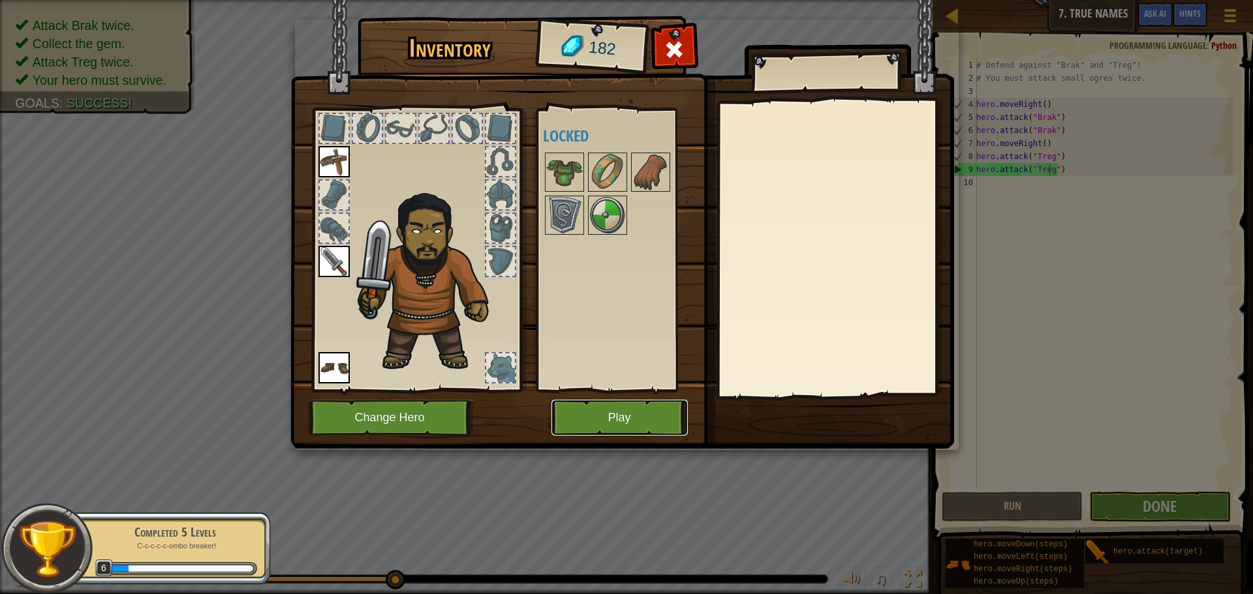
click at [640, 417] on button "Play" at bounding box center [619, 418] width 136 height 36
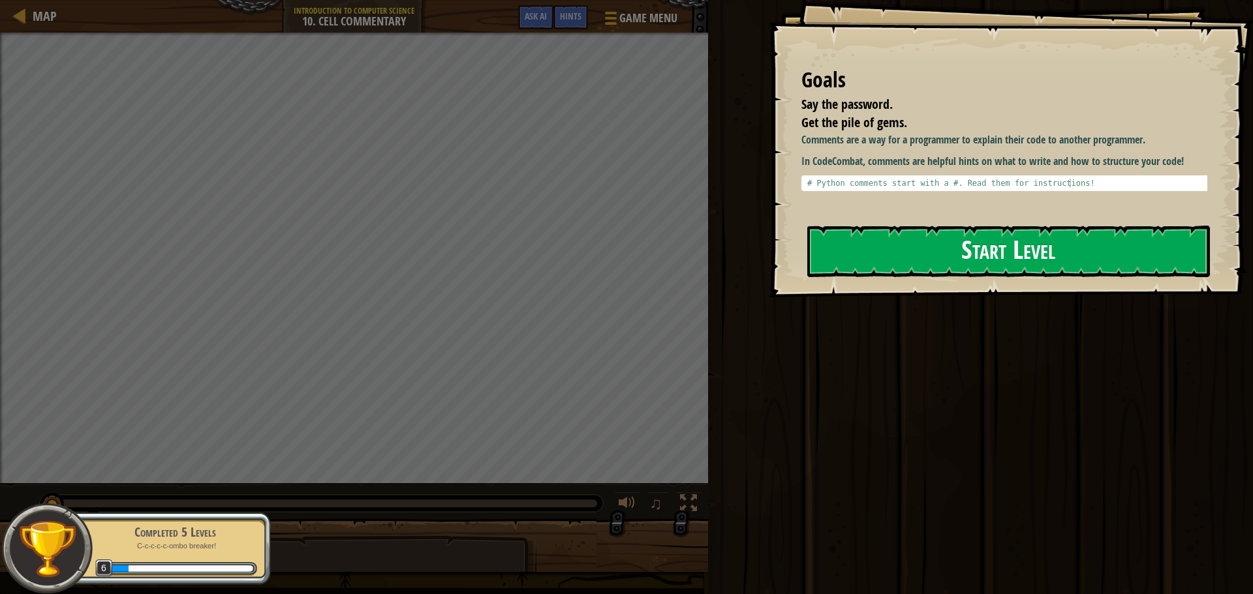
click at [917, 234] on button "Start Level" at bounding box center [1008, 252] width 403 height 52
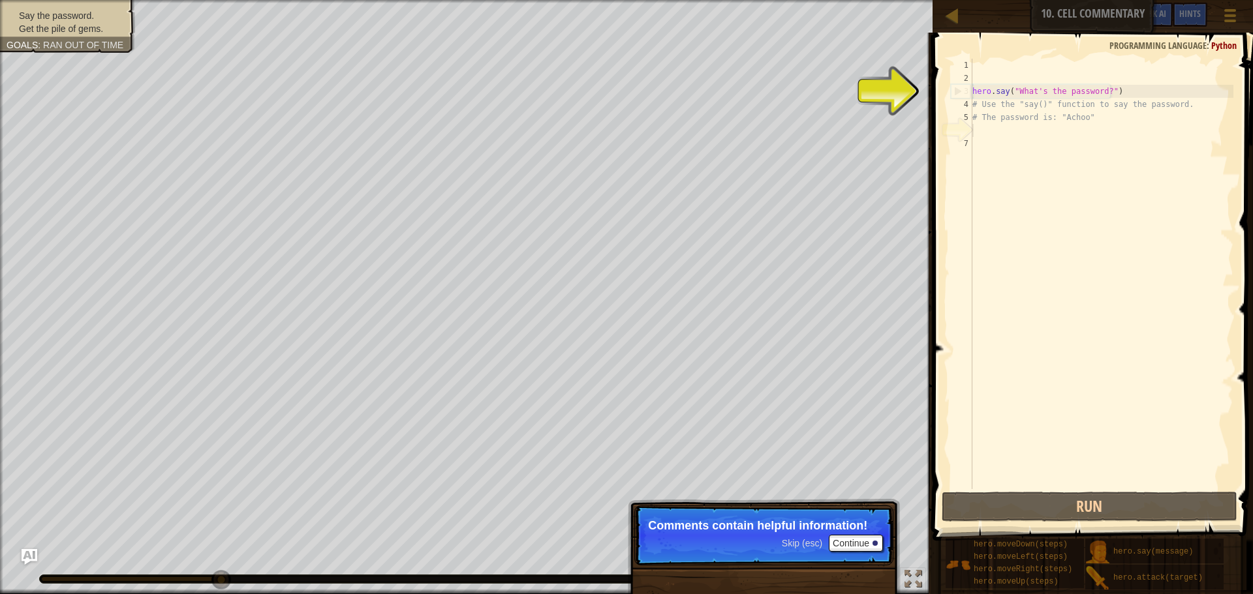
click at [953, 85] on div "3" at bounding box center [961, 91] width 21 height 13
click at [961, 92] on div "3" at bounding box center [961, 91] width 21 height 13
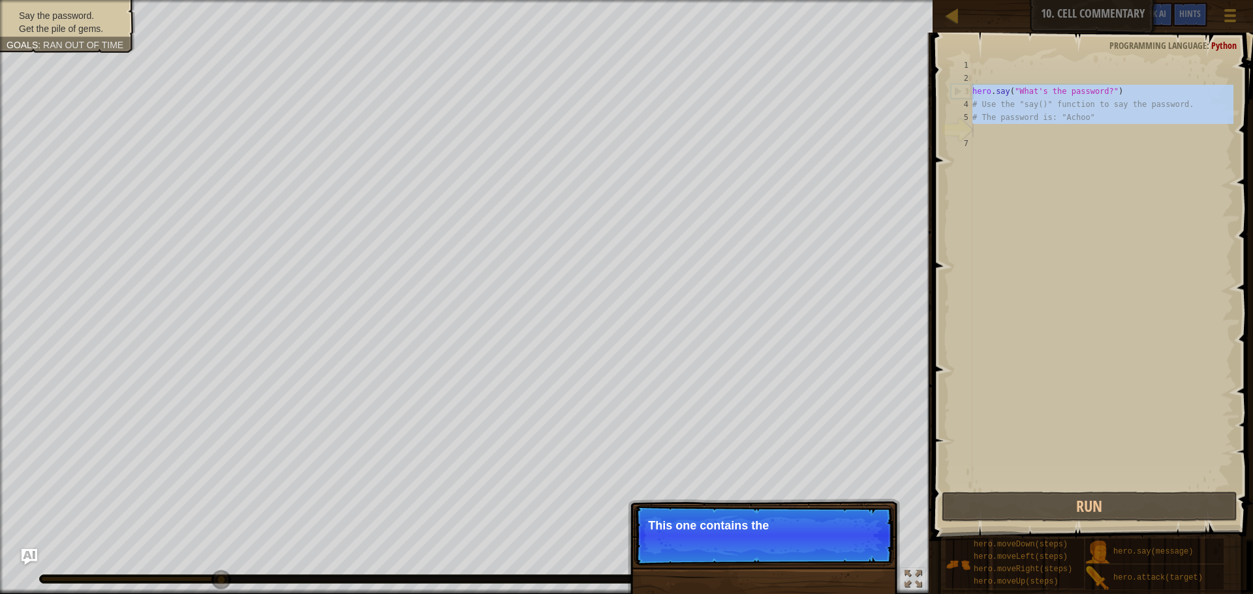
drag, startPoint x: 965, startPoint y: 96, endPoint x: 972, endPoint y: 136, distance: 41.0
type textarea "# The password is: "Achoo""
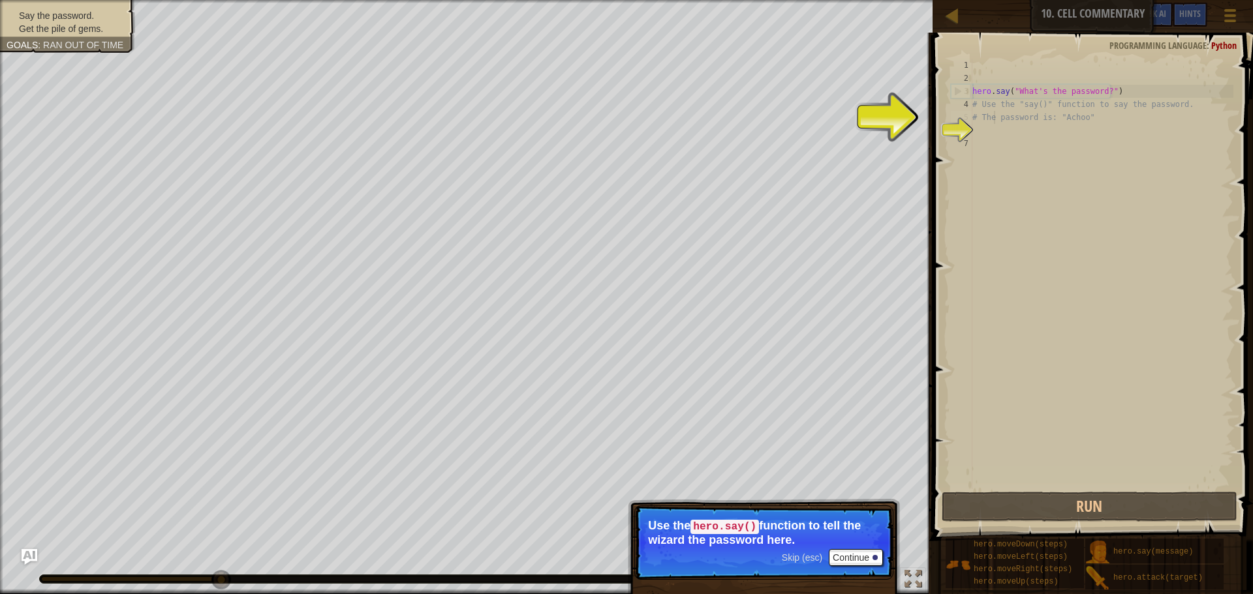
click at [994, 118] on div "hero . say ( "What's the password?" ) # Use the "say()" function to say the pas…" at bounding box center [1102, 287] width 264 height 457
click at [850, 571] on p "Skip (esc) Continue Use the hero.say() function to tell the wizard the password…" at bounding box center [763, 543] width 259 height 74
click at [856, 565] on button "Continue" at bounding box center [856, 557] width 54 height 17
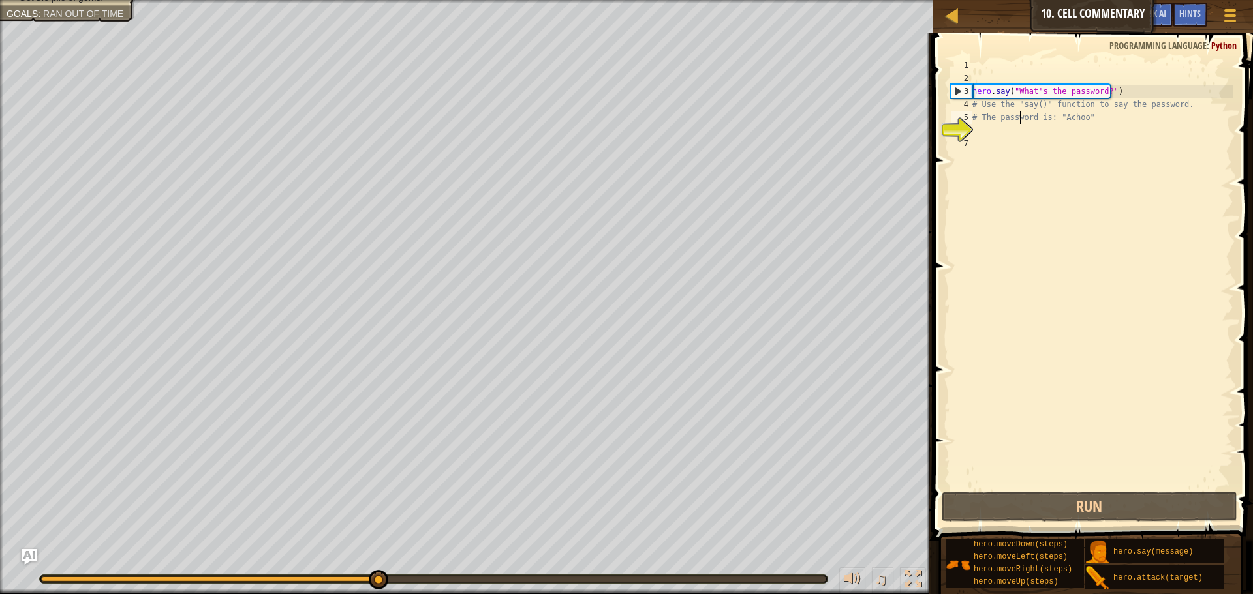
click at [1022, 121] on div "hero . say ( "What's the password?" ) # Use the "say()" function to say the pas…" at bounding box center [1102, 287] width 264 height 457
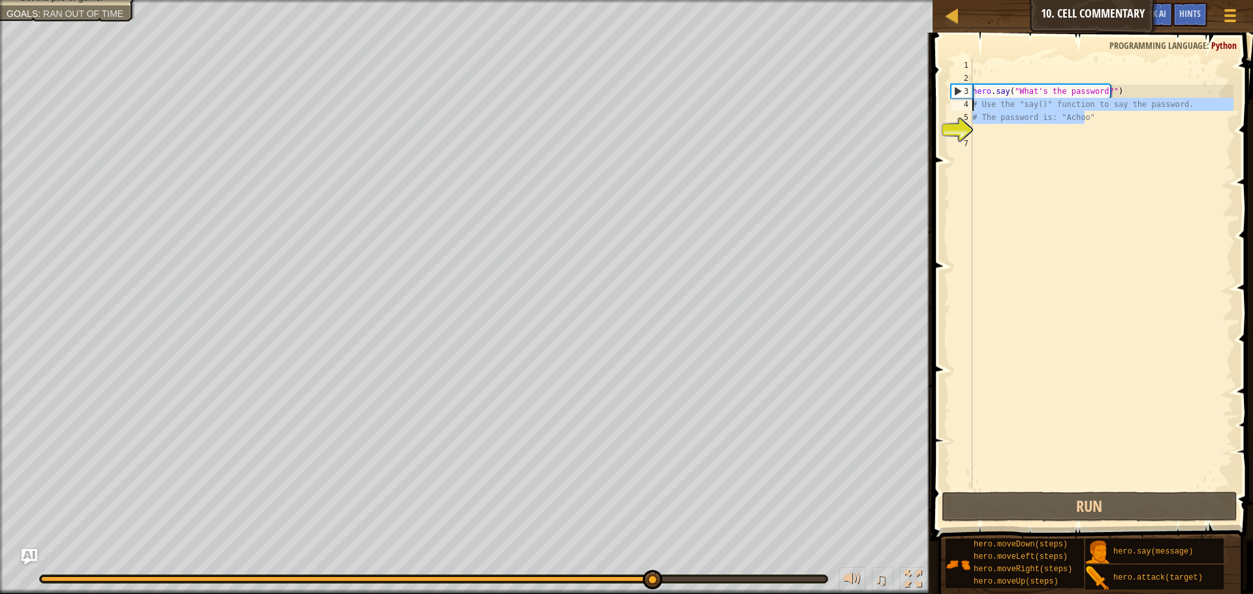
drag, startPoint x: 1096, startPoint y: 114, endPoint x: 937, endPoint y: 106, distance: 159.4
click at [937, 106] on div "# The password is: "Achoo" 1 2 3 4 5 6 7 hero . say ( "What's the password?" ) …" at bounding box center [1091, 312] width 324 height 547
type textarea "# Use the "say()" function to say the password. # The password is: "Achoo""
click at [1020, 139] on div "hero . say ( "What's the password?" ) # Use the "say()" function to say the pas…" at bounding box center [1102, 287] width 264 height 457
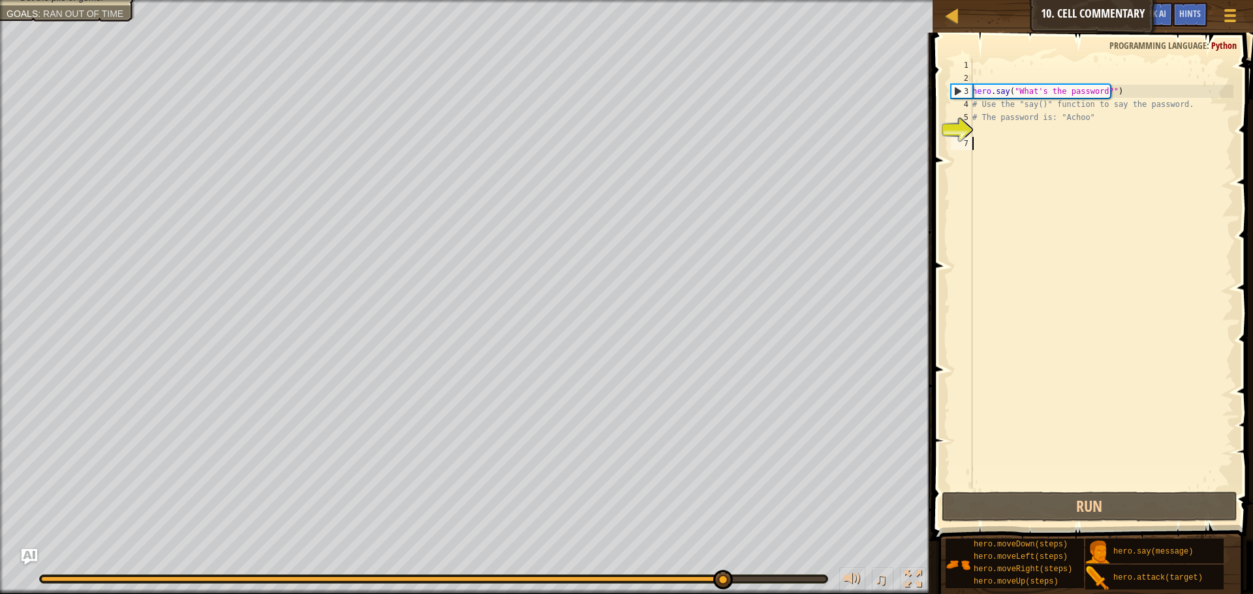
click at [1026, 136] on div "hero . say ( "What's the password?" ) # Use the "say()" function to say the pas…" at bounding box center [1102, 287] width 264 height 457
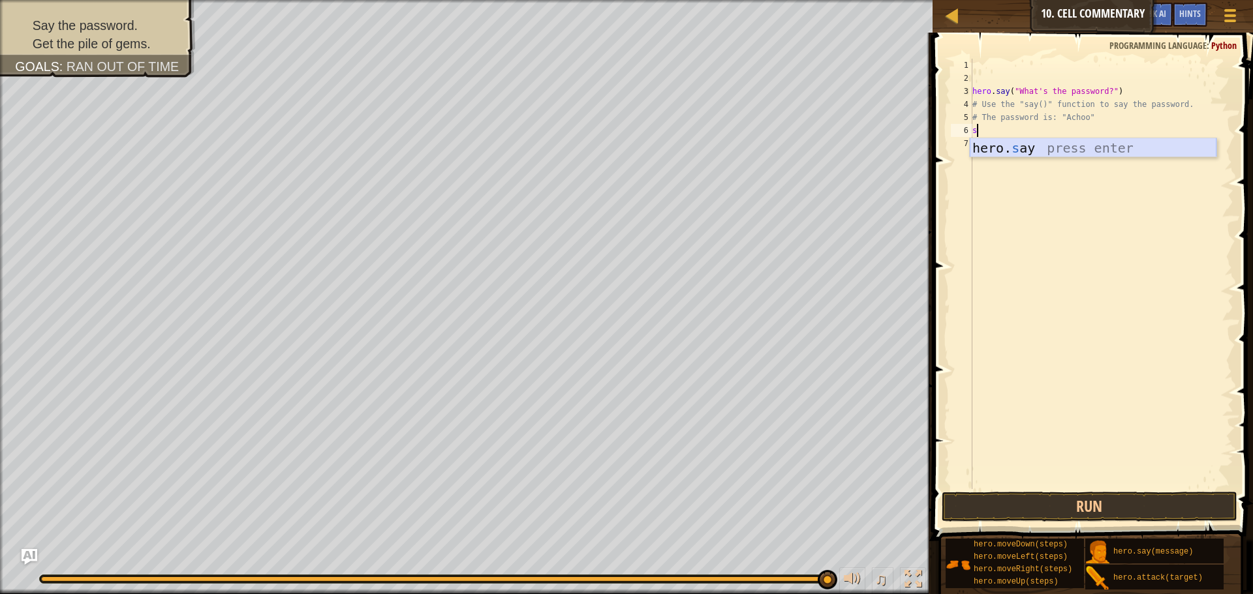
click at [1028, 147] on div "hero. s ay press enter" at bounding box center [1093, 167] width 247 height 59
type textarea "hero.say("Achoo")"
click at [1050, 512] on button "Run" at bounding box center [1090, 507] width 296 height 30
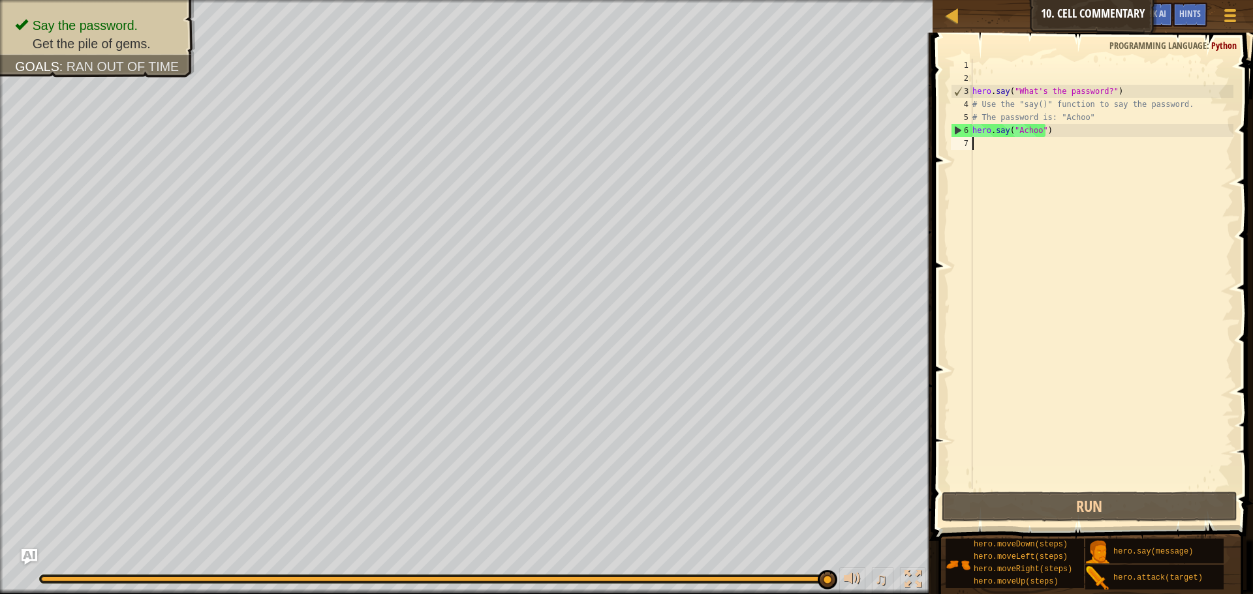
click at [1103, 286] on div "hero . say ( "What's the password?" ) # Use the "say()" function to say the pas…" at bounding box center [1102, 287] width 264 height 457
type textarea "u"
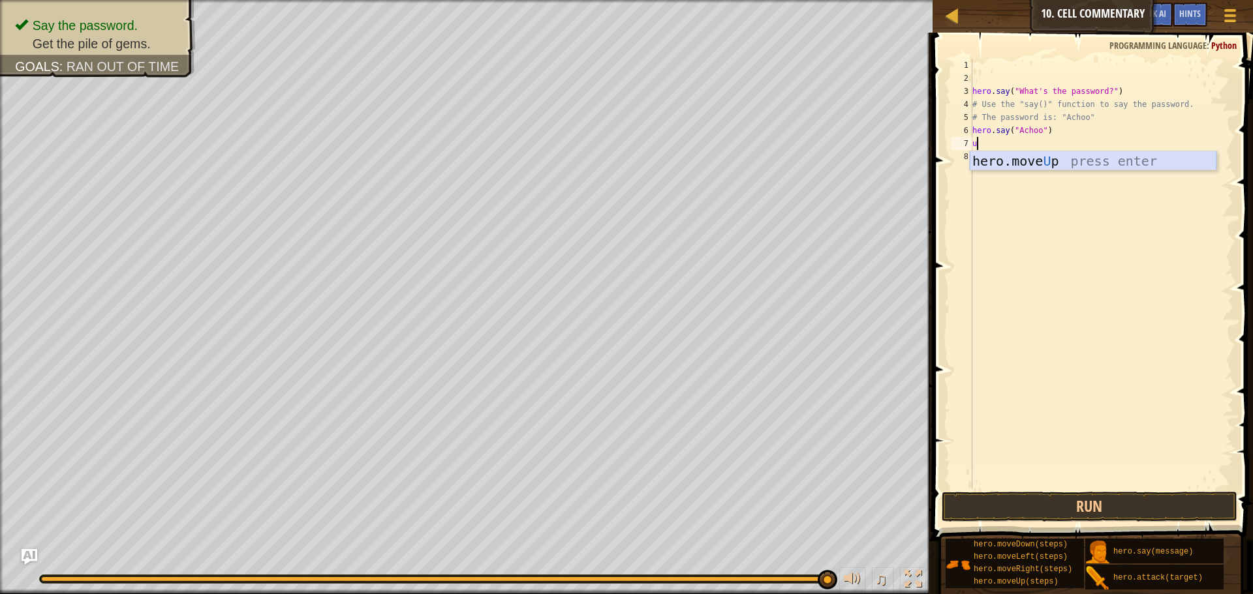
click at [1058, 158] on div "hero.move U p press enter" at bounding box center [1093, 180] width 247 height 59
click at [1024, 146] on div "hero . say ( "What's the password?" ) # Use the "say()" function to say the pas…" at bounding box center [1102, 287] width 264 height 457
type textarea "hero.moveUp(2)"
click at [1100, 504] on button "Run" at bounding box center [1090, 507] width 296 height 30
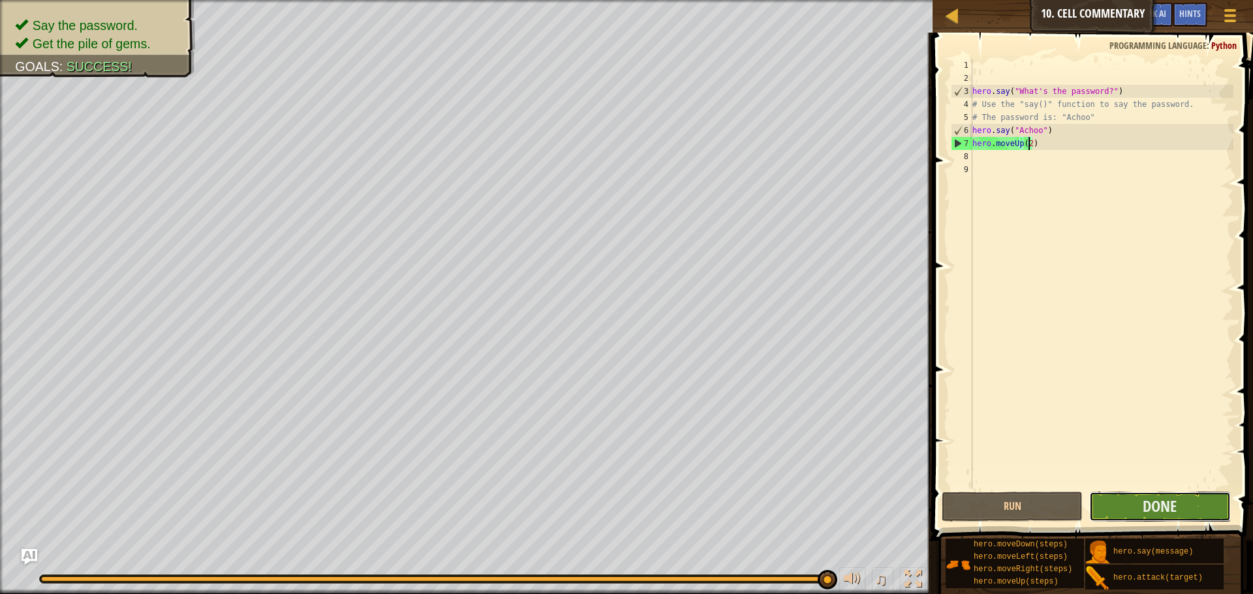
click at [1214, 507] on button "Done" at bounding box center [1159, 507] width 141 height 30
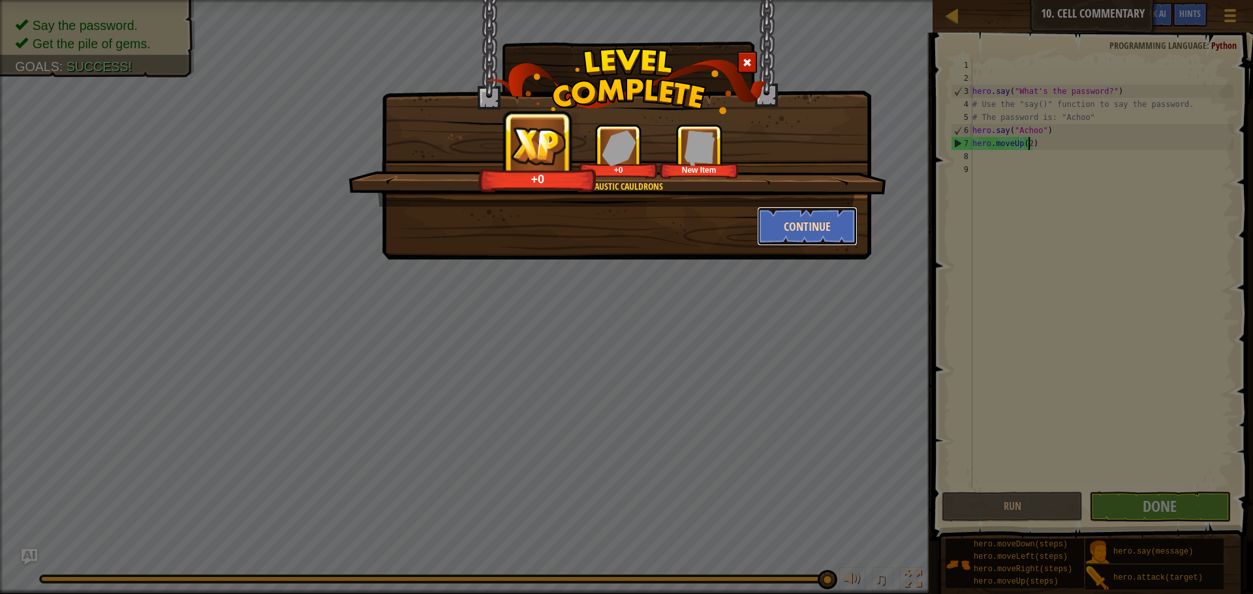
click at [818, 221] on button "Continue" at bounding box center [807, 226] width 101 height 39
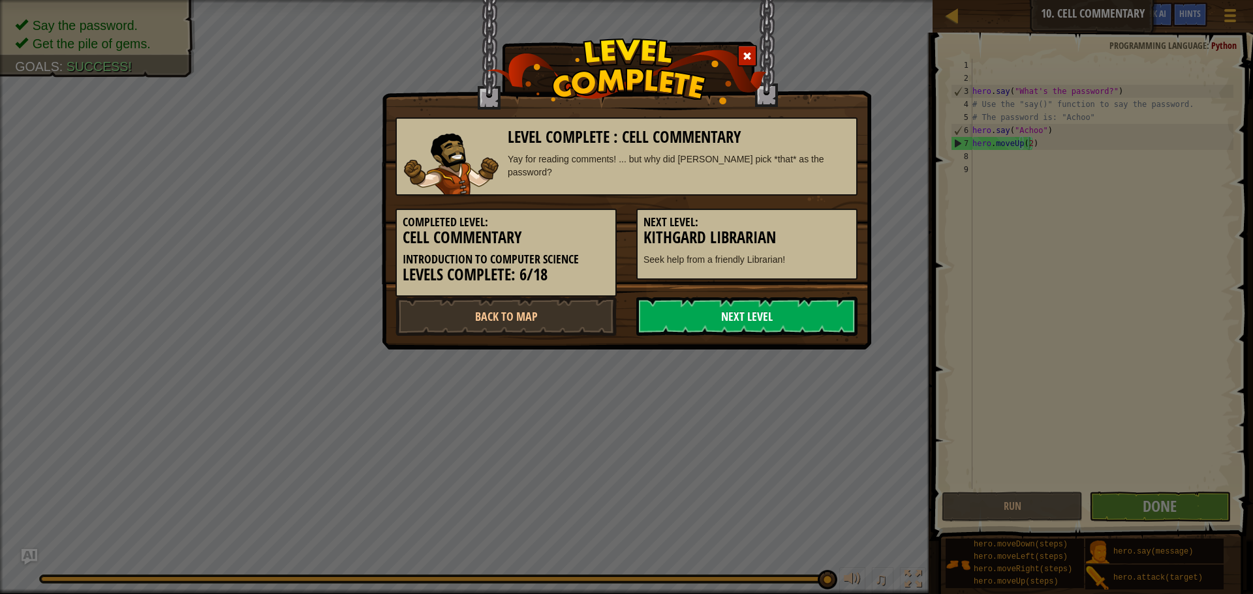
click at [739, 320] on link "Next Level" at bounding box center [746, 316] width 221 height 39
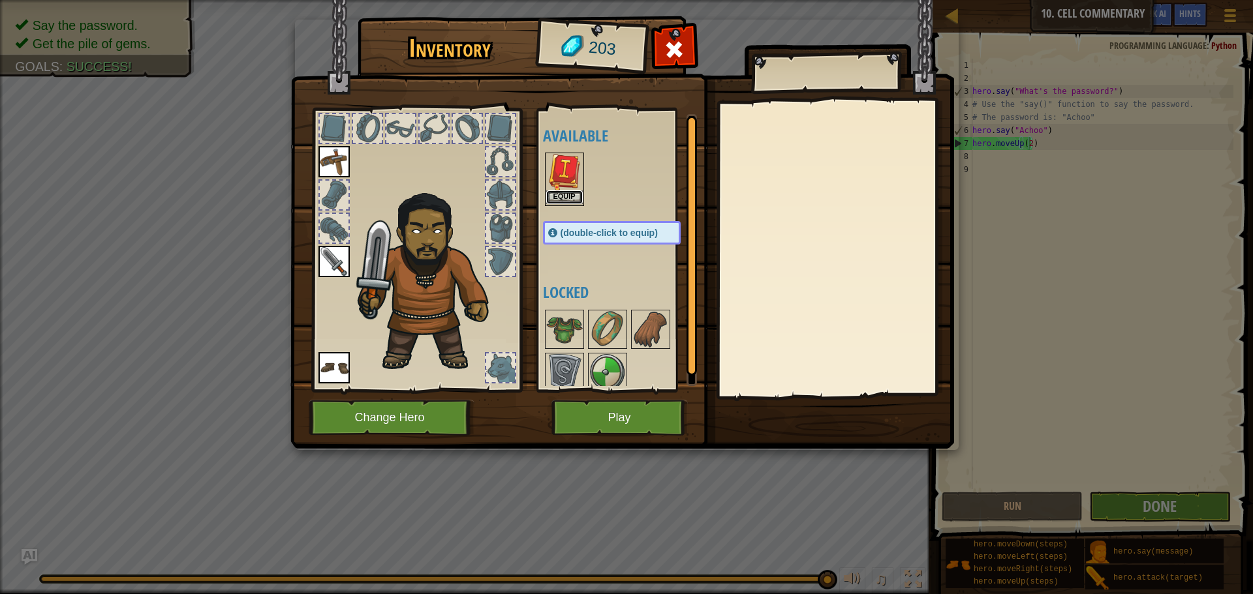
click at [561, 200] on button "Equip" at bounding box center [564, 198] width 37 height 14
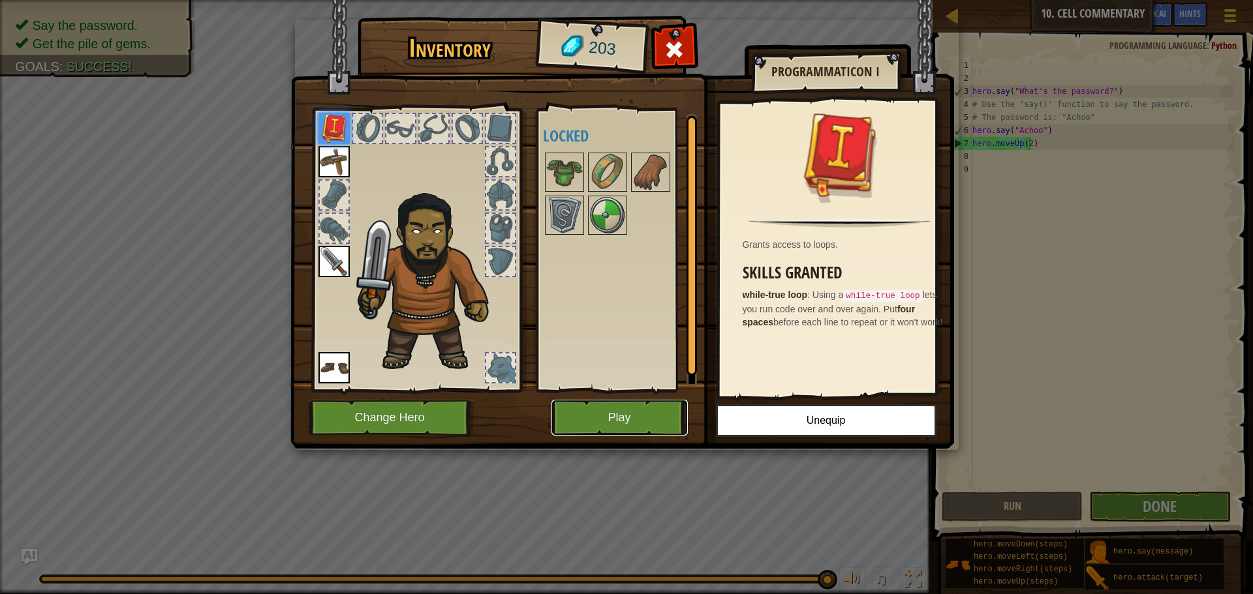
click at [643, 410] on button "Play" at bounding box center [619, 418] width 136 height 36
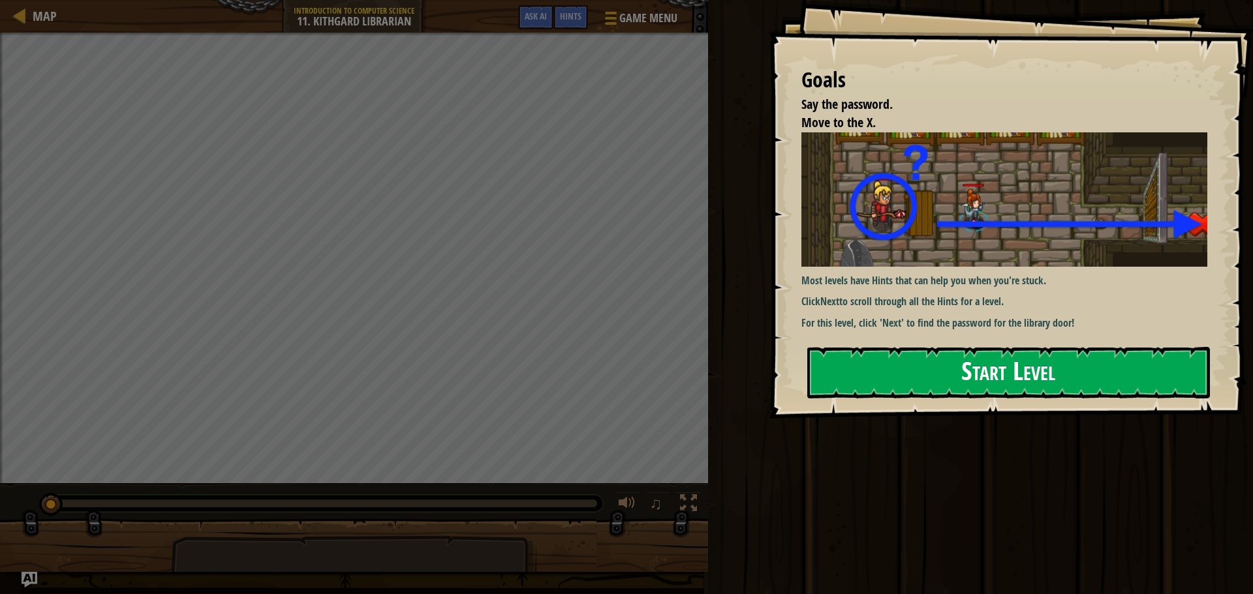
click at [893, 376] on button "Start Level" at bounding box center [1008, 373] width 403 height 52
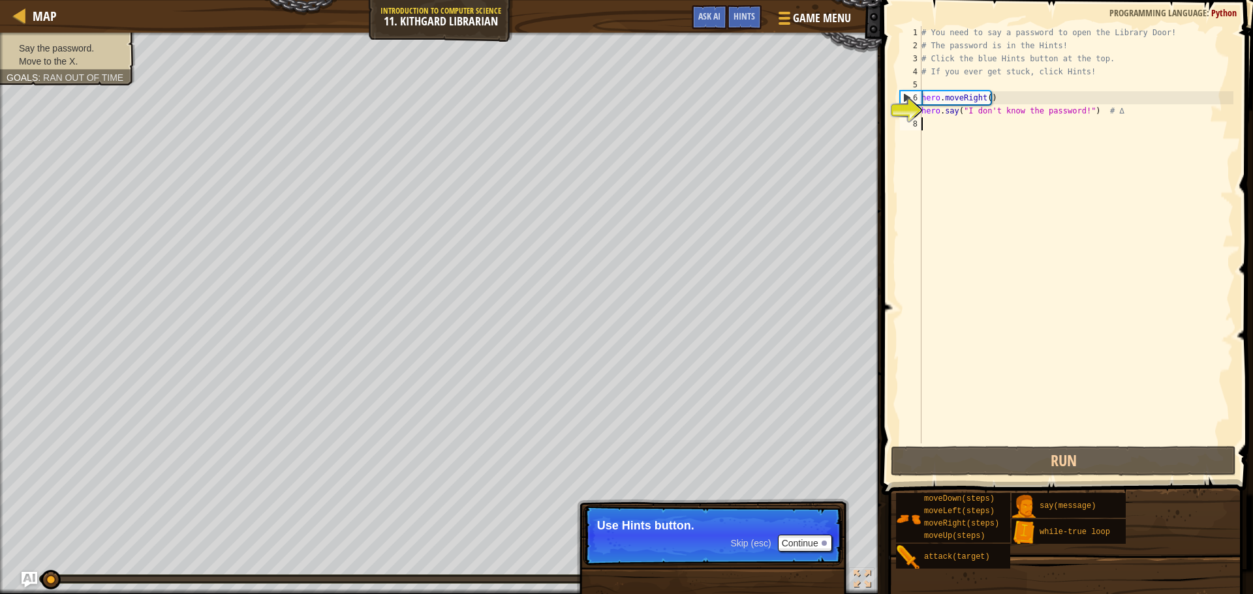
click at [974, 127] on div "# You need to say a password to open the Library Door! # The password is in the…" at bounding box center [1076, 248] width 315 height 444
click at [750, 22] on div "Hints" at bounding box center [744, 17] width 35 height 24
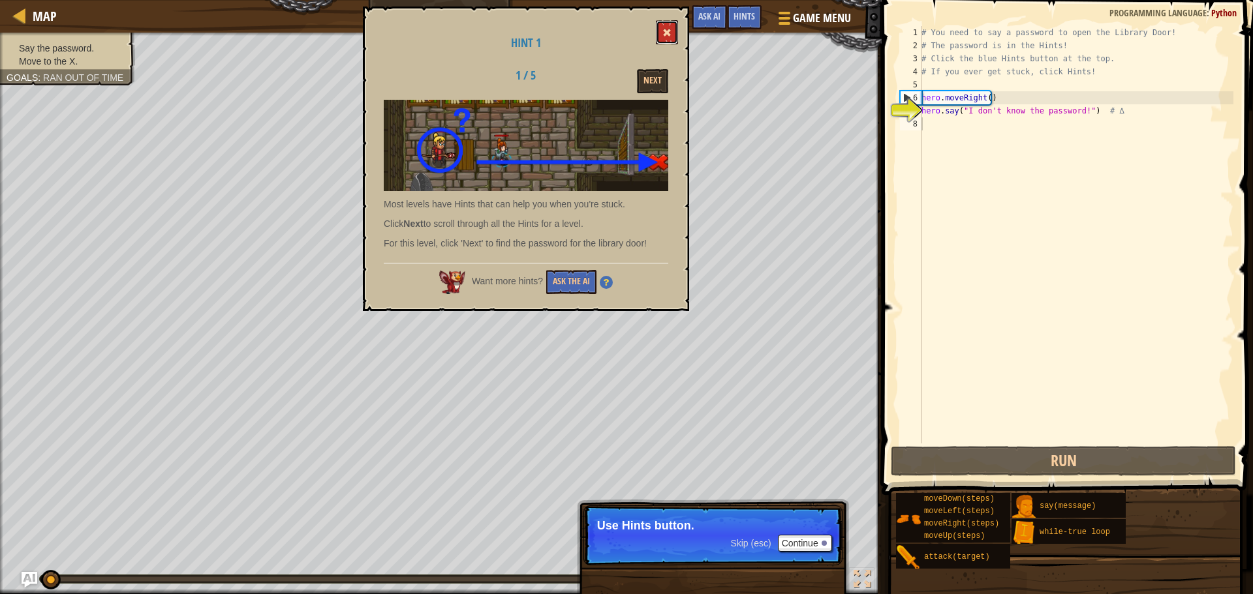
click at [662, 29] on button at bounding box center [667, 32] width 22 height 24
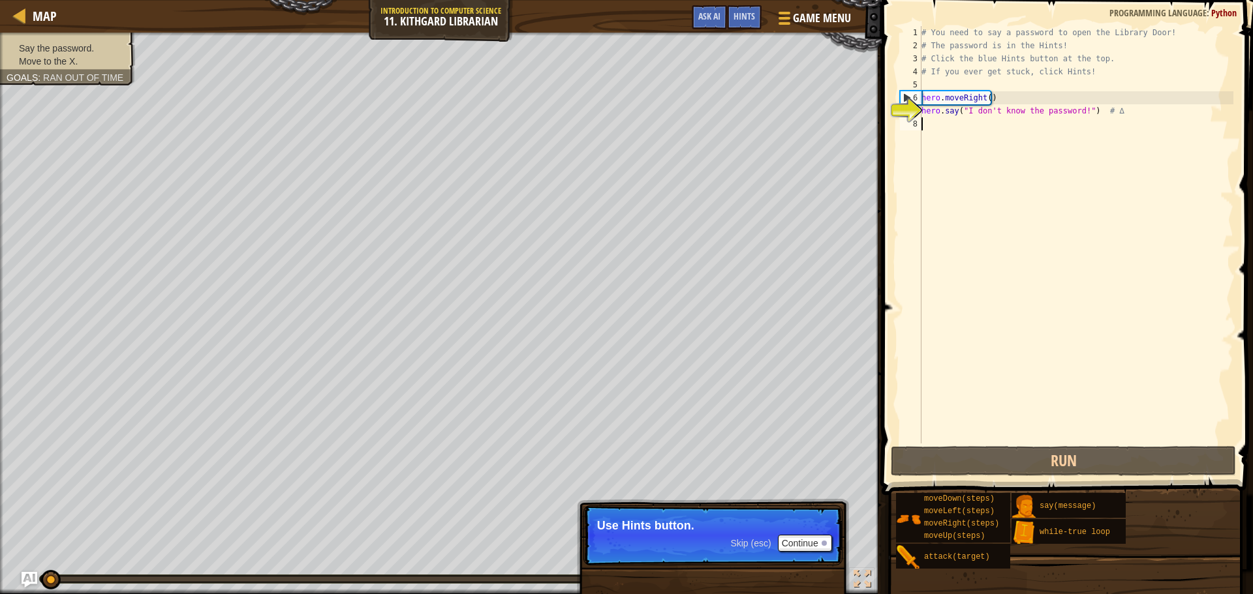
click at [960, 128] on div "# You need to say a password to open the Library Door! # The password is in the…" at bounding box center [1076, 248] width 315 height 444
type textarea "s"
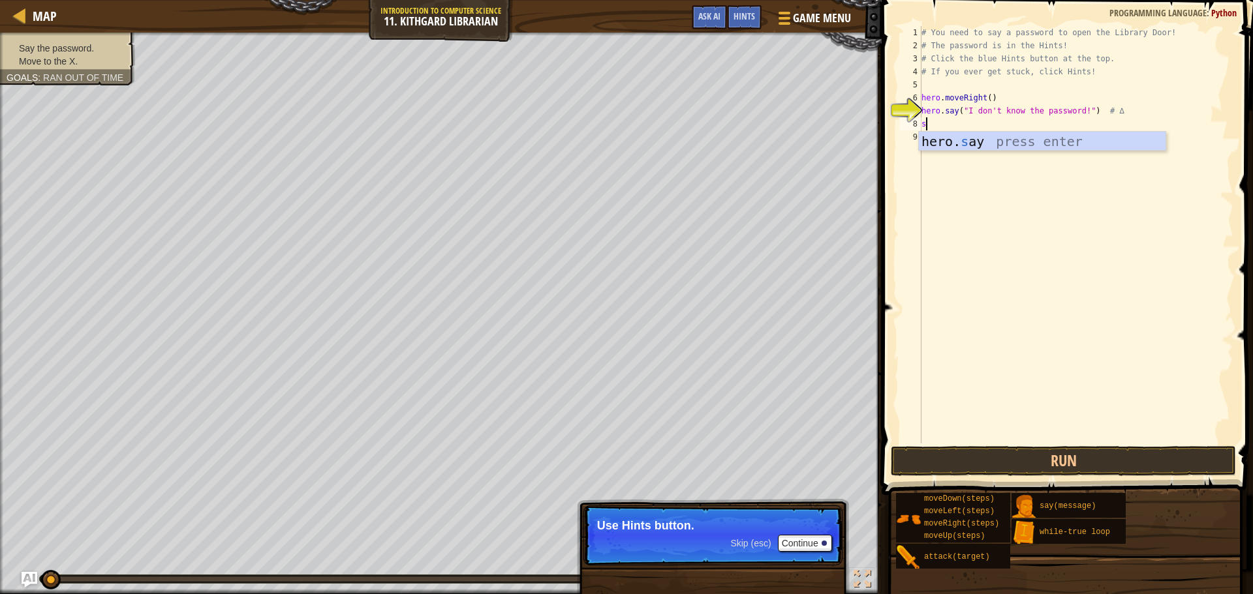
click at [979, 154] on div "# You need to say a password to open the Library Door! # The password is in the…" at bounding box center [1076, 248] width 315 height 444
click at [949, 121] on div "# You need to say a password to open the Library Door! # The password is in the…" at bounding box center [1076, 248] width 315 height 444
click at [979, 144] on div "hero. sa y press enter" at bounding box center [1042, 161] width 247 height 59
click at [1009, 461] on button "Run" at bounding box center [1063, 461] width 345 height 30
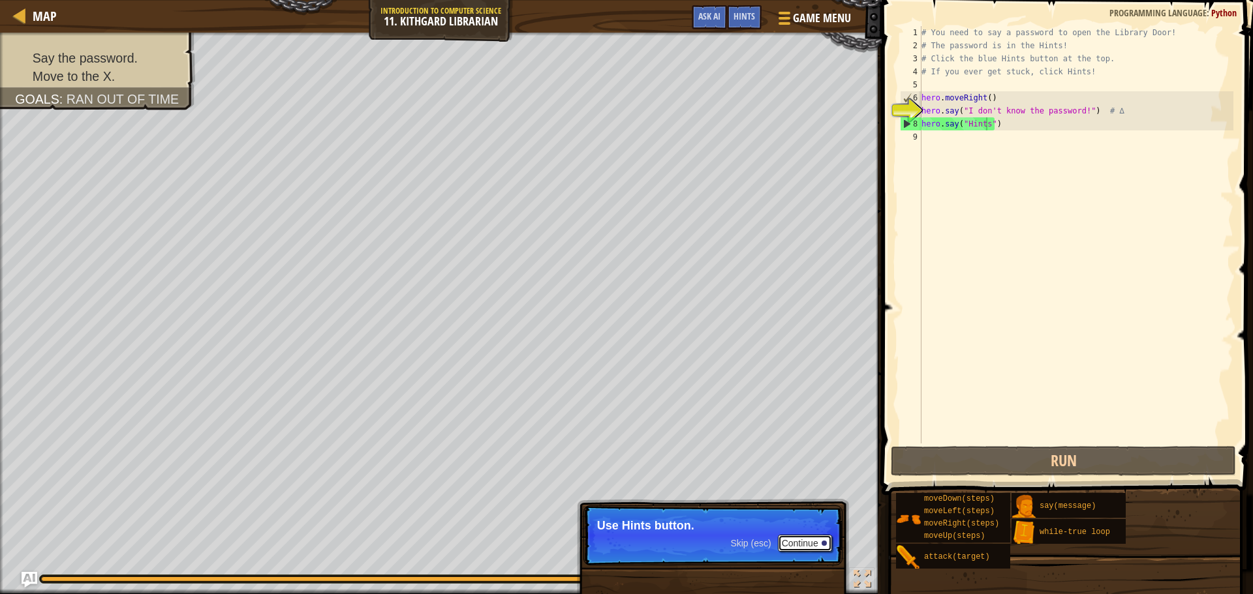
click at [807, 540] on button "Continue" at bounding box center [805, 543] width 54 height 17
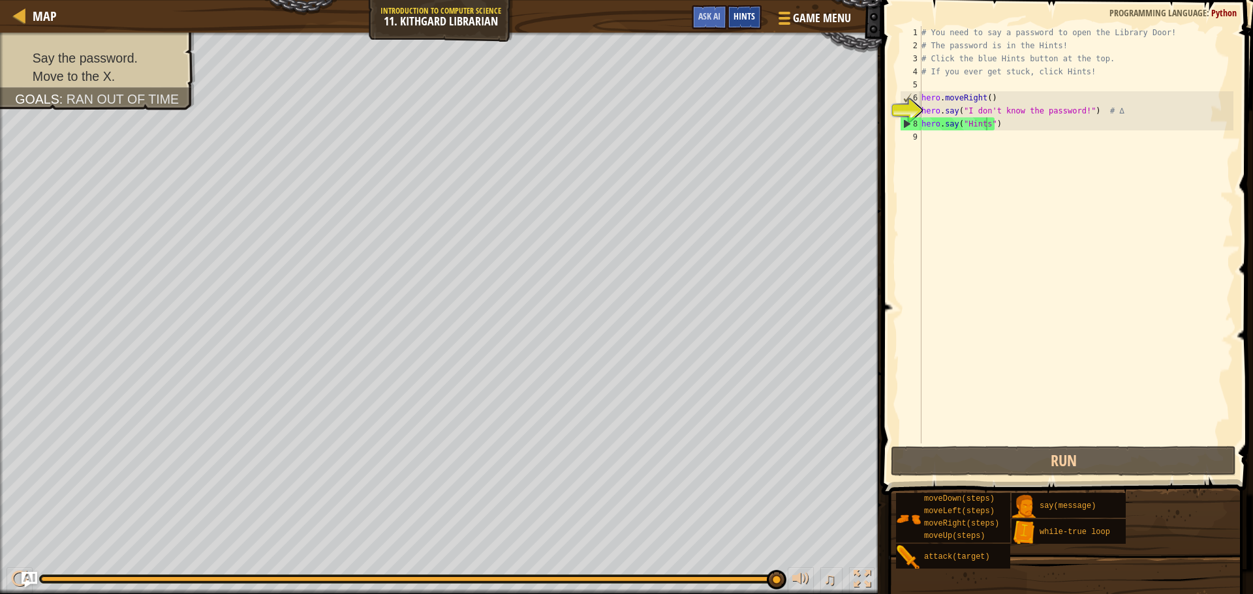
click at [746, 27] on div "Hints" at bounding box center [744, 17] width 35 height 24
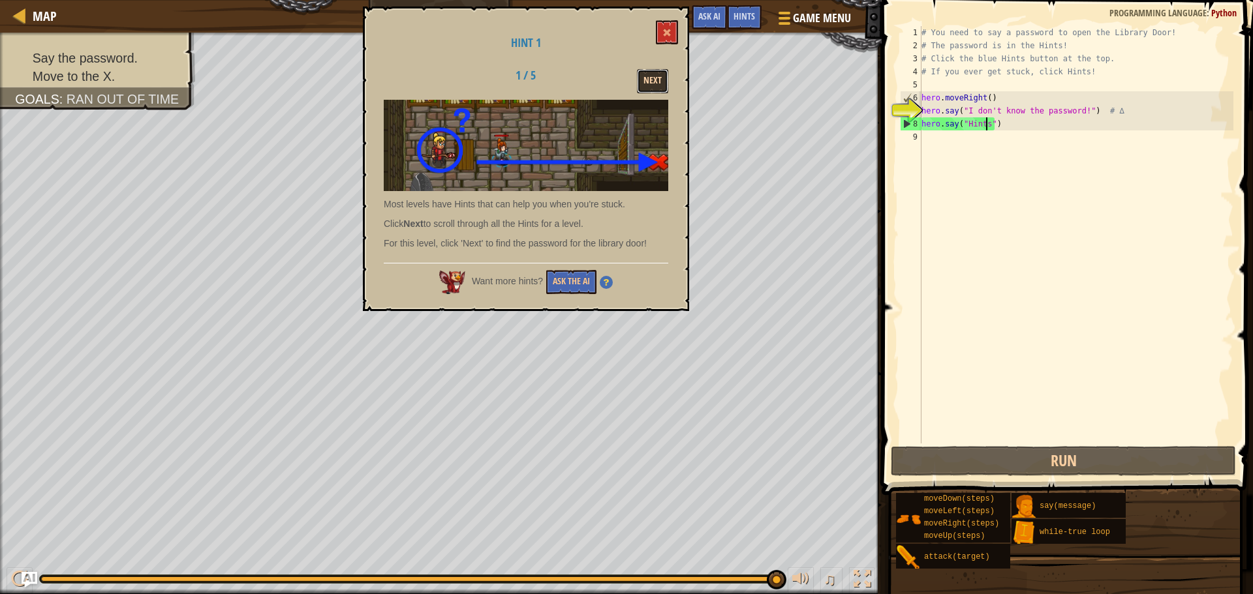
click at [643, 80] on button "Next" at bounding box center [652, 81] width 31 height 24
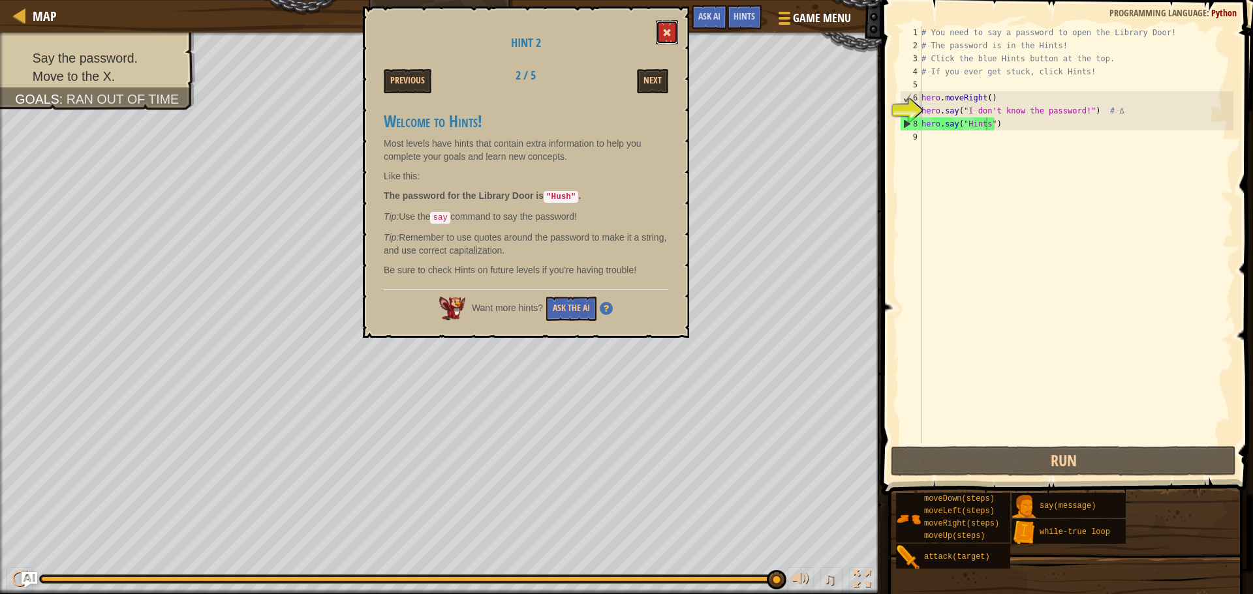
click at [667, 33] on span at bounding box center [666, 32] width 9 height 9
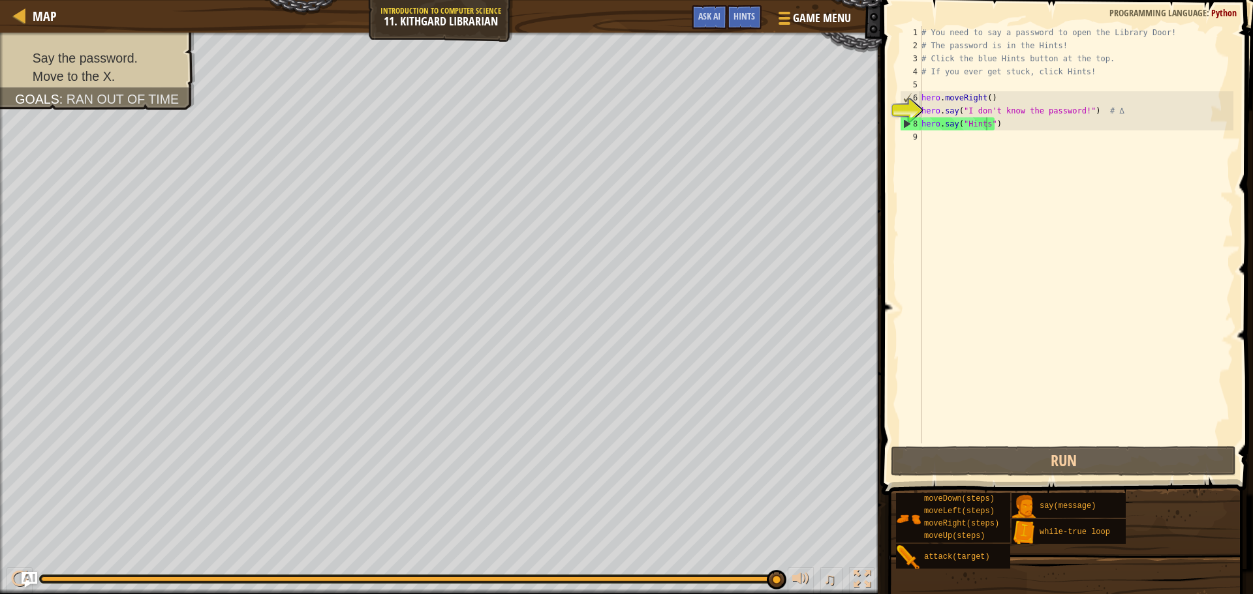
click at [977, 124] on div "# You need to say a password to open the Library Door! # The password is in the…" at bounding box center [1076, 248] width 315 height 444
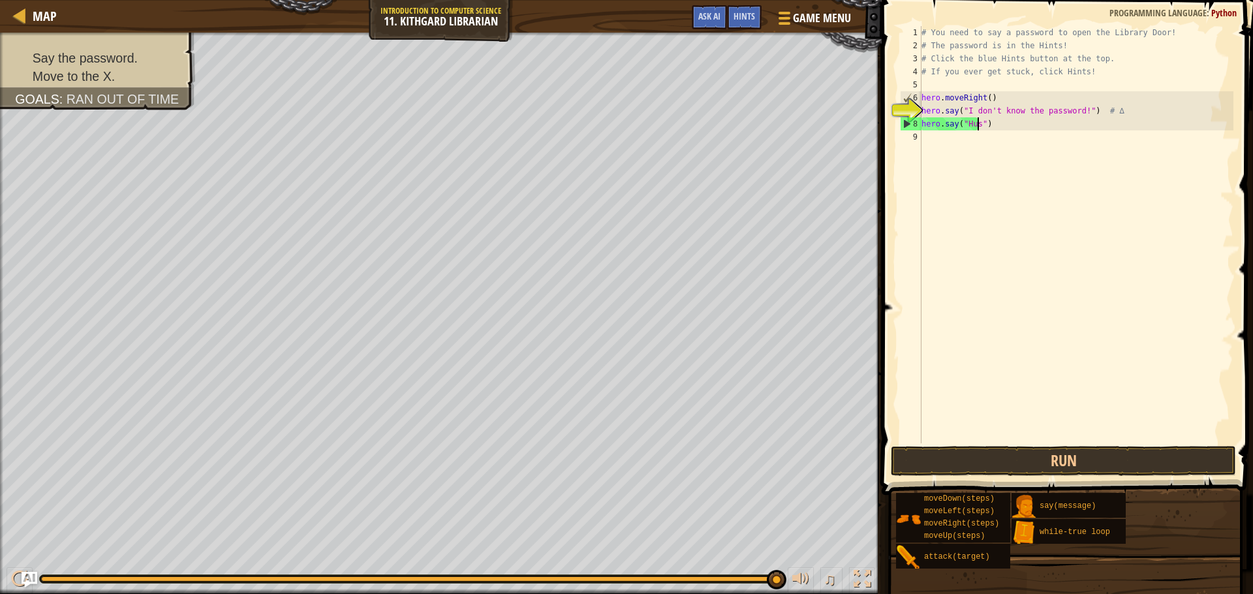
scroll to position [6, 5]
type textarea "hero.say("Hush")"
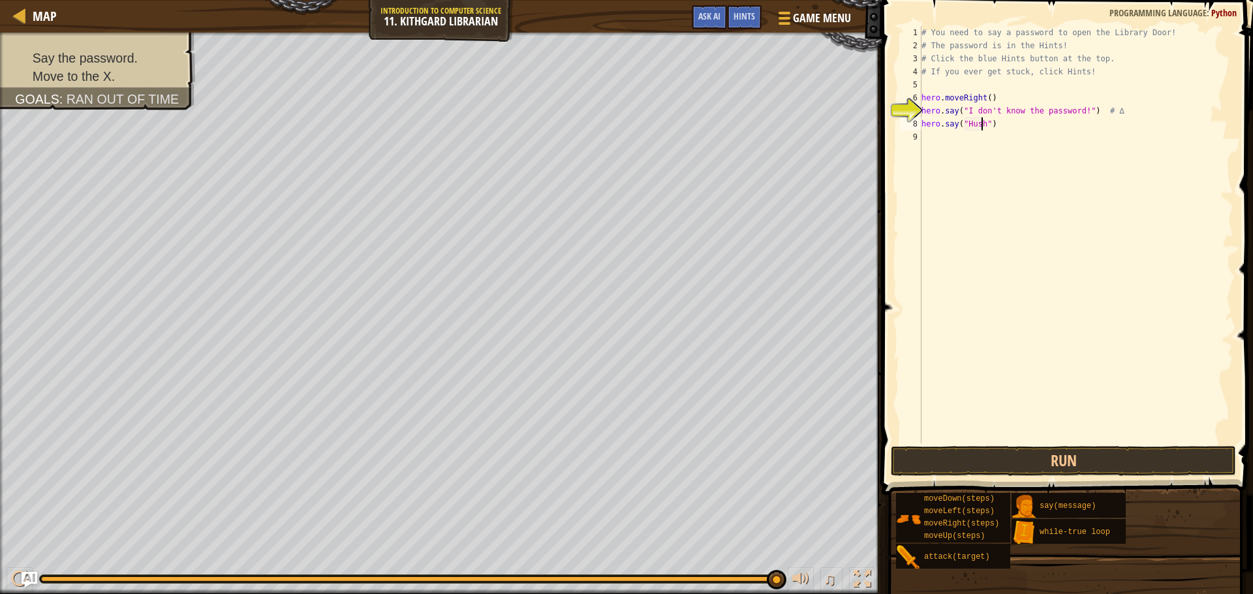
click at [981, 145] on div "# You need to say a password to open the Library Door! # The password is in the…" at bounding box center [1076, 248] width 315 height 444
type textarea "m"
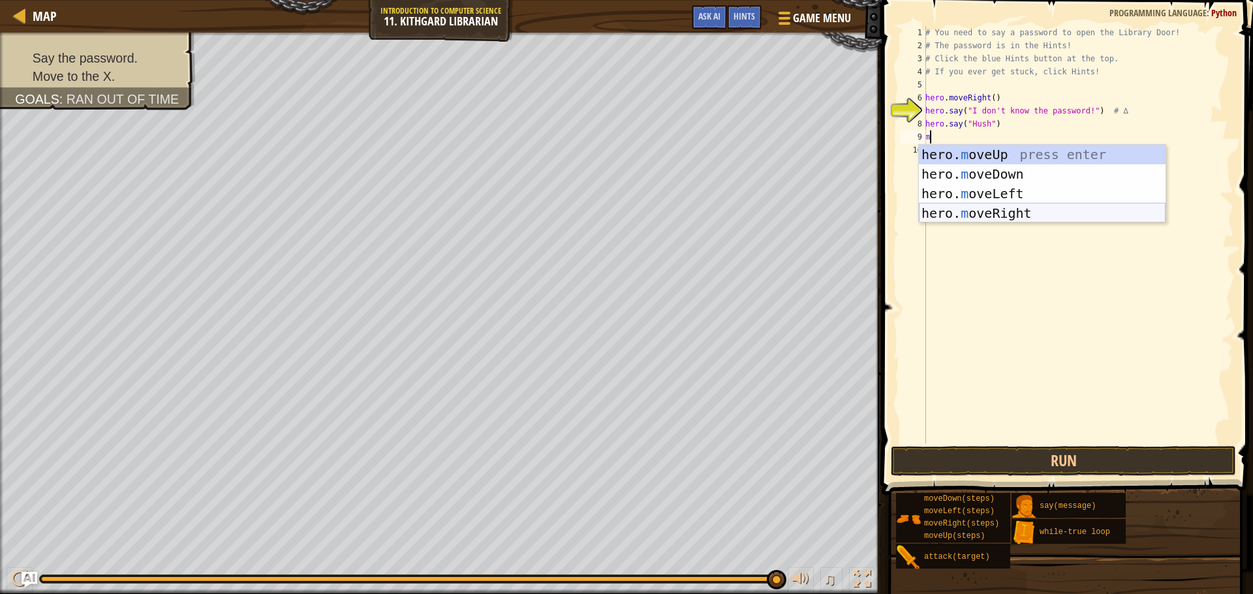
click at [980, 219] on div "hero. m oveUp press enter hero. m oveDown press enter hero. m oveLeft press ent…" at bounding box center [1042, 203] width 247 height 117
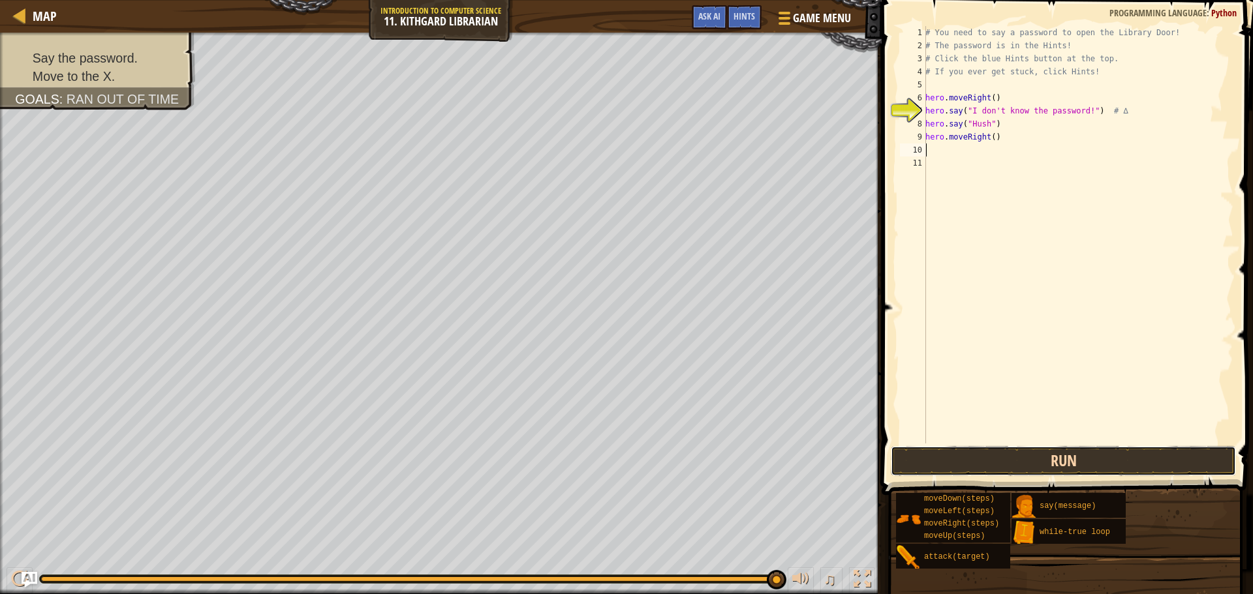
click at [1036, 454] on button "Run" at bounding box center [1063, 461] width 345 height 30
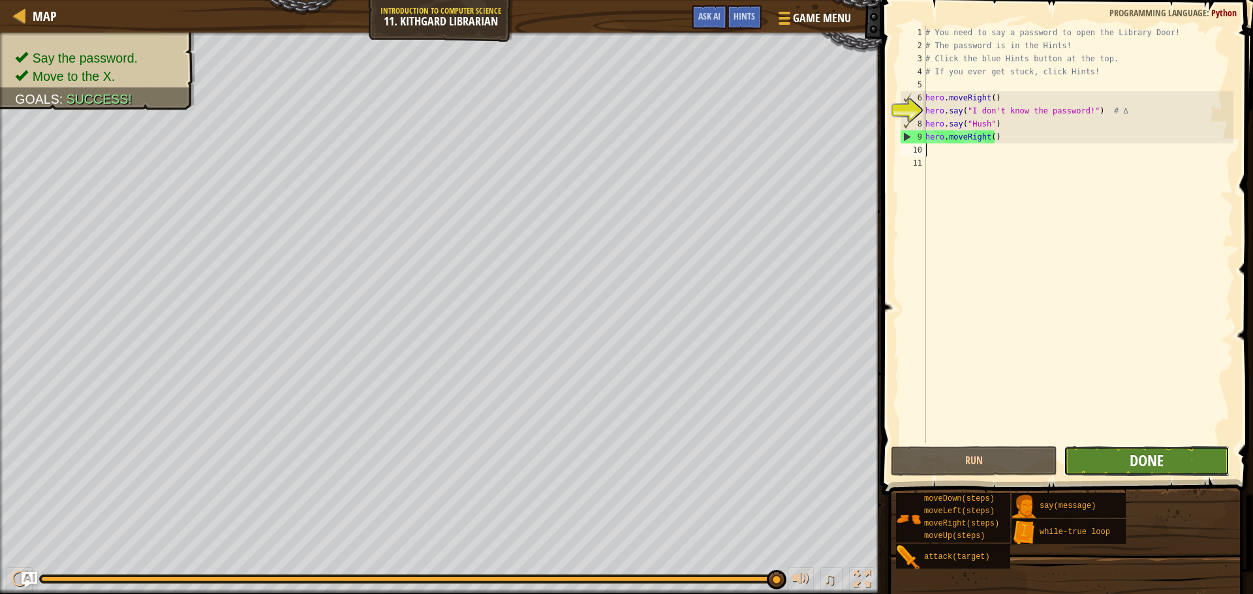
click at [1131, 457] on span "Done" at bounding box center [1147, 460] width 34 height 21
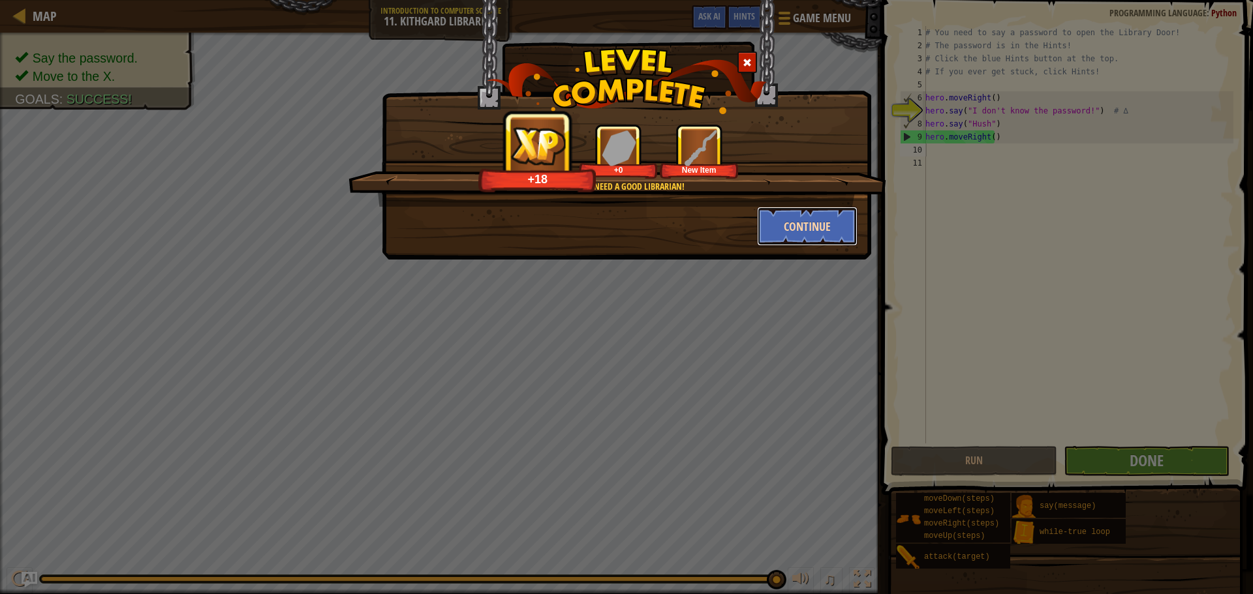
click at [810, 219] on button "Continue" at bounding box center [807, 226] width 101 height 39
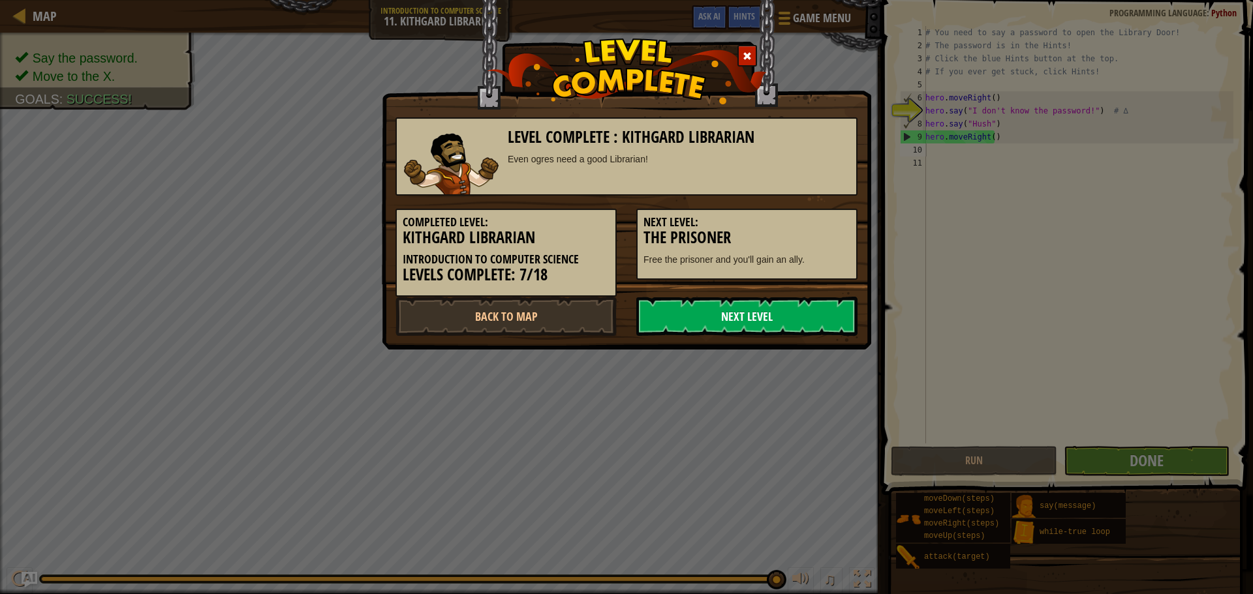
click at [765, 299] on link "Next Level" at bounding box center [746, 316] width 221 height 39
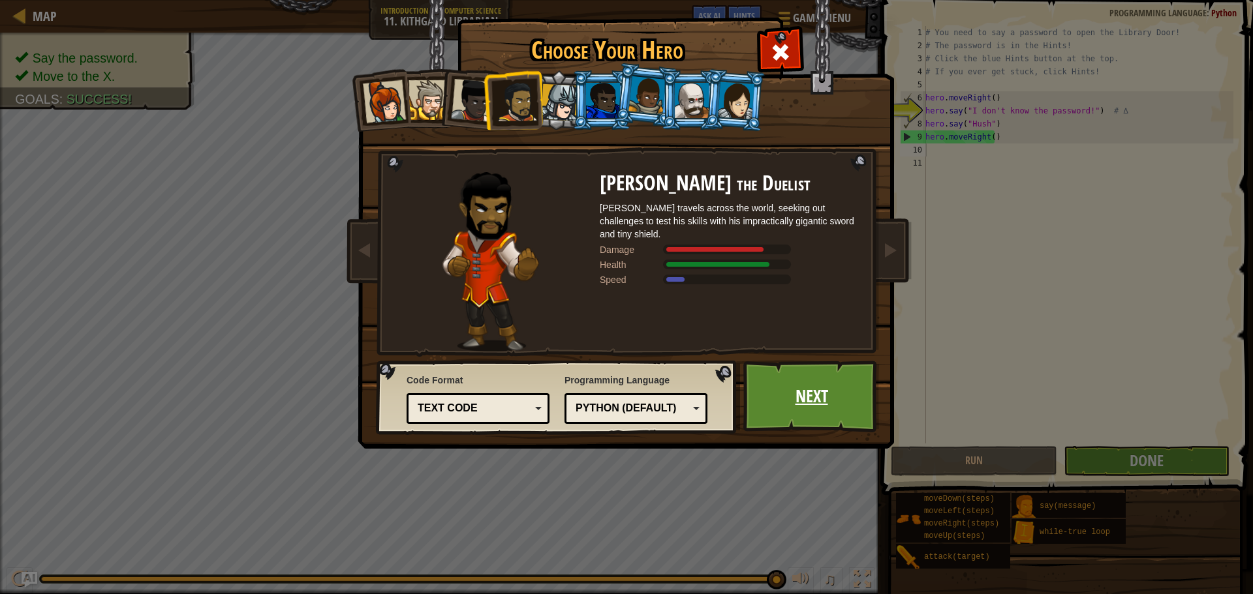
click at [806, 382] on link "Next" at bounding box center [811, 397] width 136 height 72
